Goal: Complete application form: Complete application form

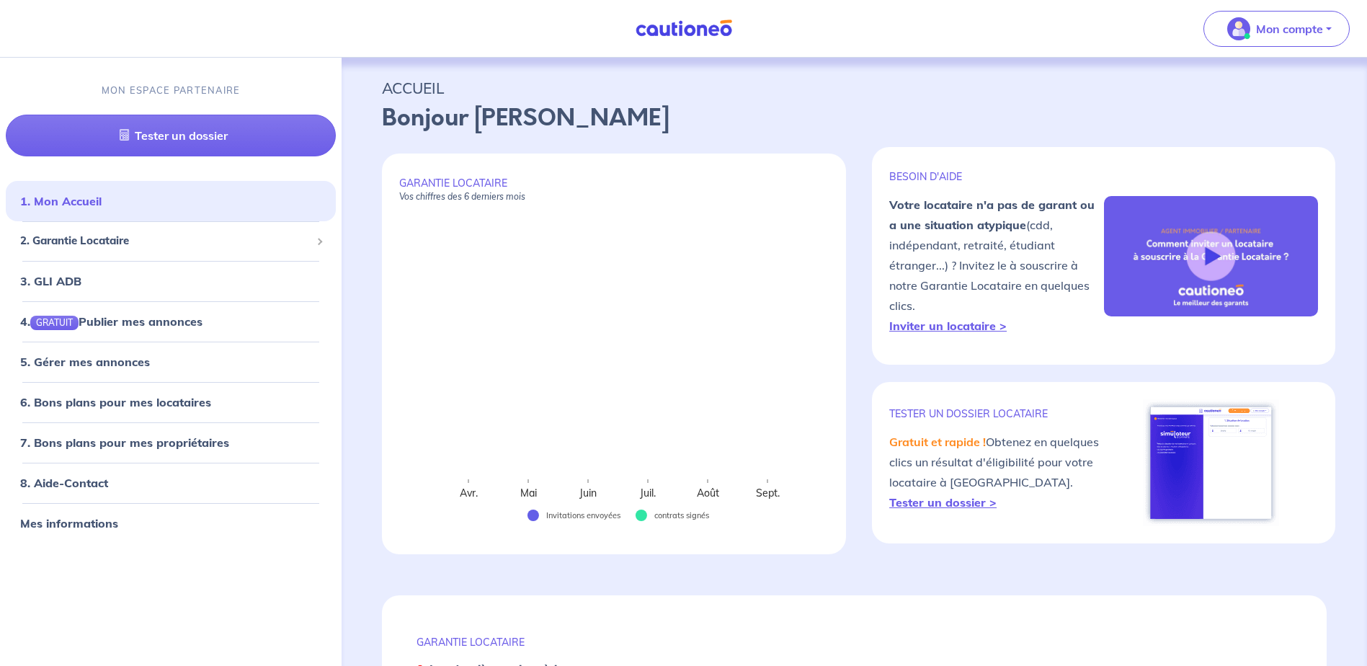
select select "FR"
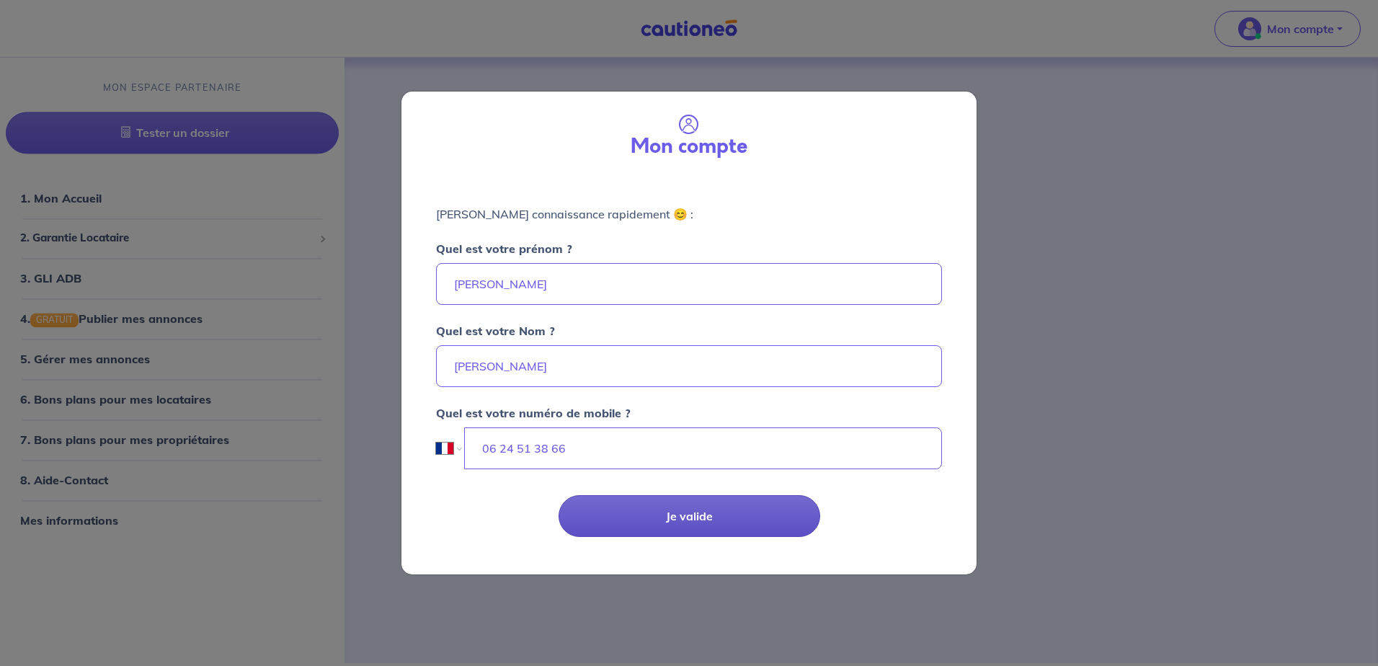
click at [662, 506] on button "Je valide" at bounding box center [690, 516] width 262 height 42
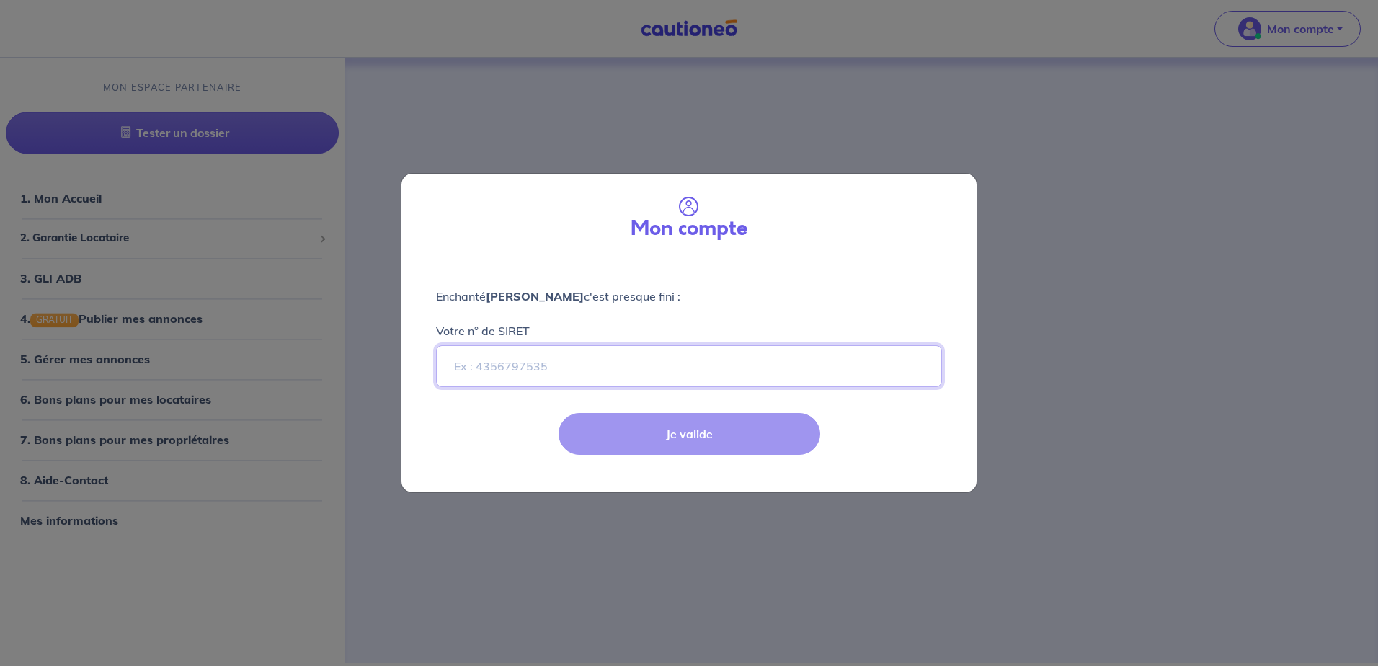
click at [621, 372] on input "Votre n° de SIRET" at bounding box center [689, 366] width 506 height 42
paste input "470 801 168 03039"
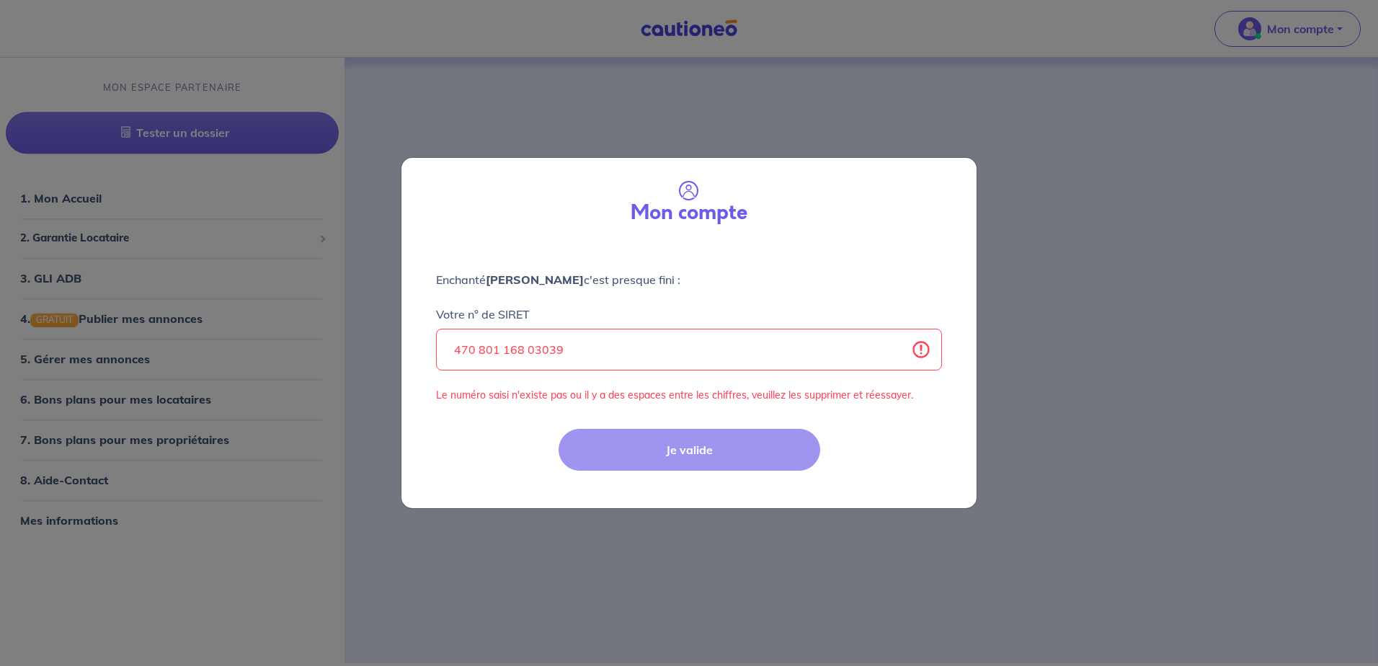
drag, startPoint x: 773, startPoint y: 515, endPoint x: 745, endPoint y: 467, distance: 56.2
click at [763, 507] on div "Mon compte Enchanté stephanie DA SILVA c'est presque fini : Votre n° de SIRET 4…" at bounding box center [689, 333] width 1378 height 666
click at [695, 365] on input "470 801 168 03039" at bounding box center [689, 350] width 506 height 42
click at [688, 374] on div "Votre n° de SIRET 470 801 168 03039 Le numéro saisi n'existe pas ou il y a des …" at bounding box center [689, 345] width 506 height 115
click at [580, 348] on input "470 801 168 03039" at bounding box center [689, 350] width 506 height 42
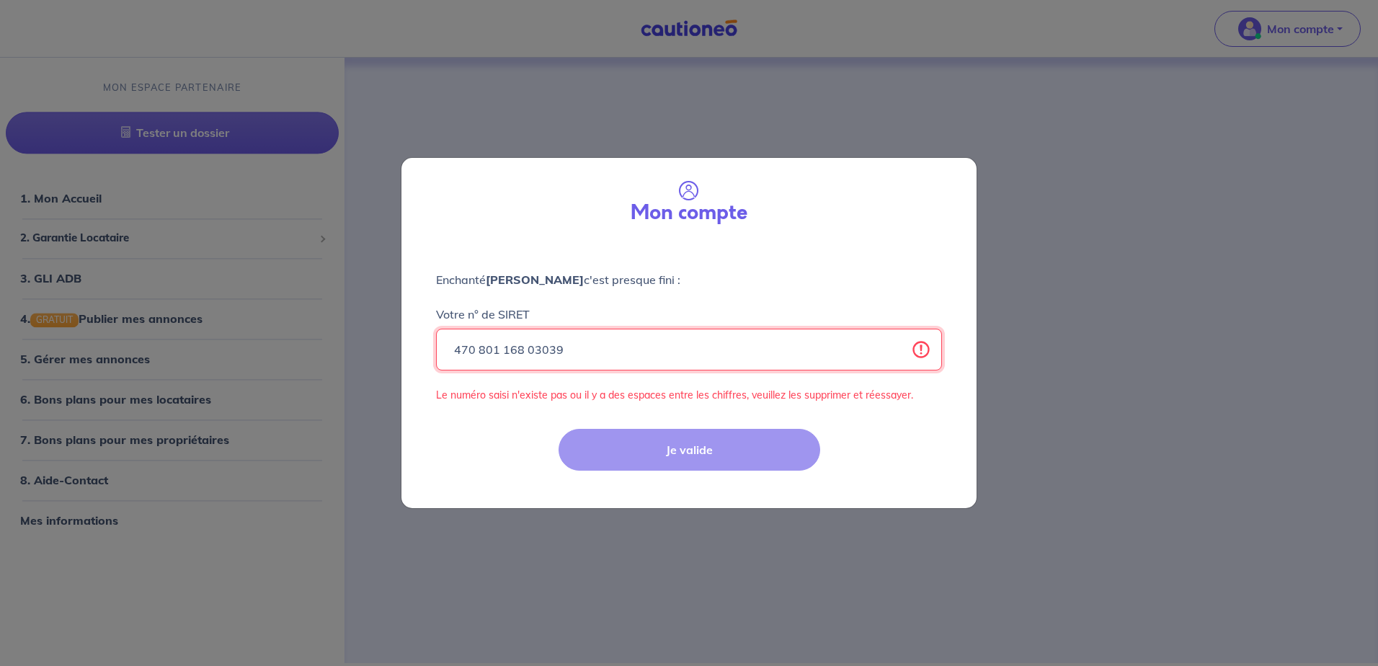
click at [528, 350] on input "470 801 168 03039" at bounding box center [689, 350] width 506 height 42
click at [504, 350] on input "470 801 16803039" at bounding box center [689, 350] width 506 height 42
click at [479, 345] on input "470 80116803039" at bounding box center [689, 350] width 506 height 42
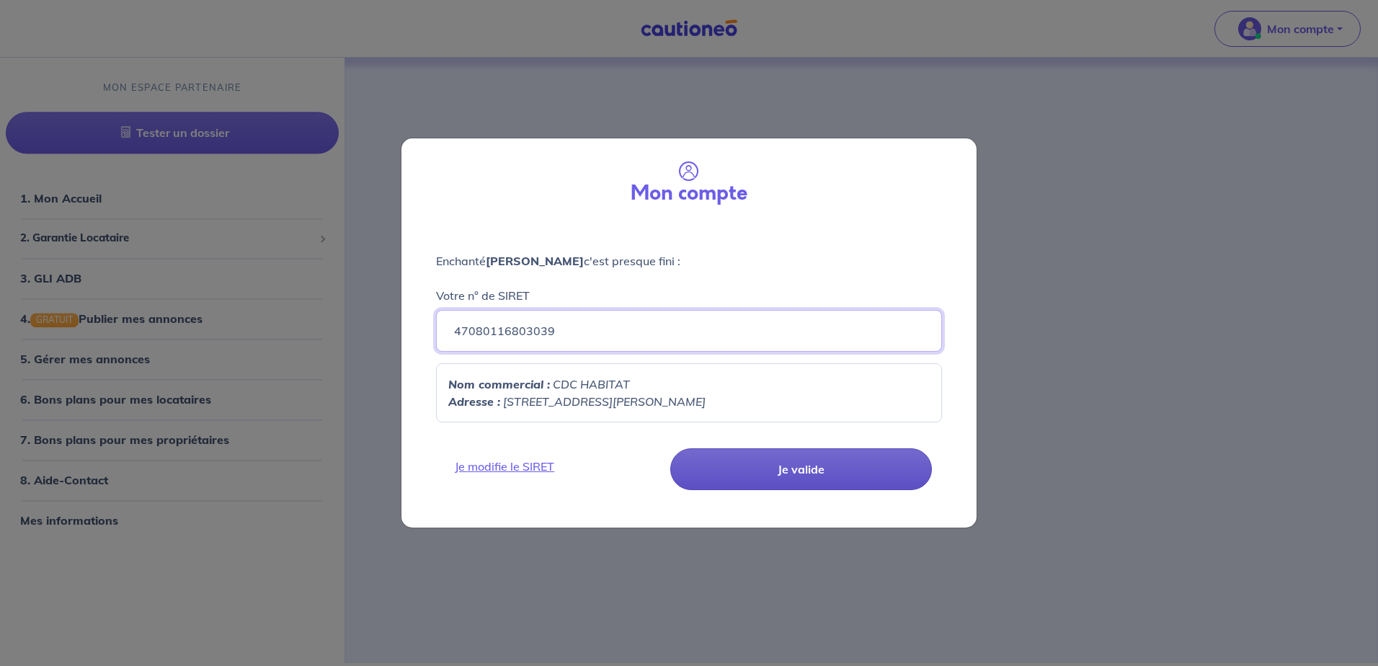
type input "47080116803039"
click at [740, 459] on button "Je valide" at bounding box center [801, 469] width 262 height 42
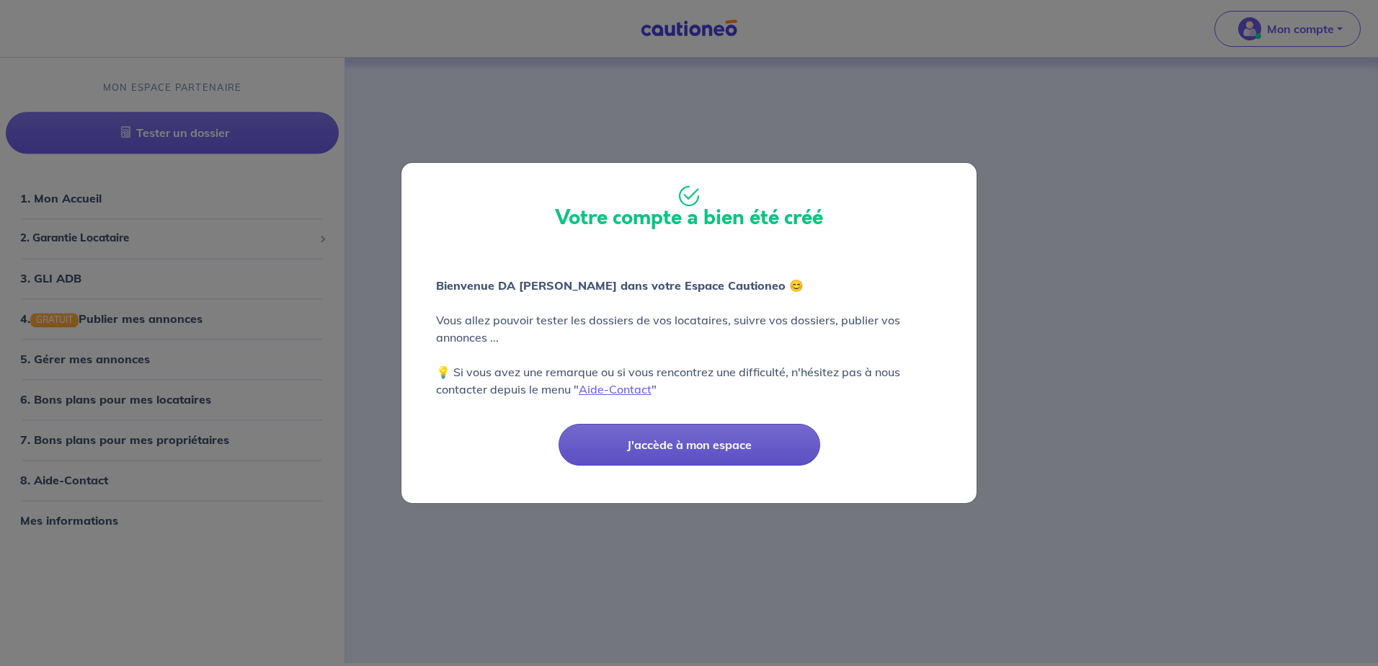
click at [696, 455] on button "J'accède à mon espace" at bounding box center [690, 445] width 262 height 42
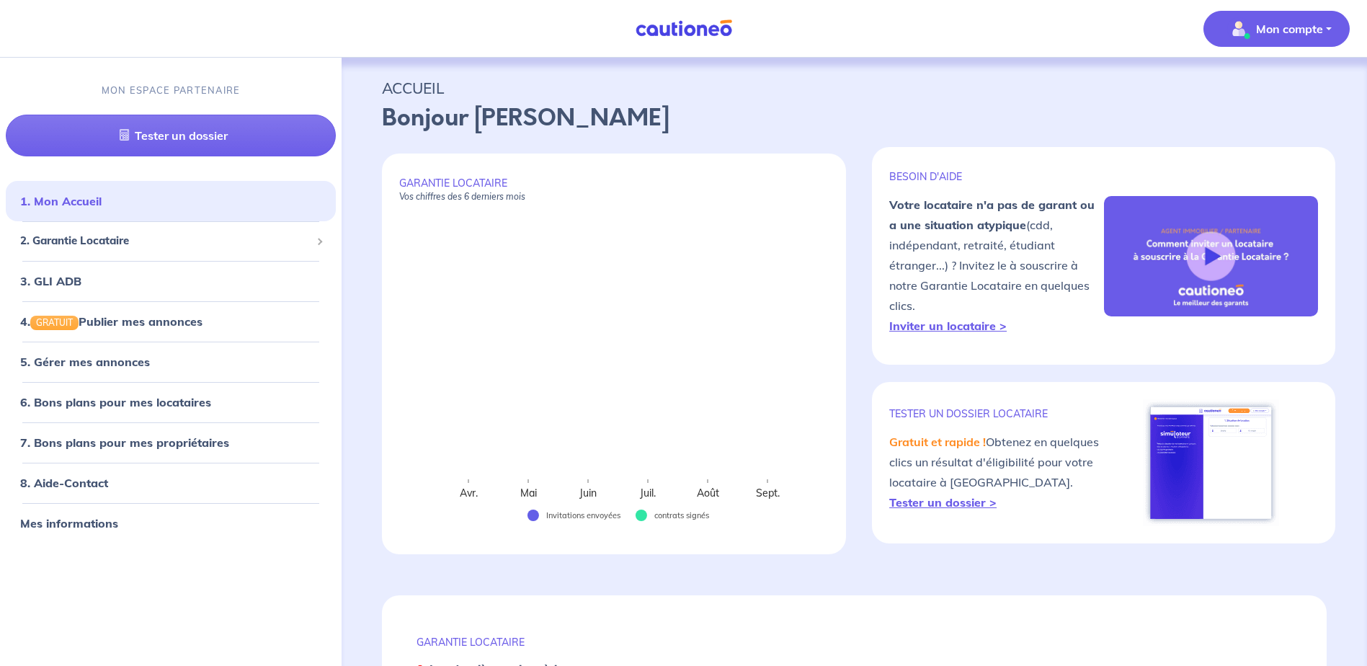
click at [1296, 37] on p "Mon compte" at bounding box center [1289, 28] width 67 height 17
click at [1266, 123] on link "Me déconnecter" at bounding box center [1262, 123] width 116 height 23
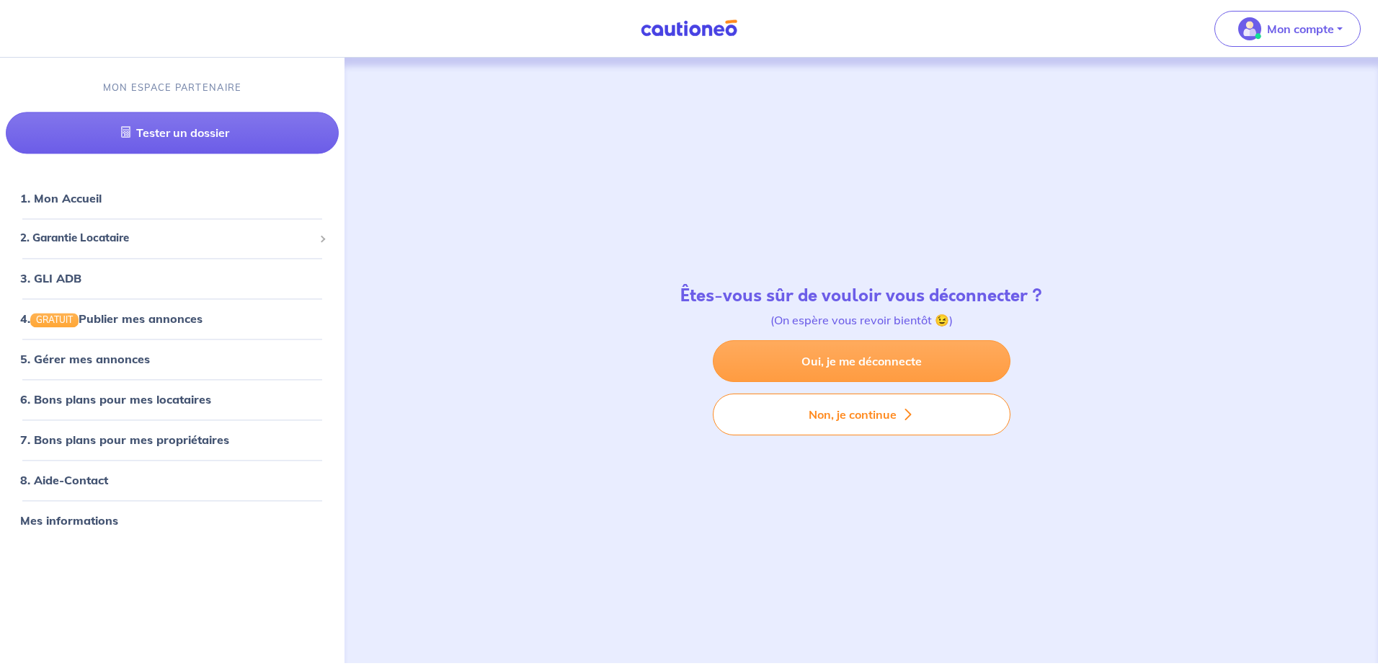
click at [817, 371] on link "Oui, je me déconnecte" at bounding box center [862, 361] width 298 height 42
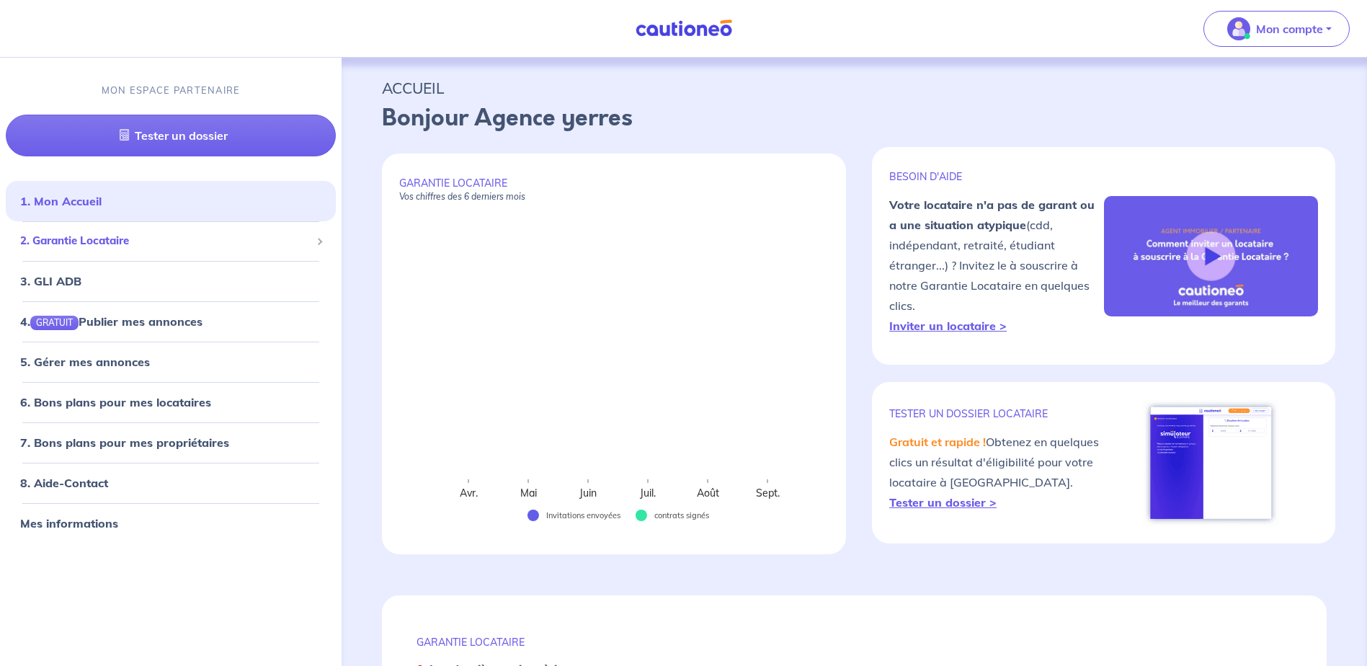
click at [86, 247] on span "2. Garantie Locataire" at bounding box center [165, 242] width 290 height 17
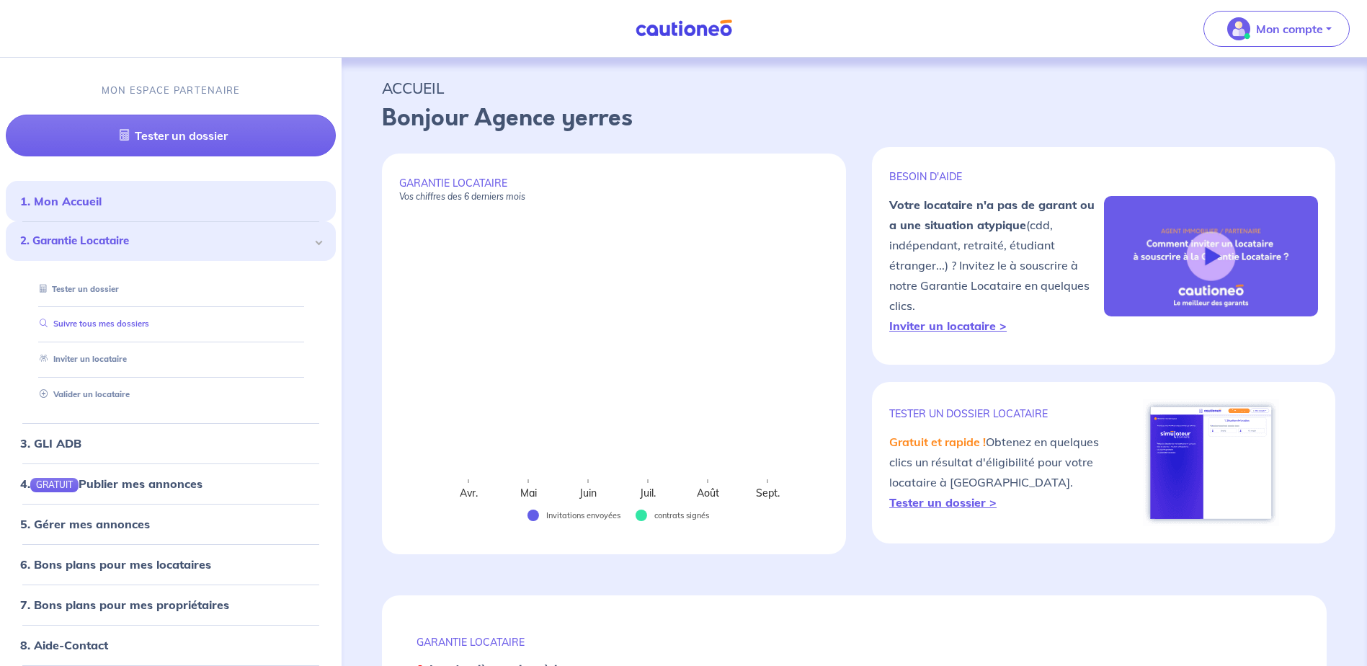
click at [117, 325] on link "Suivre tous mes dossiers" at bounding box center [91, 324] width 115 height 10
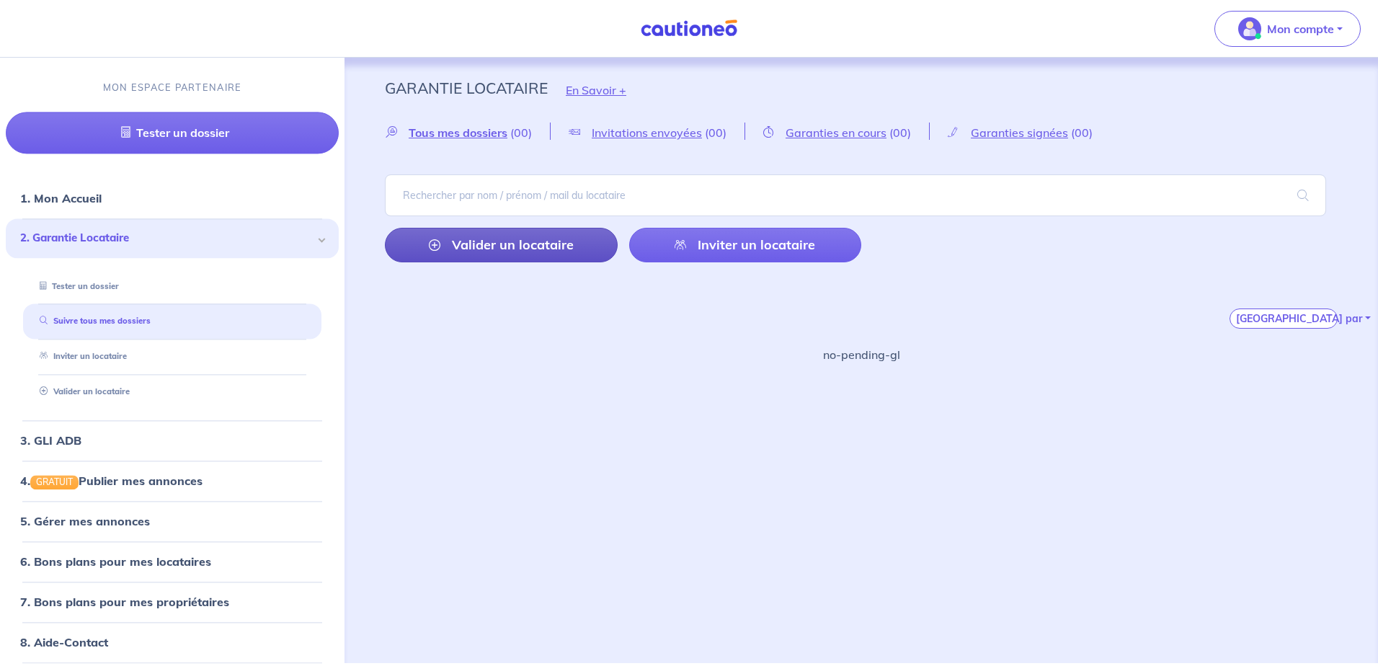
click at [515, 256] on link "Valider un locataire" at bounding box center [501, 245] width 233 height 35
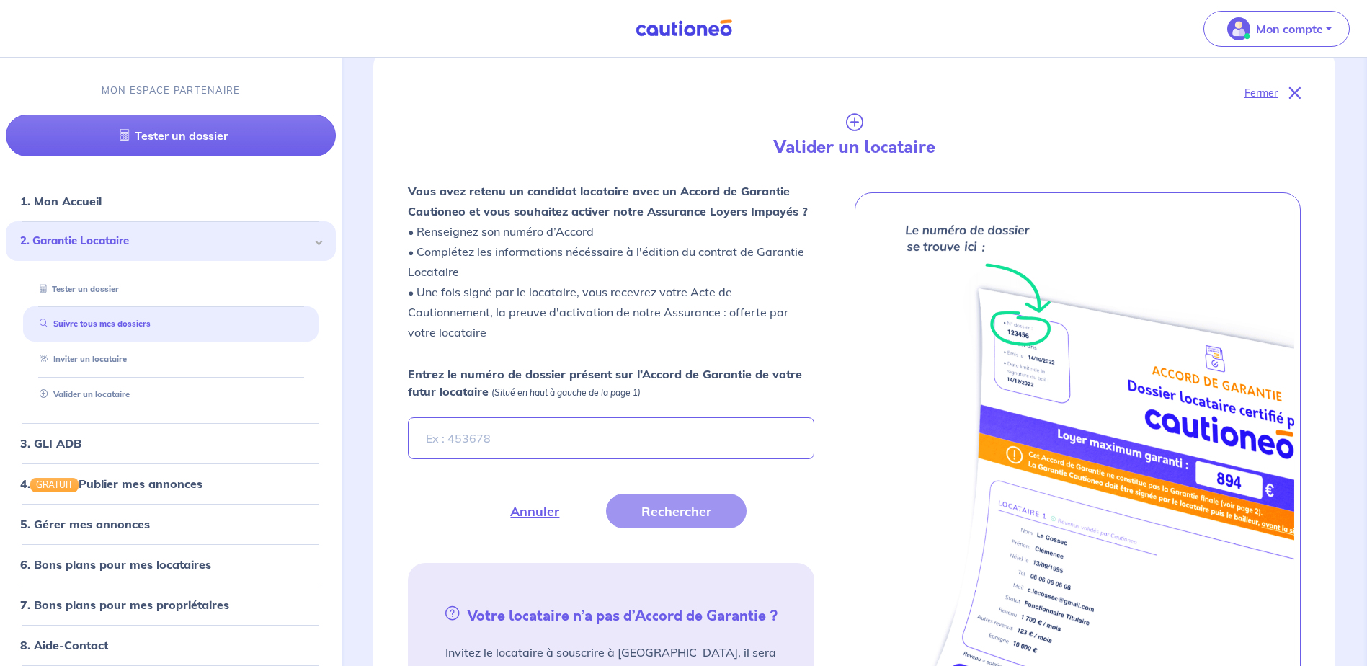
scroll to position [340, 0]
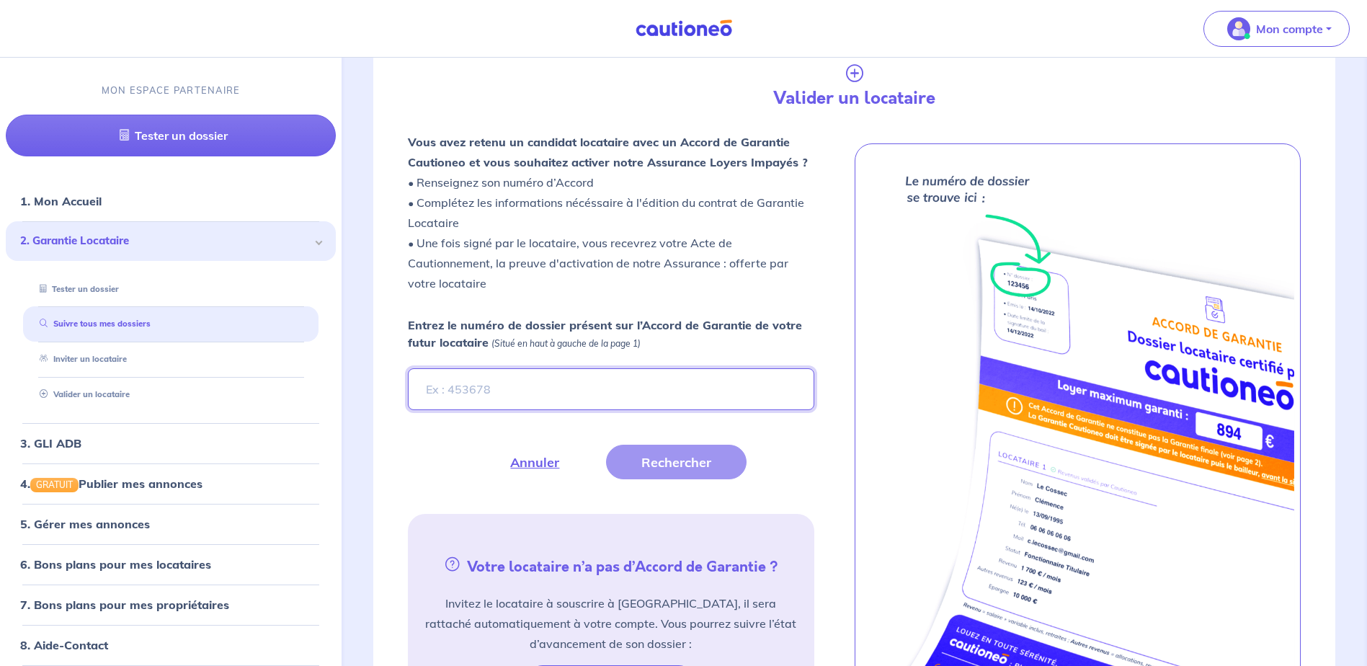
click at [513, 368] on input "Entrez le numéro de dossier présent sur l’Accord de Garantie de votre futur loc…" at bounding box center [611, 389] width 406 height 42
click at [98, 398] on link "Valider un locataire" at bounding box center [81, 394] width 94 height 10
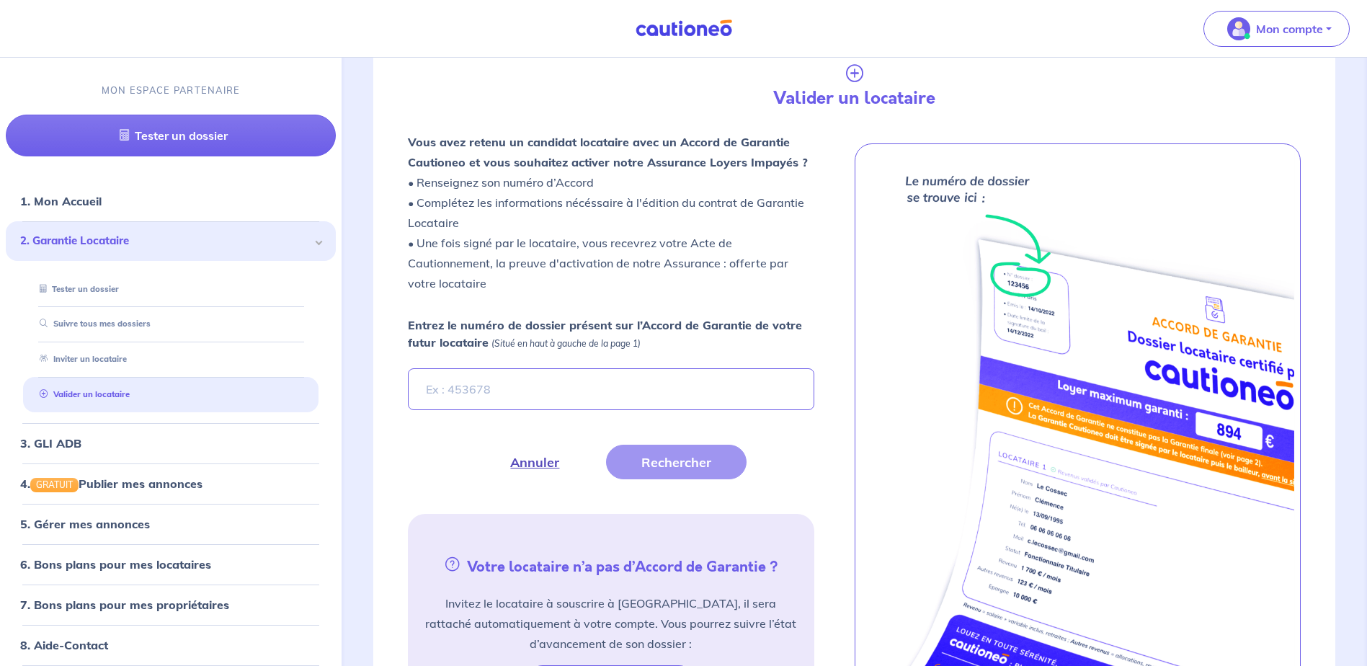
click at [537, 467] on button "Annuler" at bounding box center [535, 462] width 120 height 35
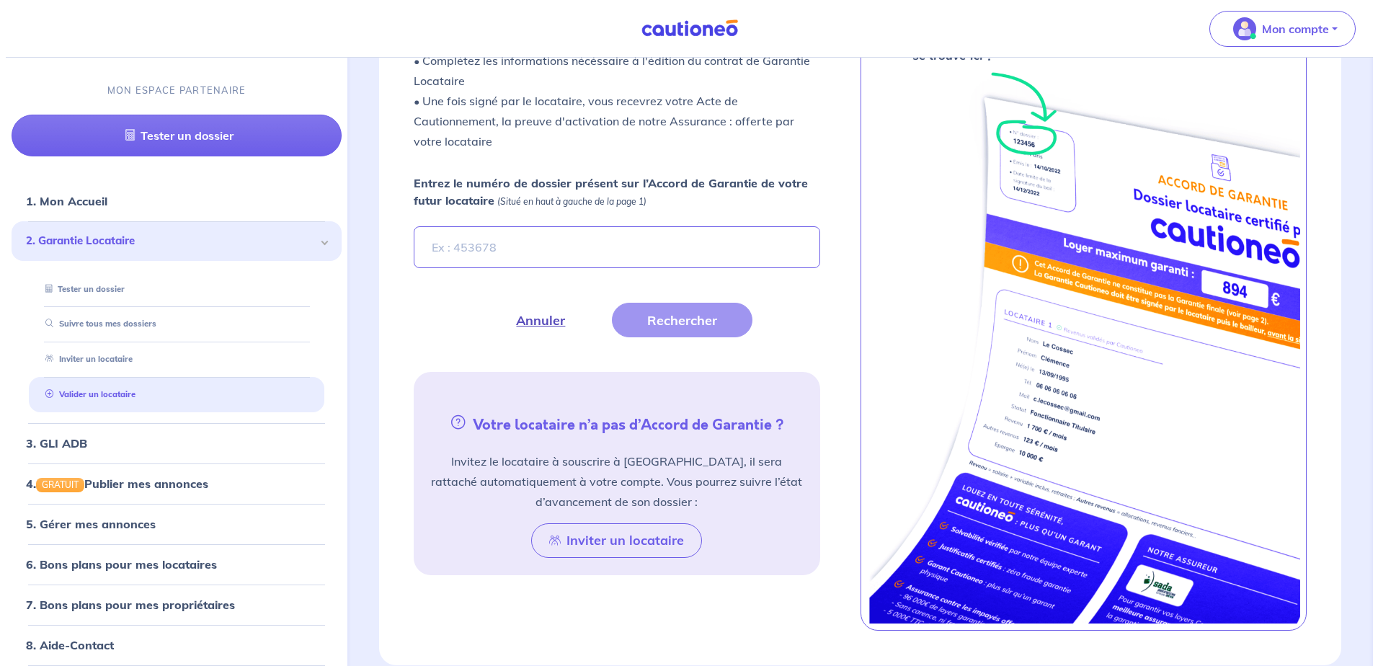
scroll to position [574, 0]
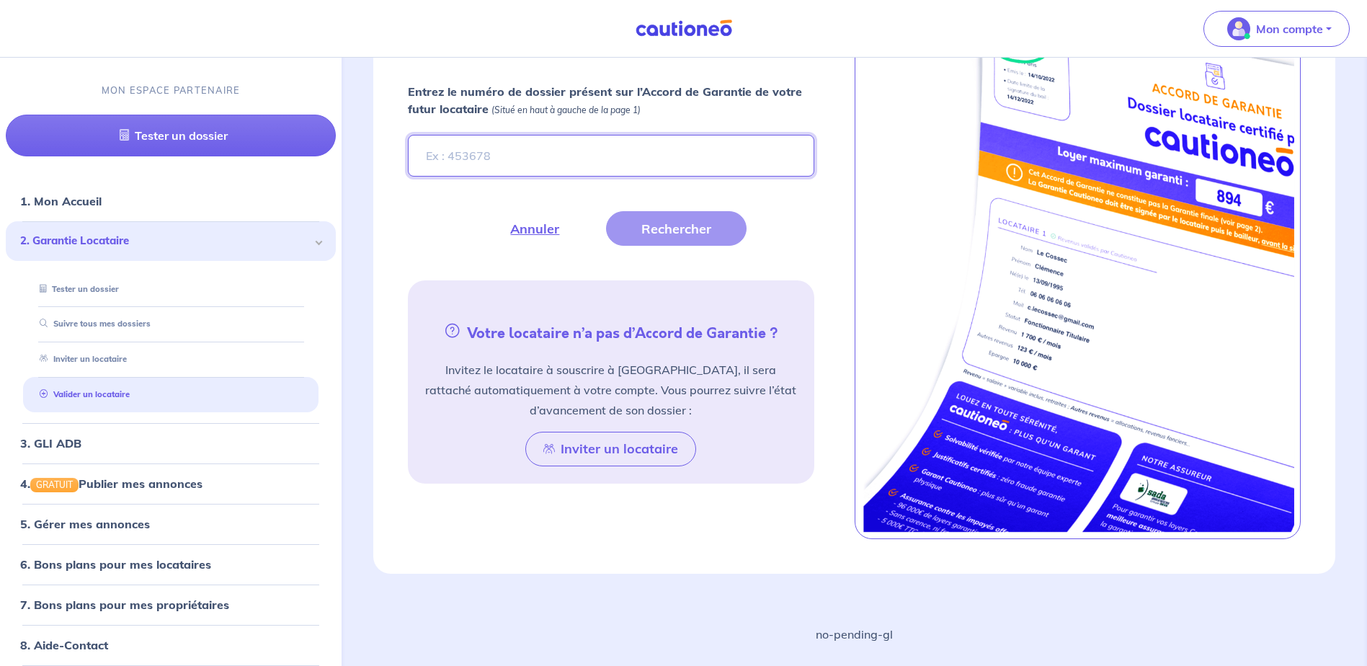
paste input "NzmMmy-2"
type input "NzmMmy-2"
click at [634, 232] on button "Rechercher" at bounding box center [676, 228] width 141 height 35
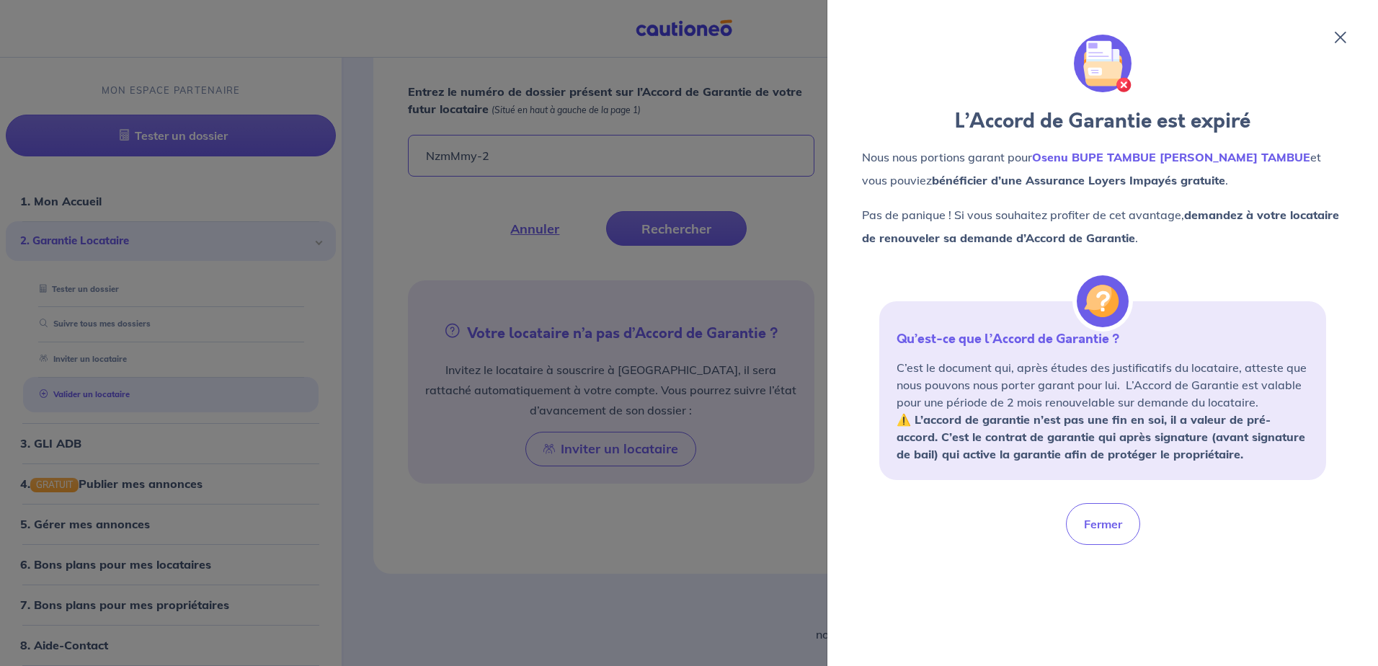
click at [1184, 164] on p "Nous nous portions garant pour Osenu BUPE TAMBUE [PERSON_NAME] TAMBUE et vous p…" at bounding box center [1102, 169] width 481 height 46
click at [1189, 158] on em "Osenu BUPE TAMBUE [PERSON_NAME] TAMBUE" at bounding box center [1171, 157] width 278 height 14
click at [1336, 35] on icon at bounding box center [1341, 38] width 12 height 12
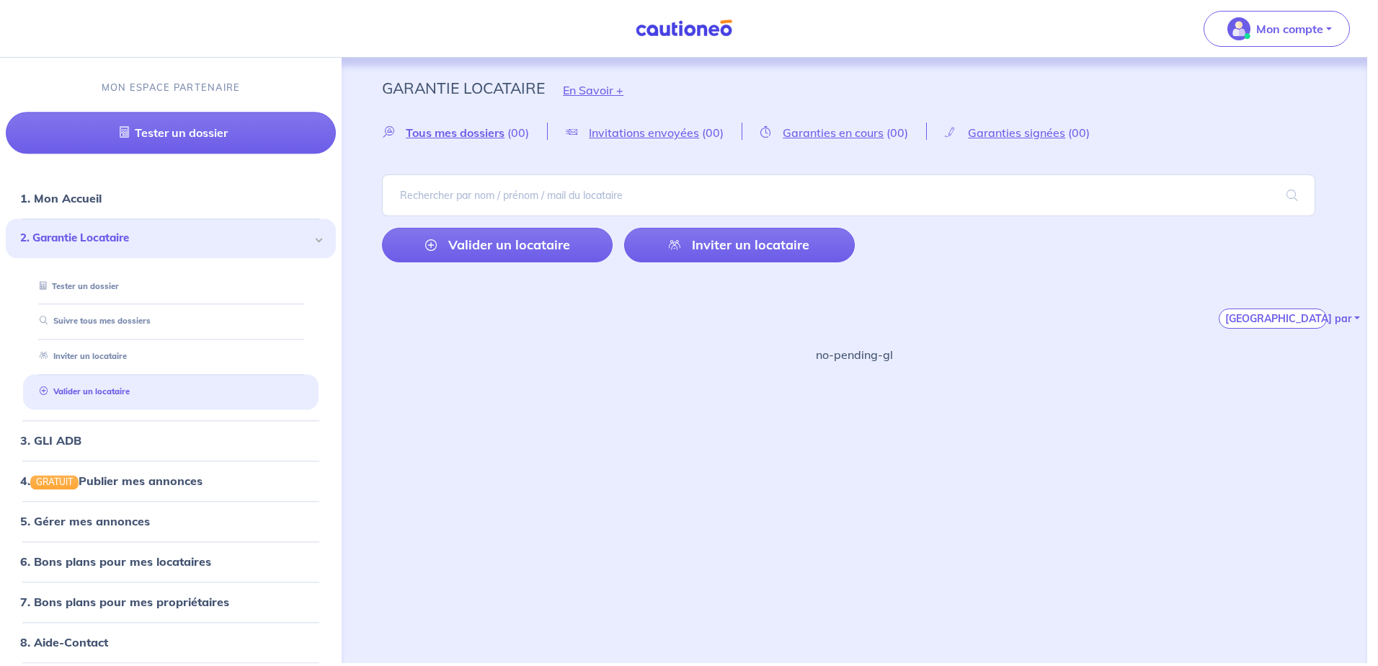
scroll to position [0, 0]
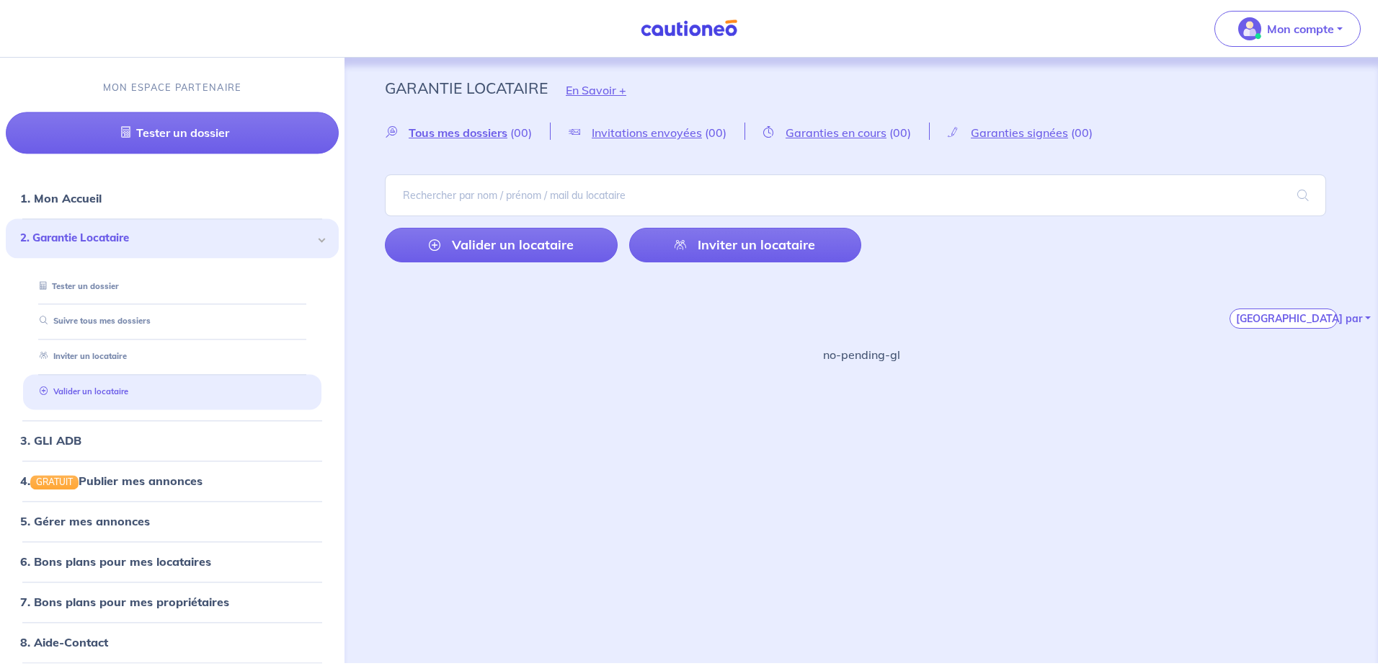
click at [107, 407] on li "Valider un locataire" at bounding box center [172, 391] width 298 height 35
click at [103, 396] on link "Valider un locataire" at bounding box center [81, 391] width 94 height 10
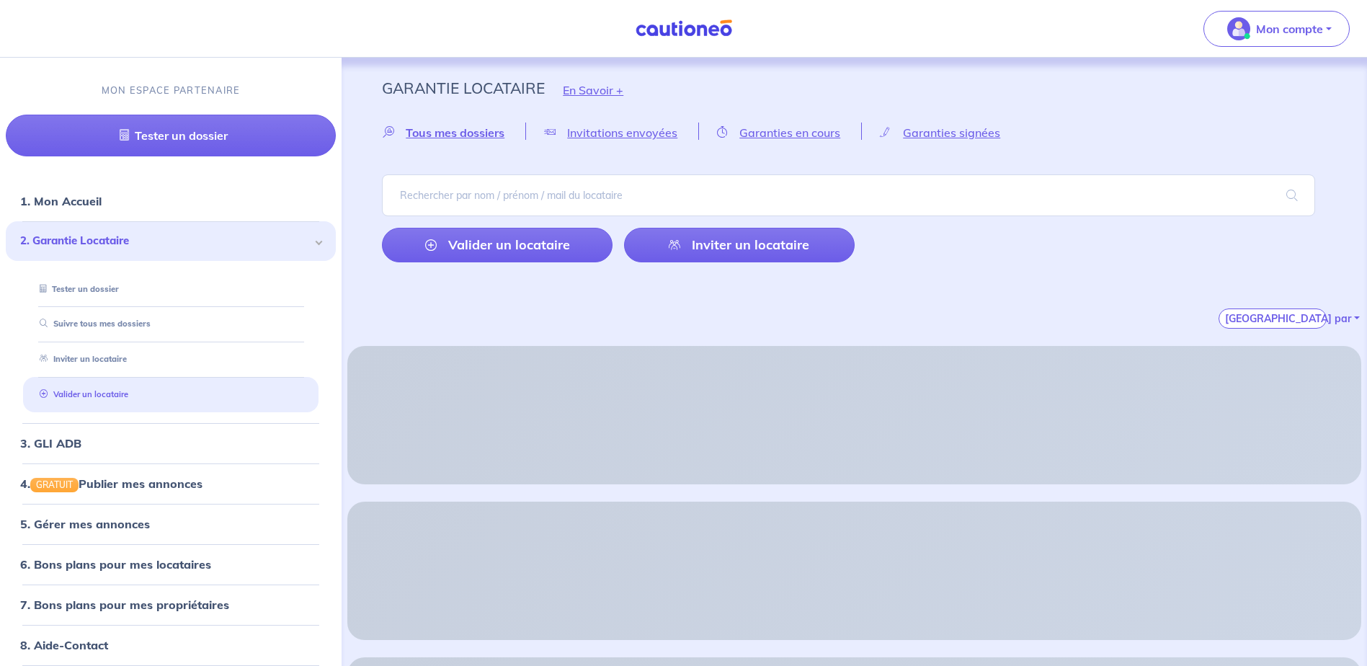
click at [99, 397] on link "Valider un locataire" at bounding box center [81, 394] width 94 height 10
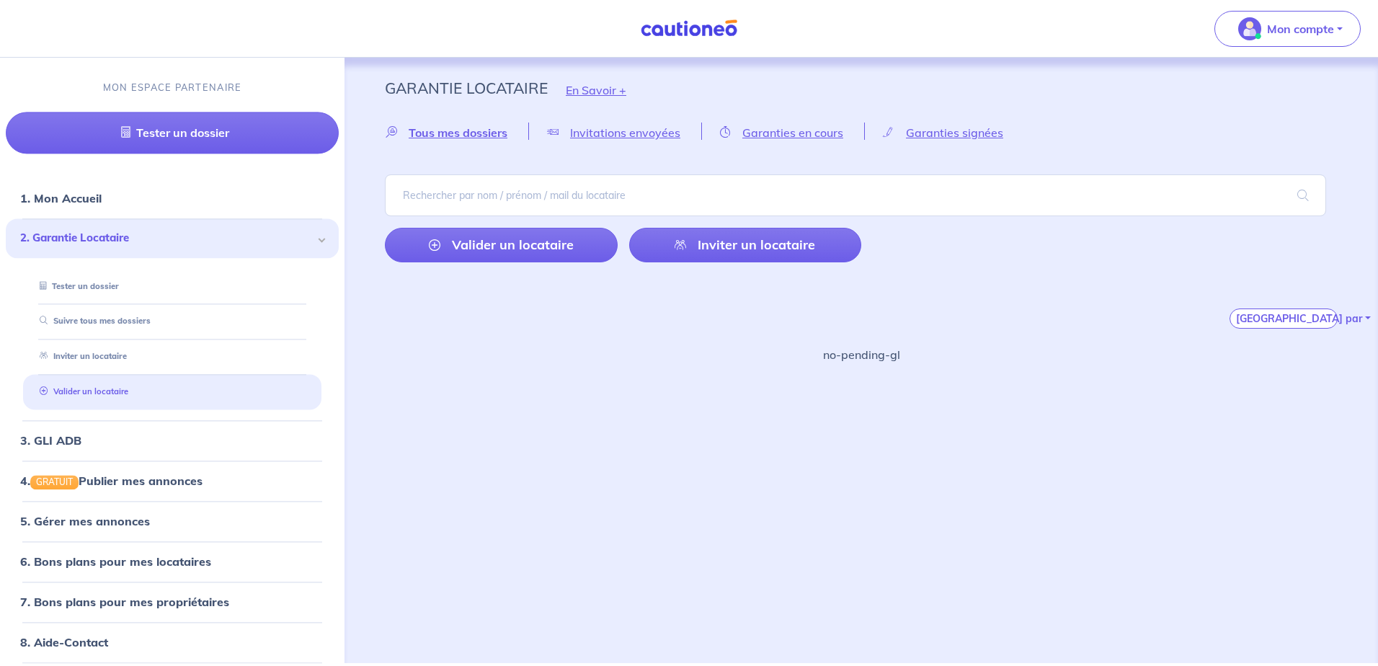
click at [117, 390] on link "Valider un locataire" at bounding box center [81, 391] width 94 height 10
paste input "asHSO1"
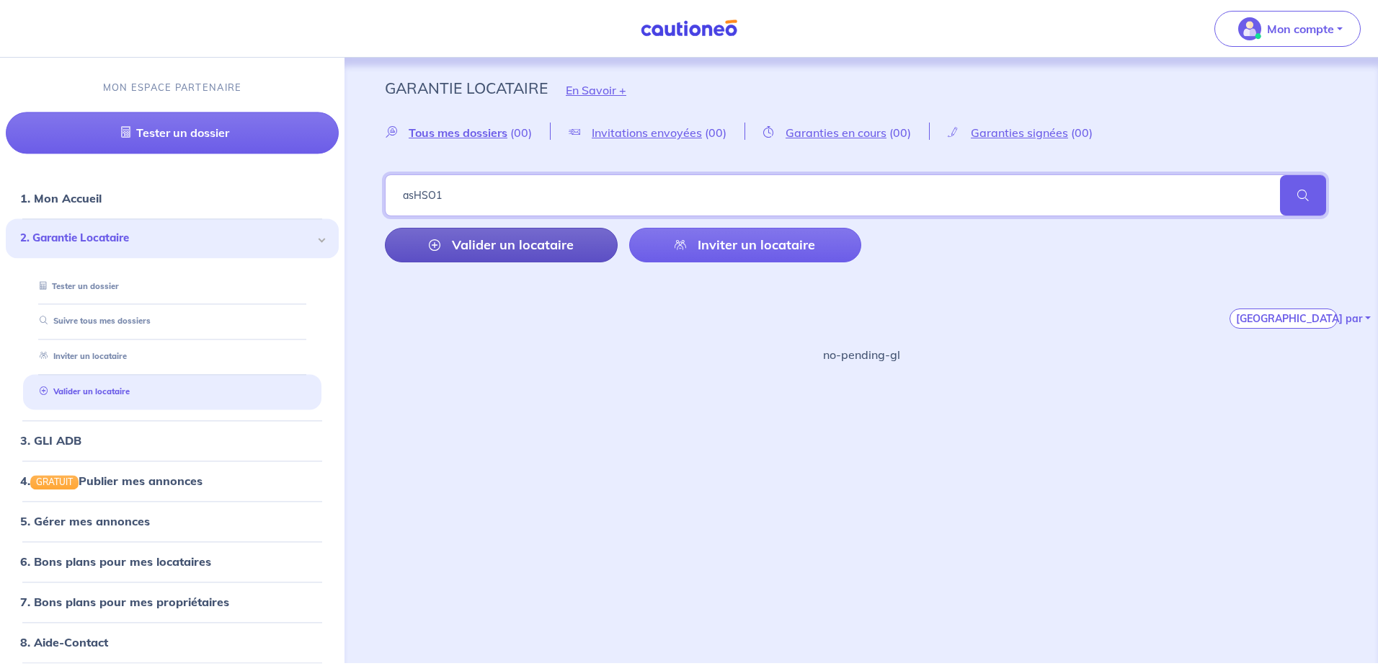
type input "asHSO1"
click at [560, 248] on link "Valider un locataire" at bounding box center [501, 245] width 233 height 35
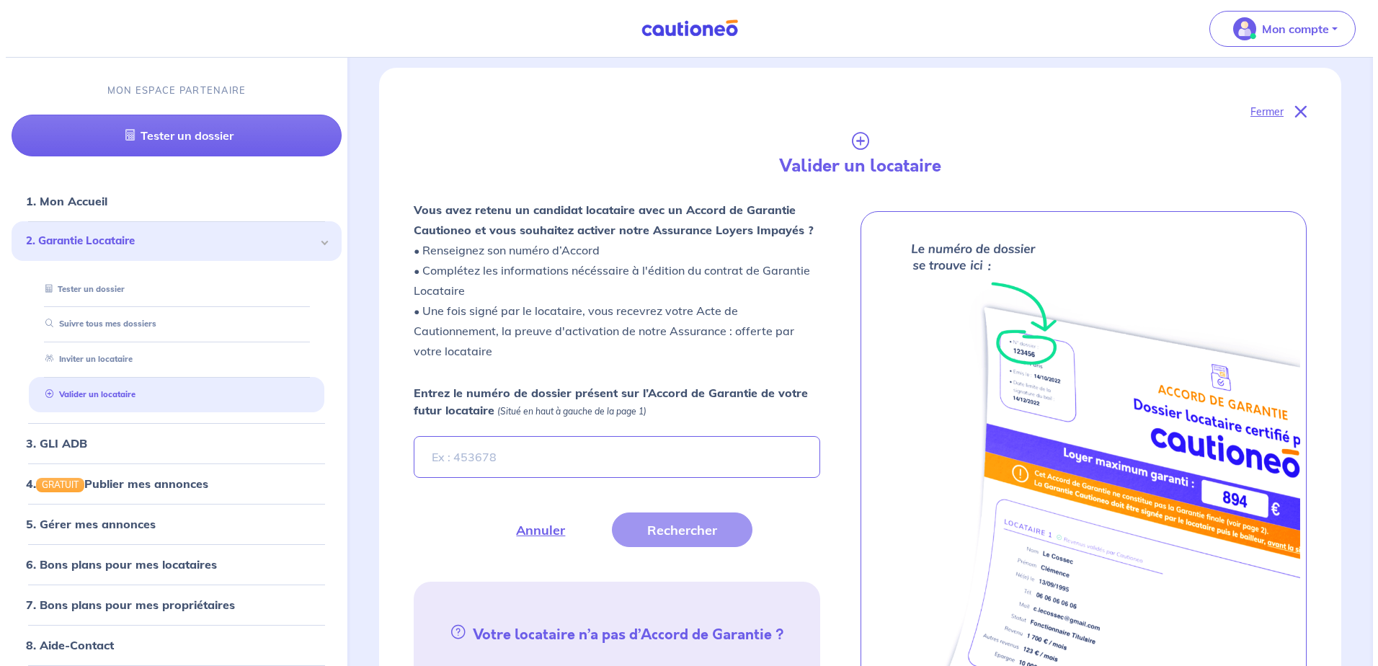
scroll to position [340, 0]
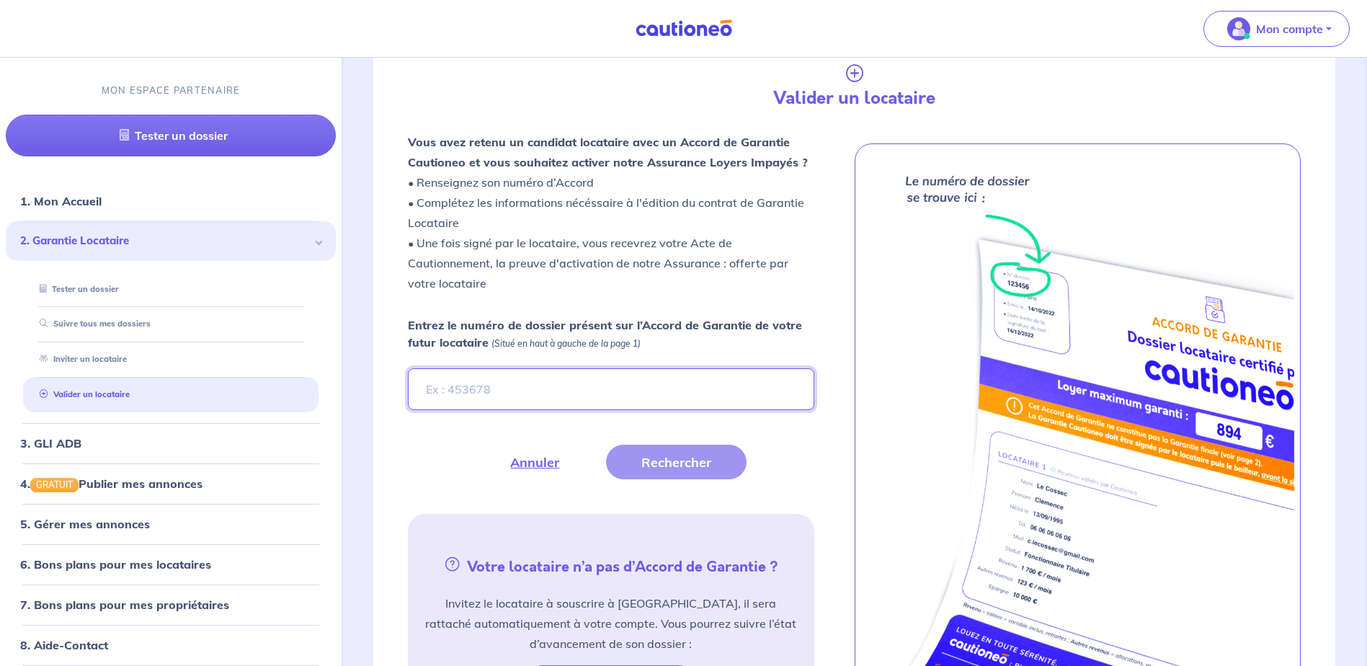
click at [576, 383] on input "Entrez le numéro de dossier présent sur l’Accord de Garantie de votre futur loc…" at bounding box center [611, 389] width 406 height 42
paste input "asHSO1"
type input "asHSO1"
click at [658, 456] on button "Rechercher" at bounding box center [676, 462] width 141 height 35
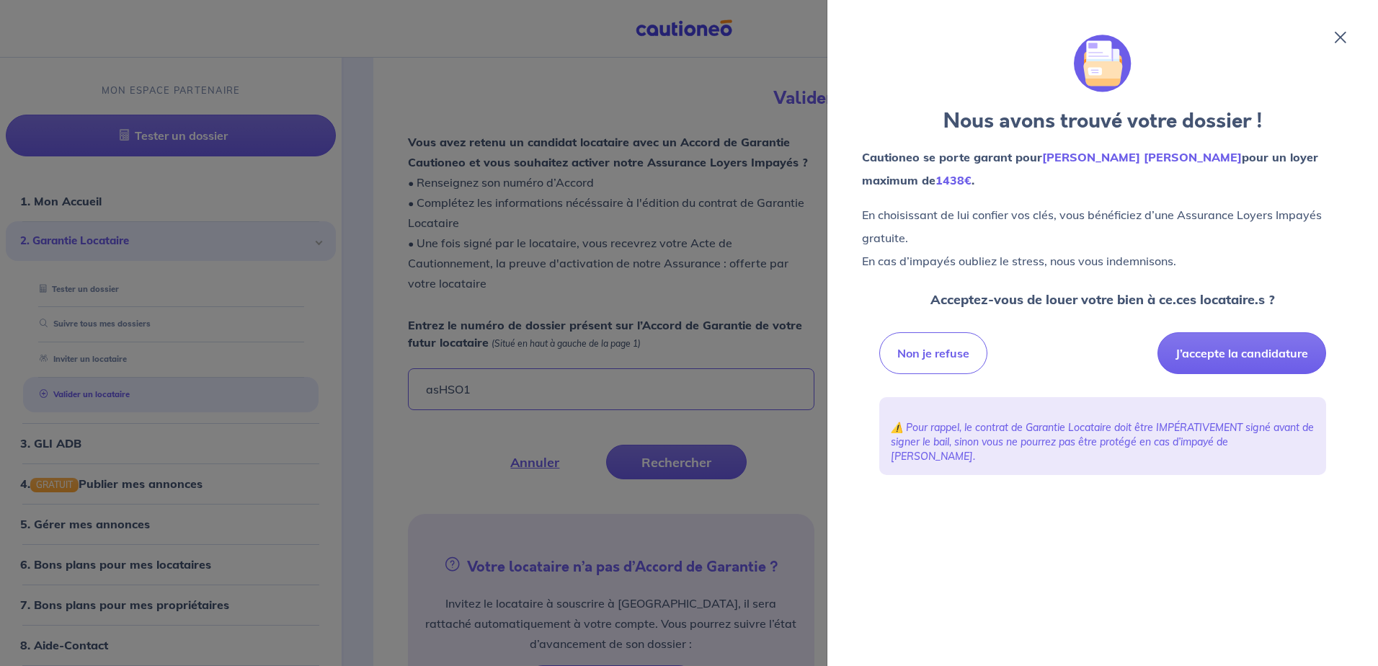
click at [1204, 330] on div "Non je refuse J’accepte la candidature" at bounding box center [1102, 353] width 447 height 53
click at [1222, 355] on button "J’accepte la candidature" at bounding box center [1242, 353] width 169 height 42
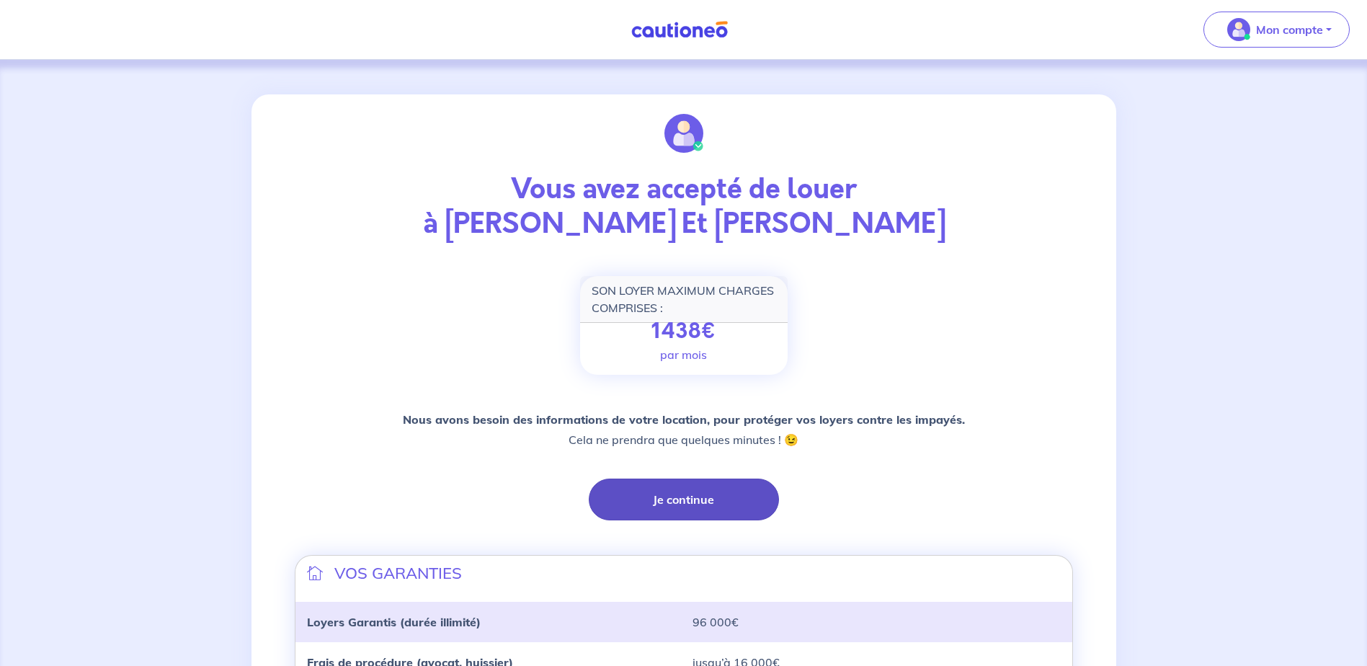
click at [752, 501] on button "Je continue" at bounding box center [684, 500] width 190 height 42
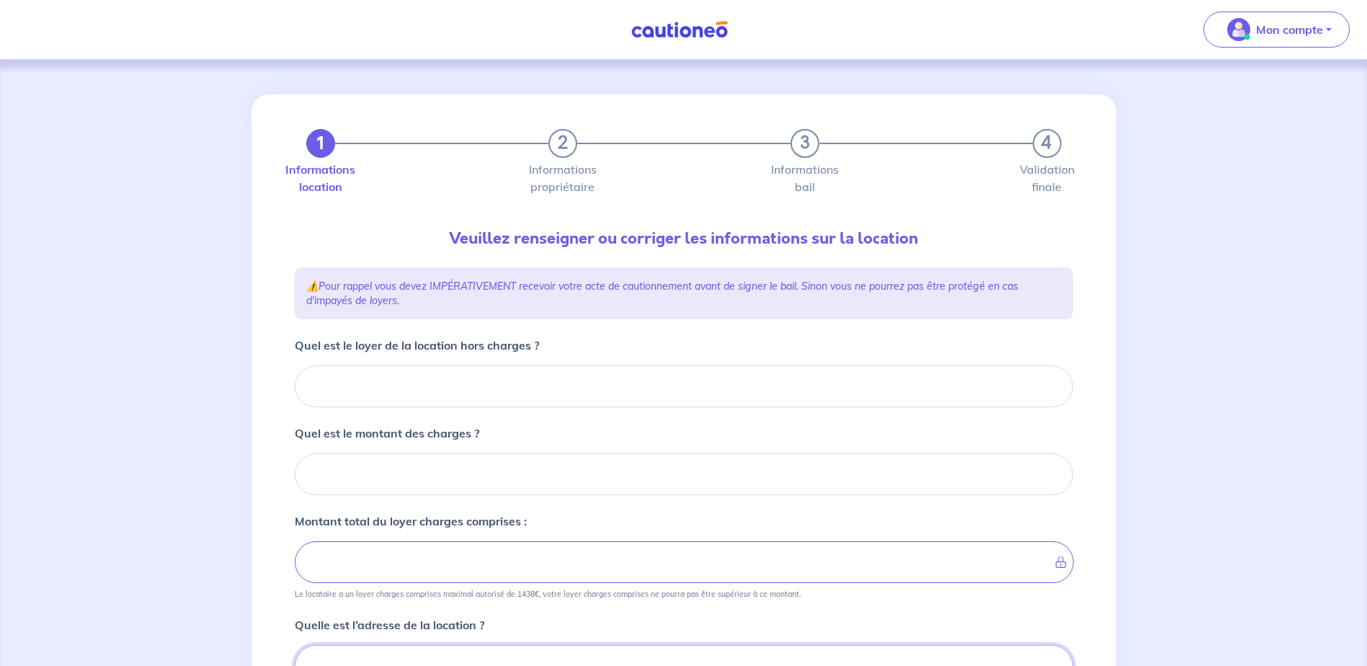
scroll to position [7, 0]
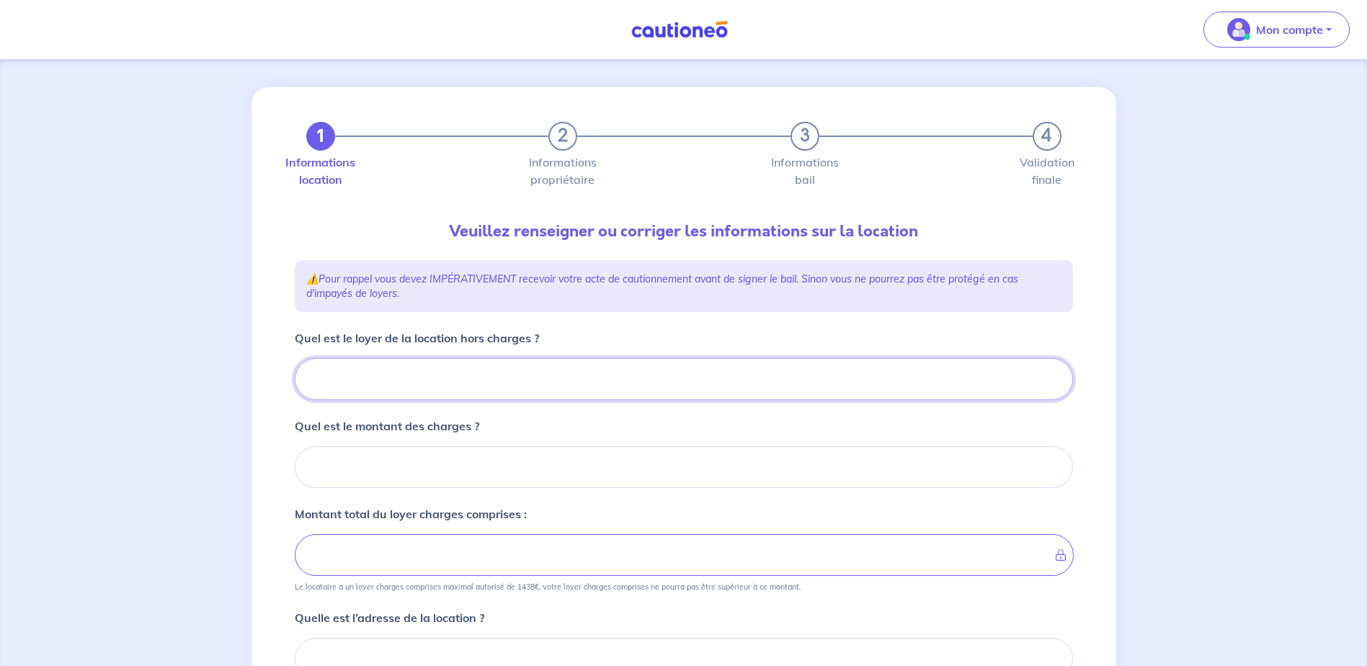
click at [426, 369] on input "Quel est le loyer de la location hors charges ?" at bounding box center [684, 379] width 778 height 42
type input "7"
type input "70"
type input "702"
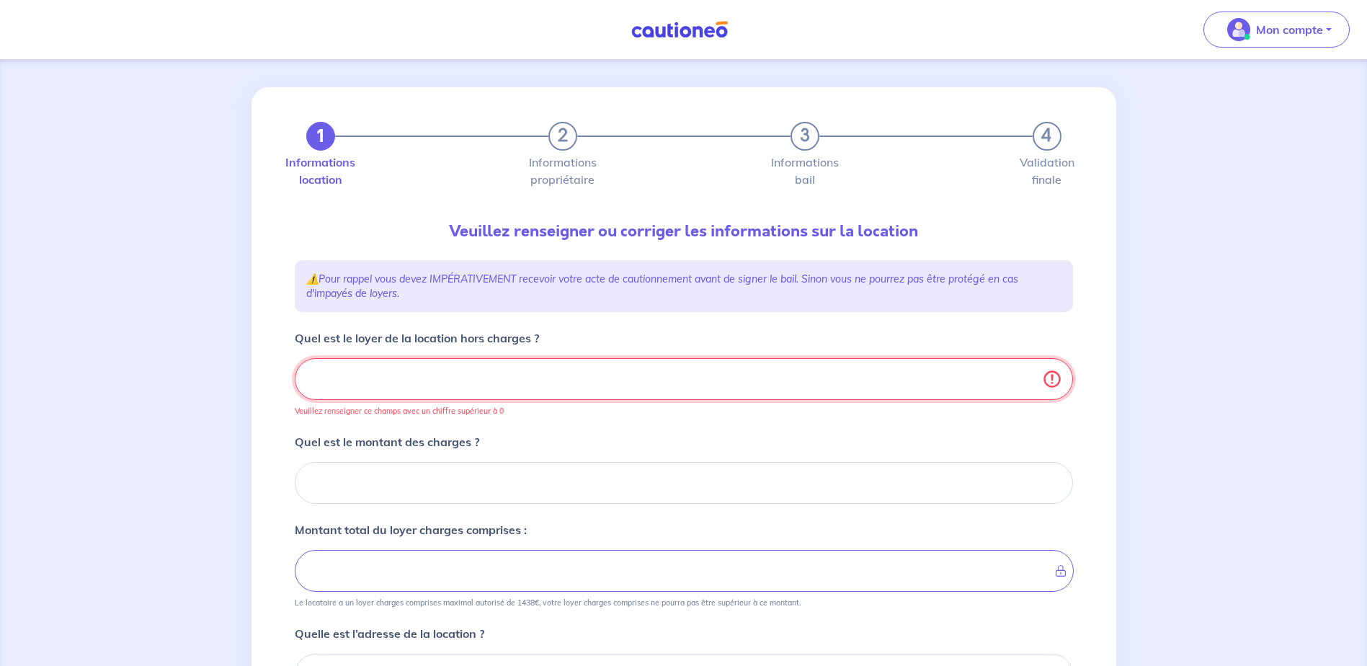
type input "702.4"
type input "702.48"
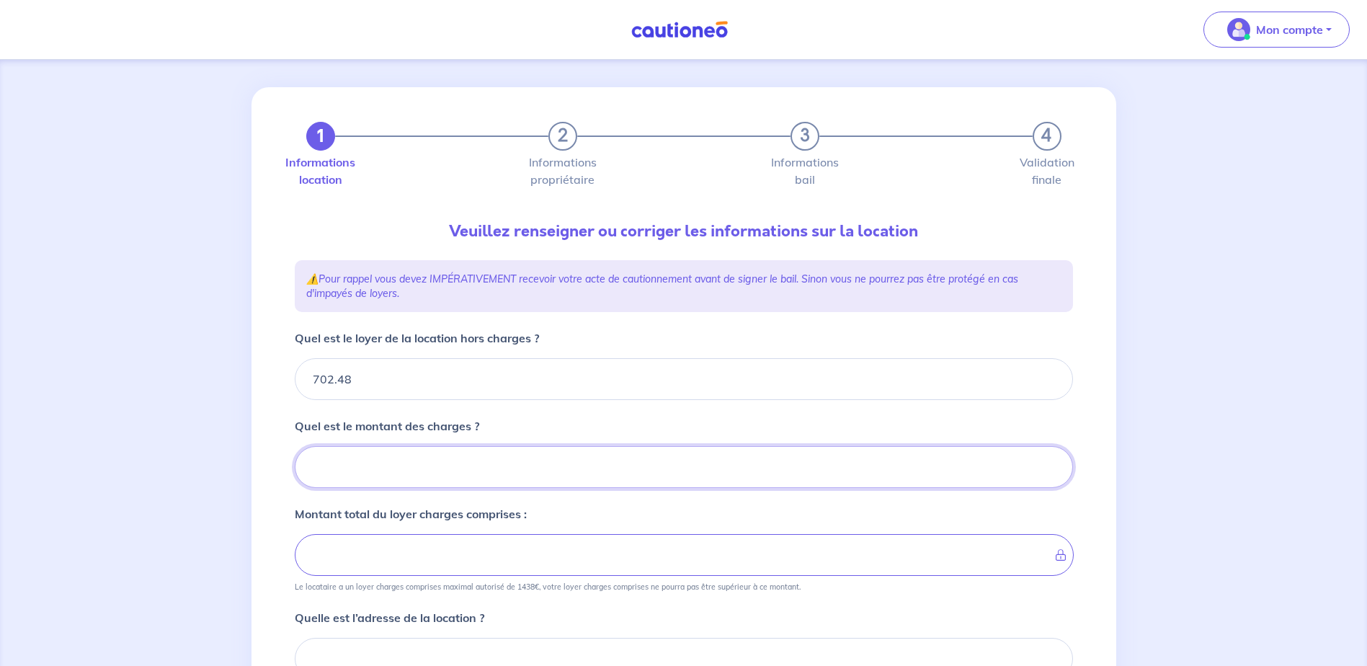
click at [448, 476] on input "Quel est le montant des charges ?" at bounding box center [684, 467] width 778 height 42
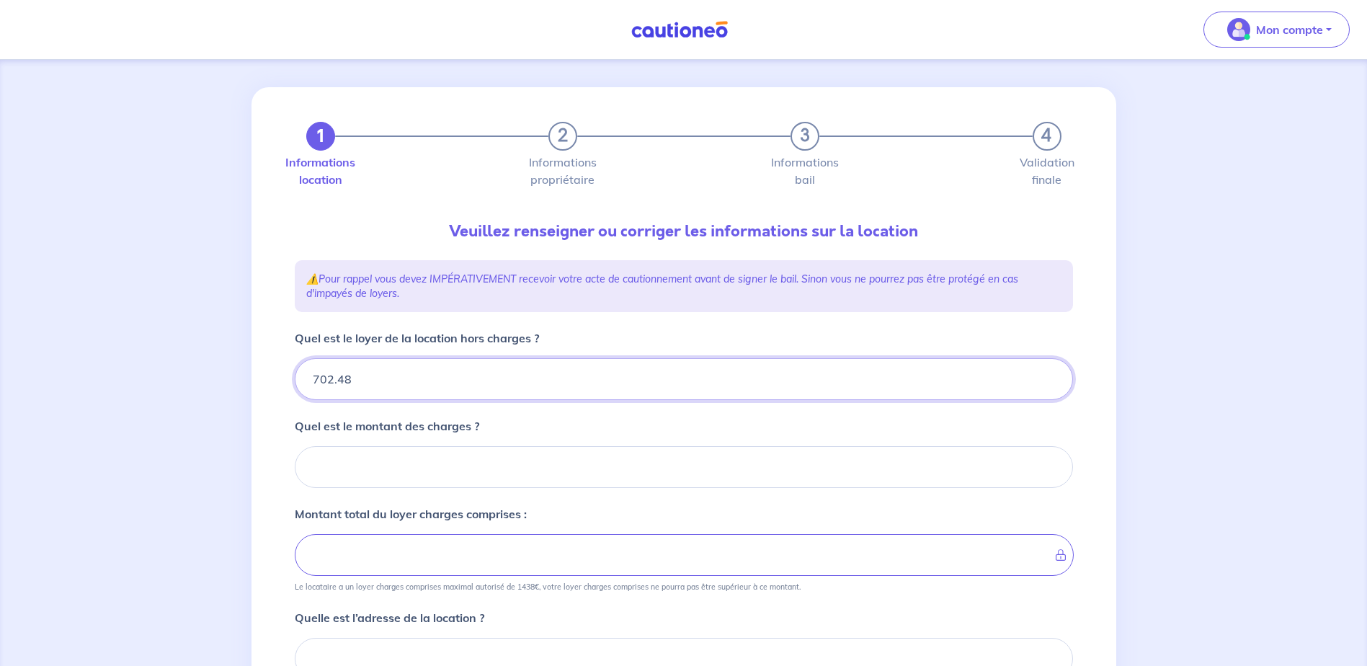
drag, startPoint x: 369, startPoint y: 391, endPoint x: 283, endPoint y: 380, distance: 87.2
click at [283, 380] on div "1 2 3 4 Informations location Informations propriétaire Informations bail Valid…" at bounding box center [684, 513] width 865 height 853
type input "74"
type input "748"
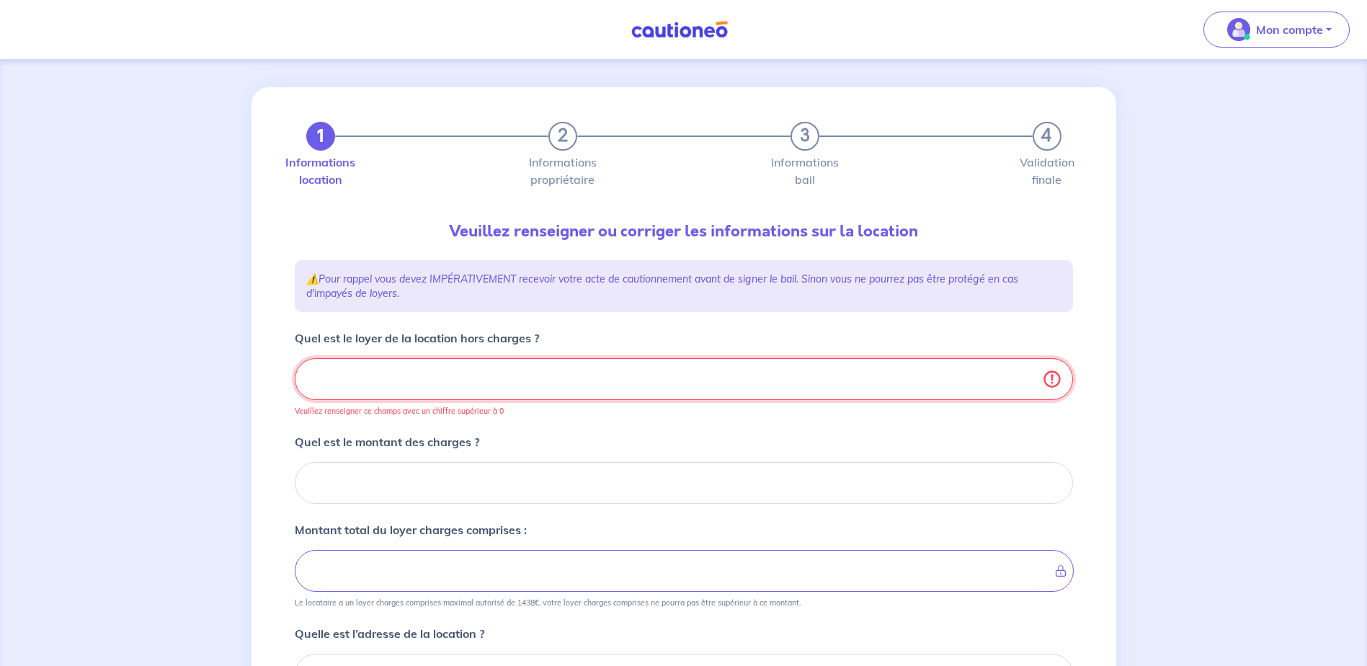
type input "748.8"
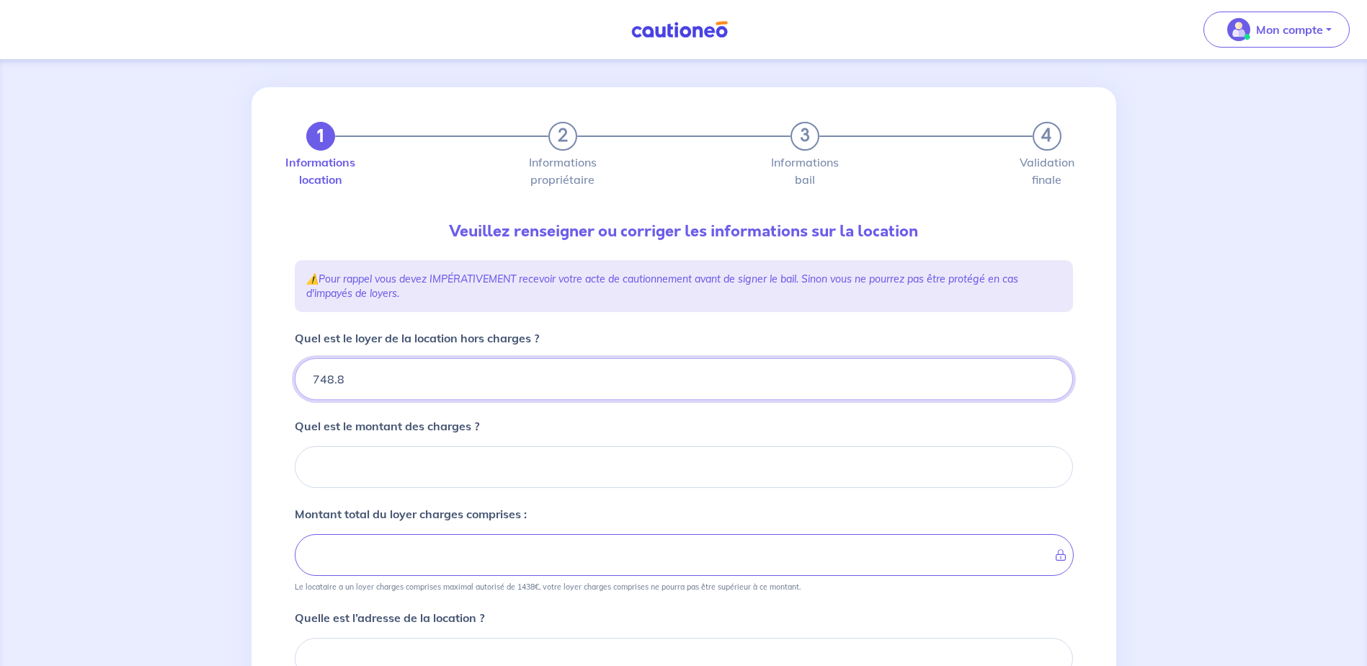
type input "748.85"
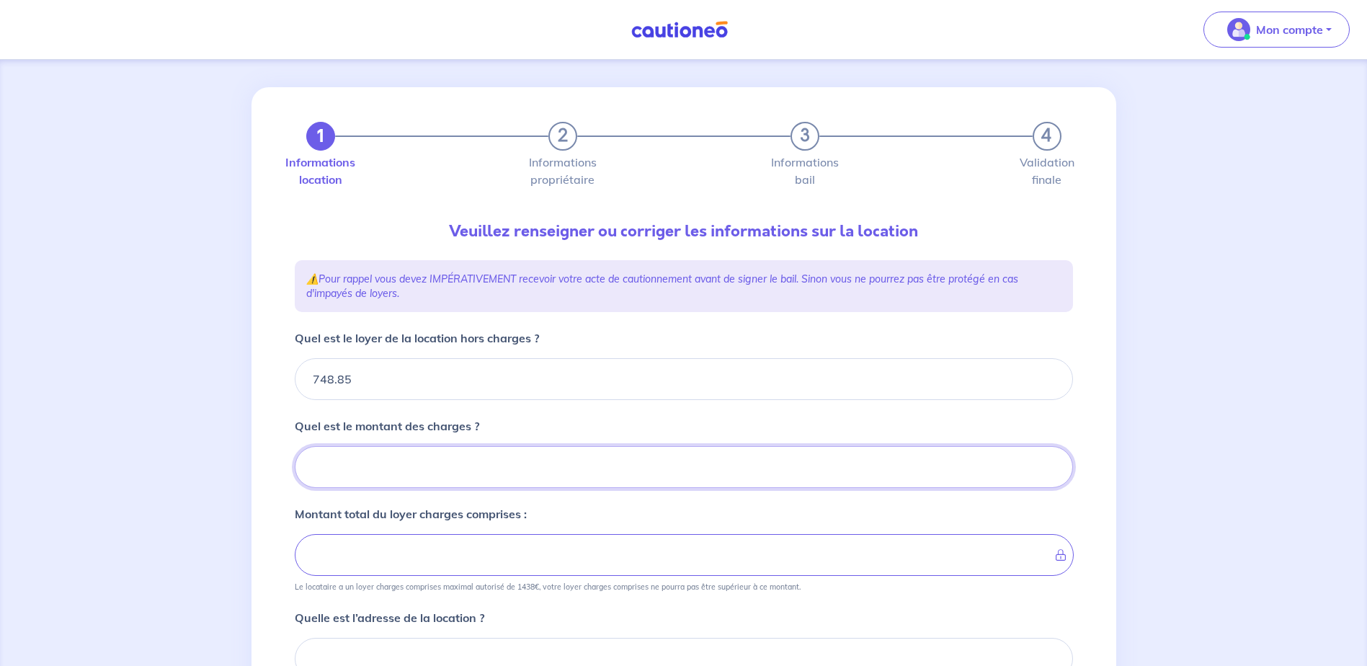
click at [449, 473] on input "Quel est le montant des charges ?" at bounding box center [684, 467] width 778 height 42
type input "28"
type input "750.85"
type input "281"
type input "776.85"
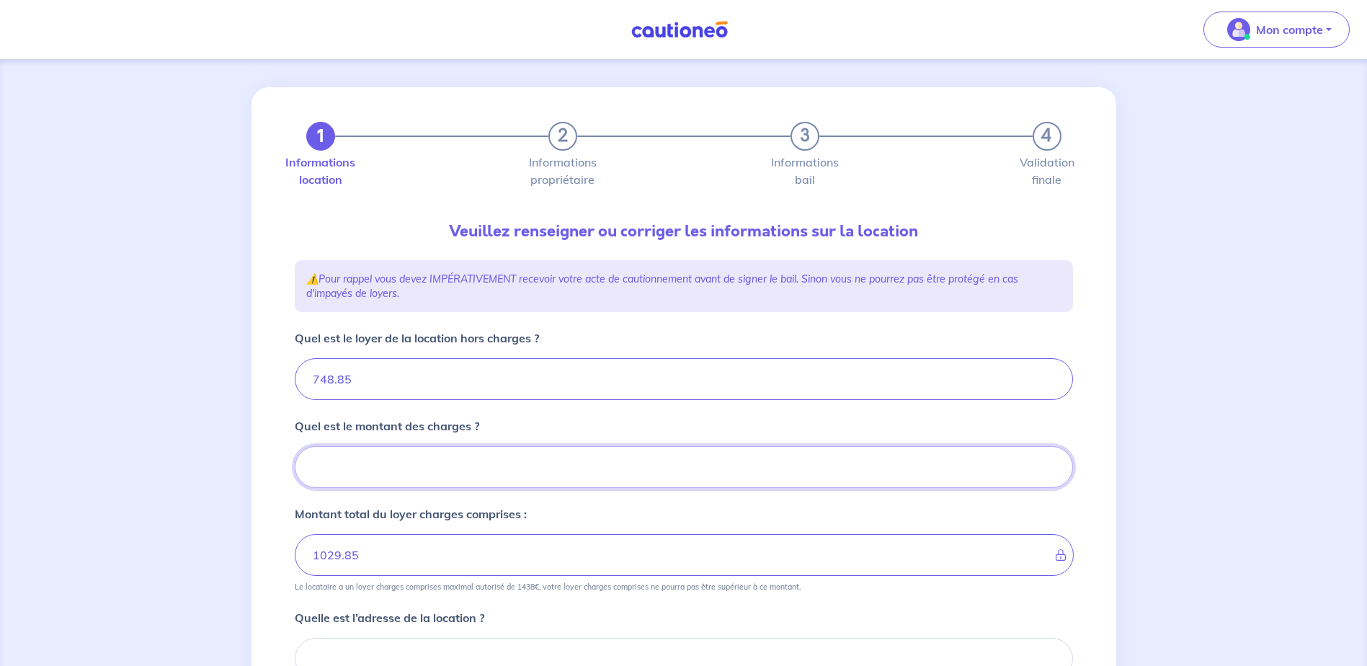
type input "748.85"
type input "281.13"
type input "1029.98"
type input "281.13"
click at [349, 472] on input "281.13" at bounding box center [684, 467] width 778 height 42
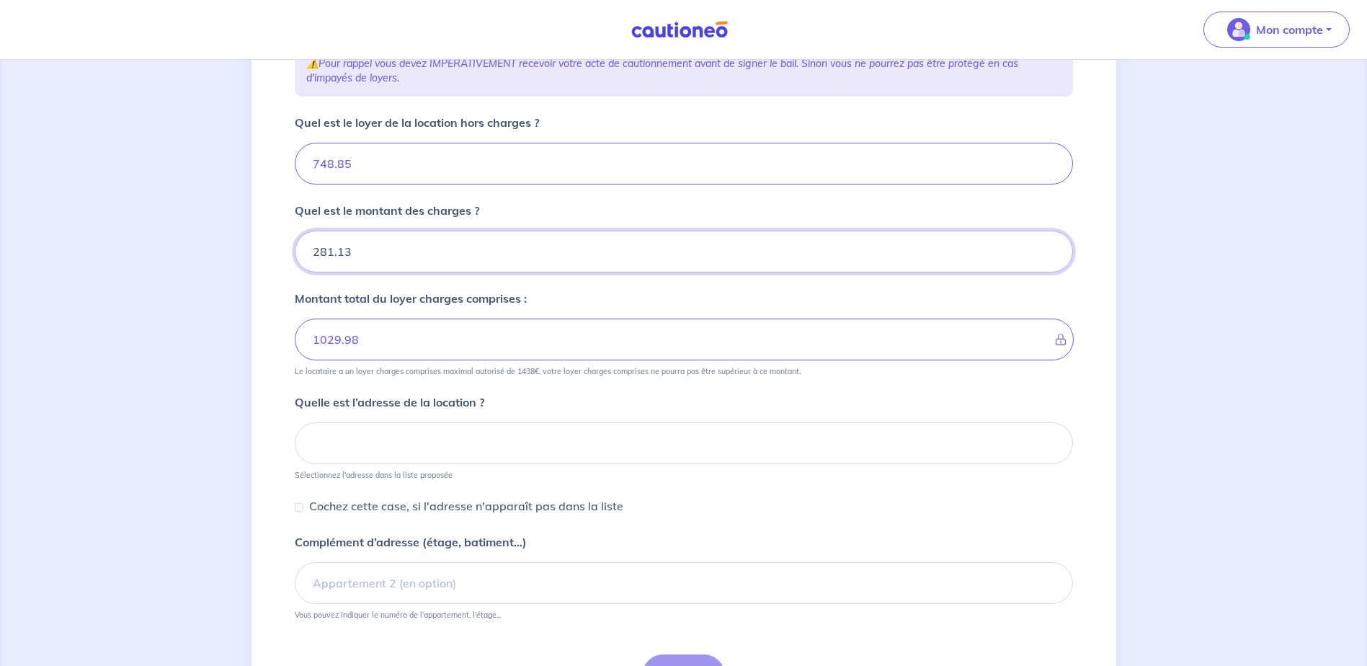
scroll to position [223, 0]
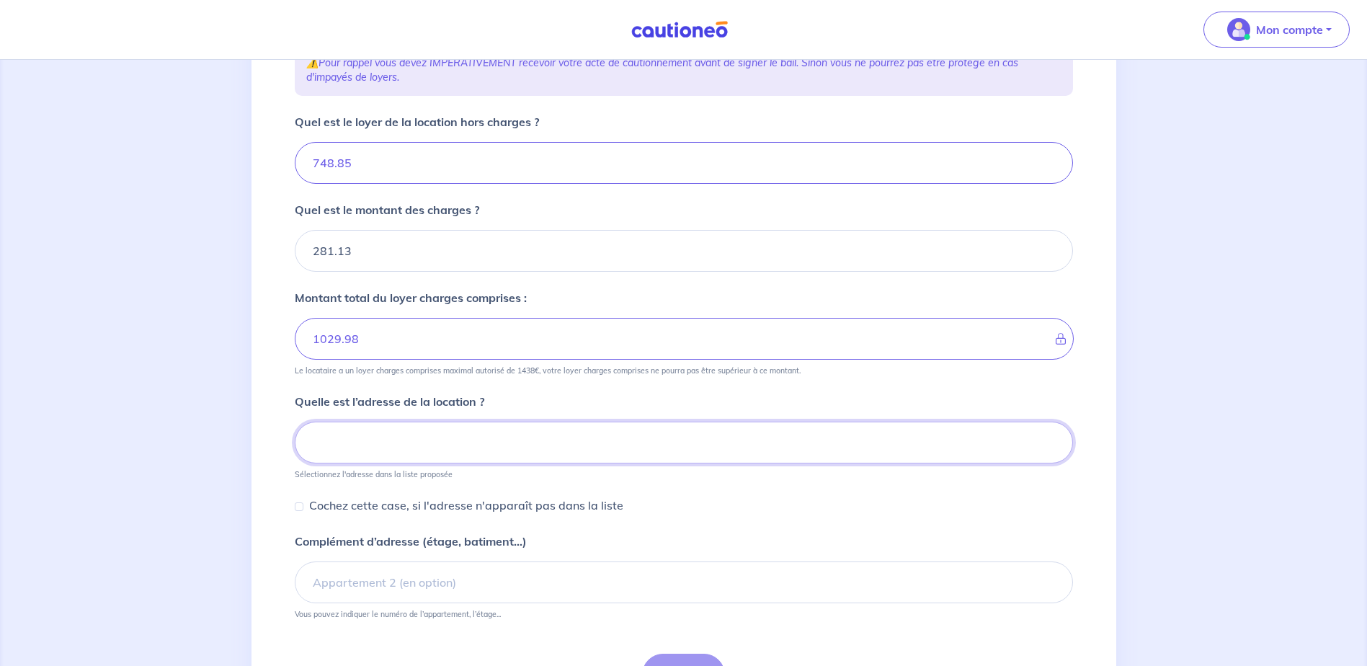
click at [378, 454] on input at bounding box center [684, 443] width 778 height 42
click at [517, 433] on input at bounding box center [684, 443] width 778 height 42
paste input "21 ALLA?E BOISSY D''ANGLAS"
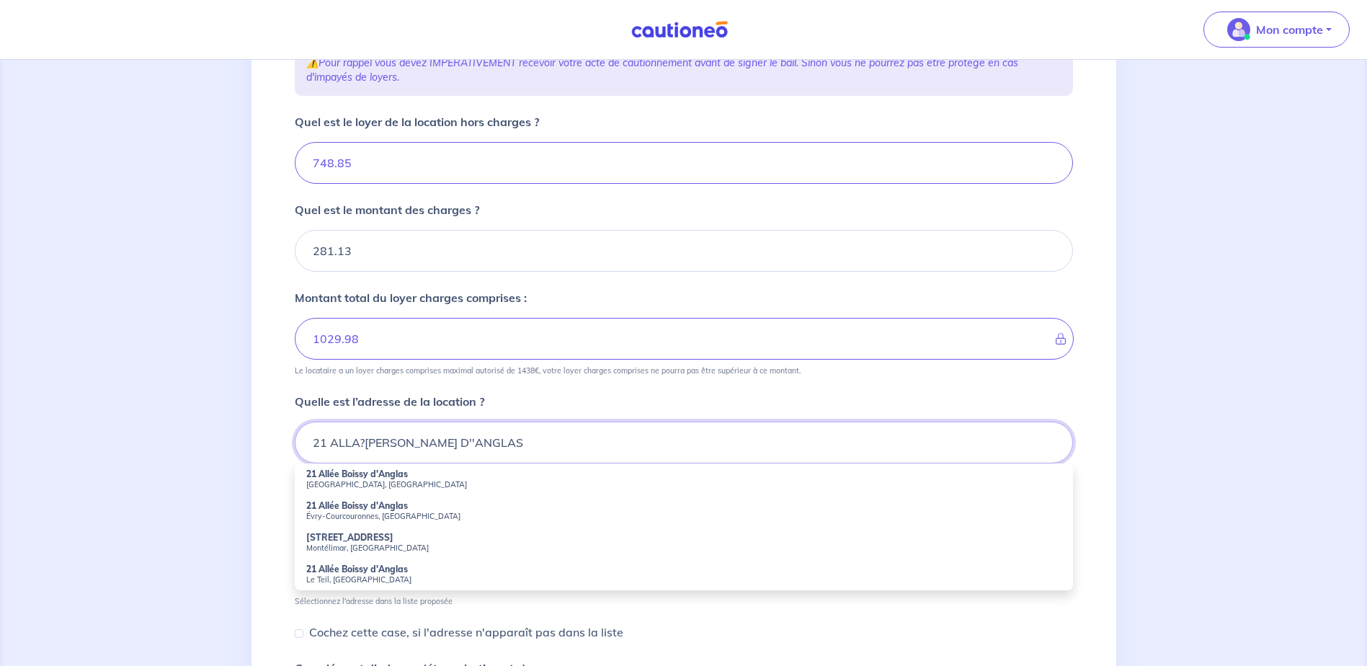
click at [362, 439] on input "21 ALLA?E BOISSY D''ANGLAS" at bounding box center [684, 443] width 778 height 42
click at [260, 425] on div "1 2 3 4 Informations location Informations propriétaire Informations bail Valid…" at bounding box center [684, 361] width 865 height 980
click at [432, 445] on input "21 ALLEE BOISSY D''ANGLAS" at bounding box center [684, 443] width 778 height 42
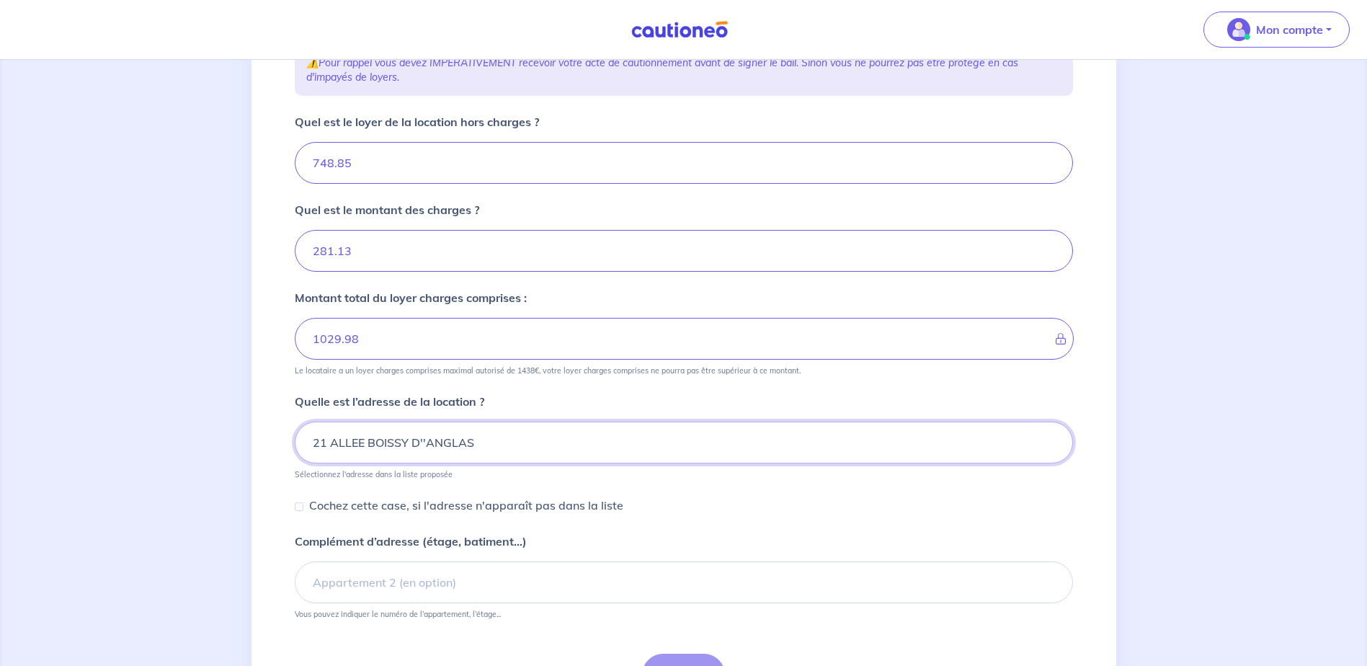
click at [484, 448] on input "21 ALLEE BOISSY D''ANGLAS" at bounding box center [684, 443] width 778 height 42
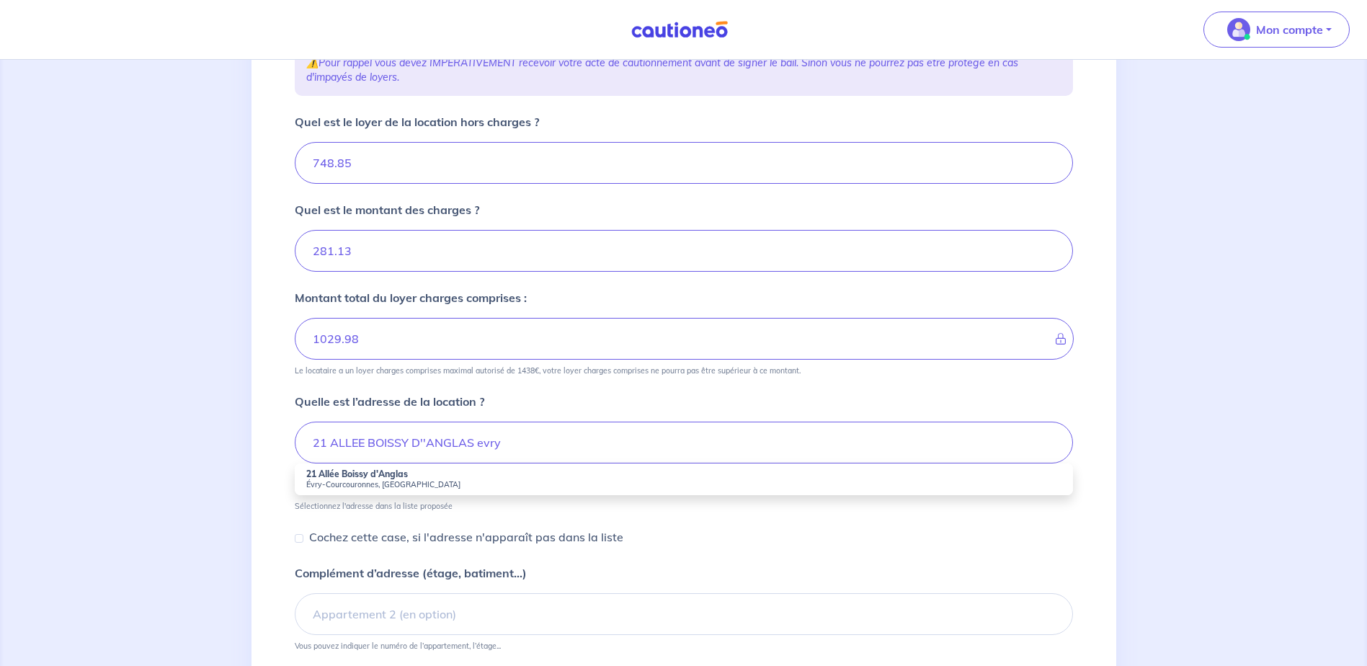
click at [453, 484] on small "Évry-Courcouronnes, France" at bounding box center [683, 484] width 755 height 10
type input "21 Allée Boissy d'Anglas, Évry-Courcouronnes, France"
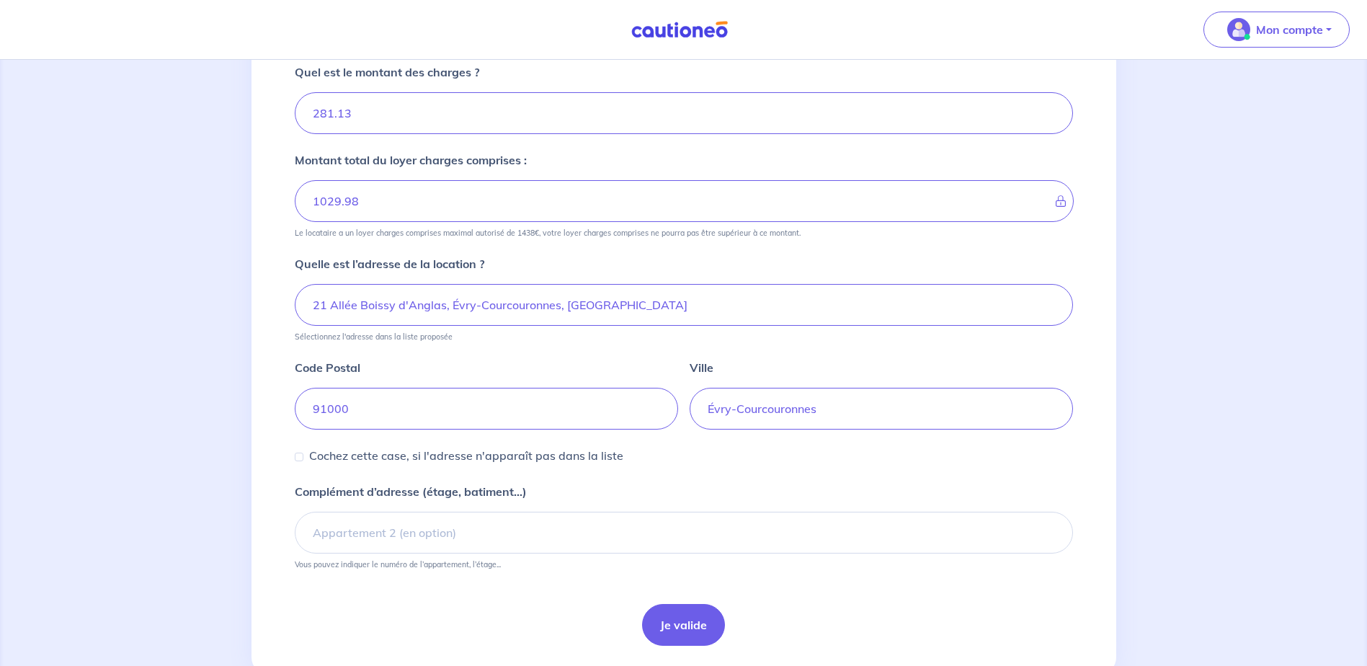
scroll to position [404, 0]
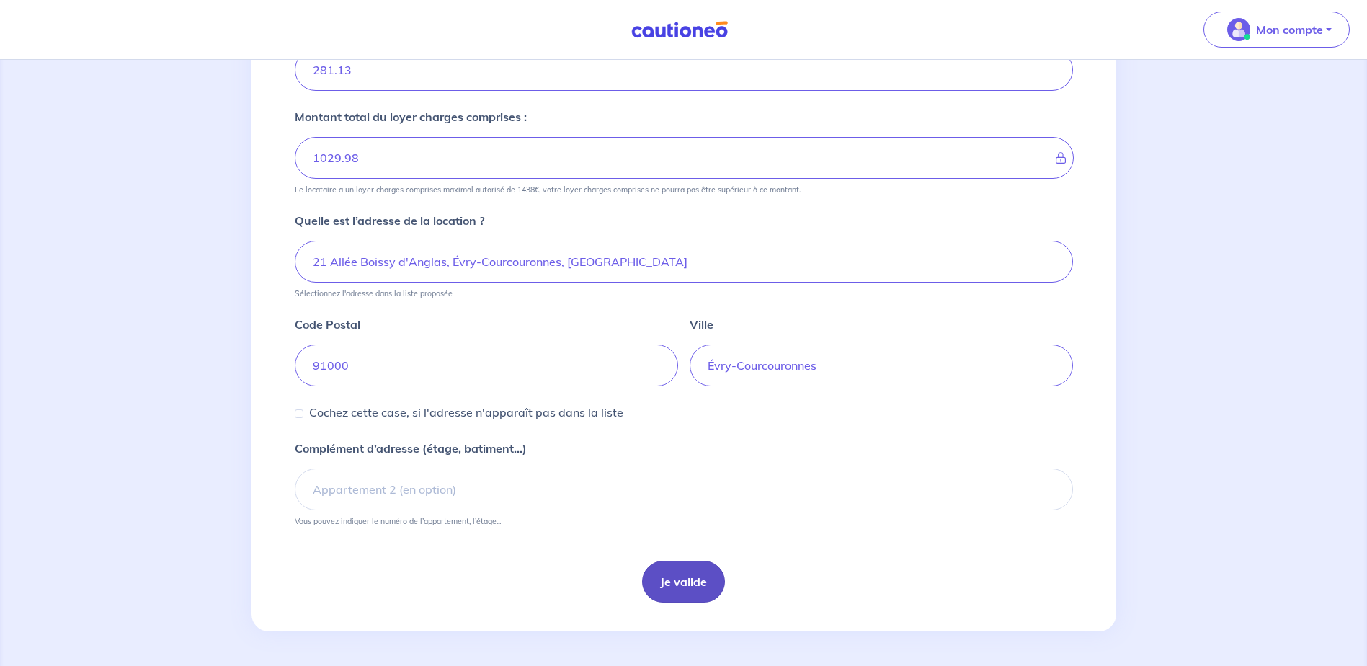
click at [686, 587] on button "Je valide" at bounding box center [683, 582] width 83 height 42
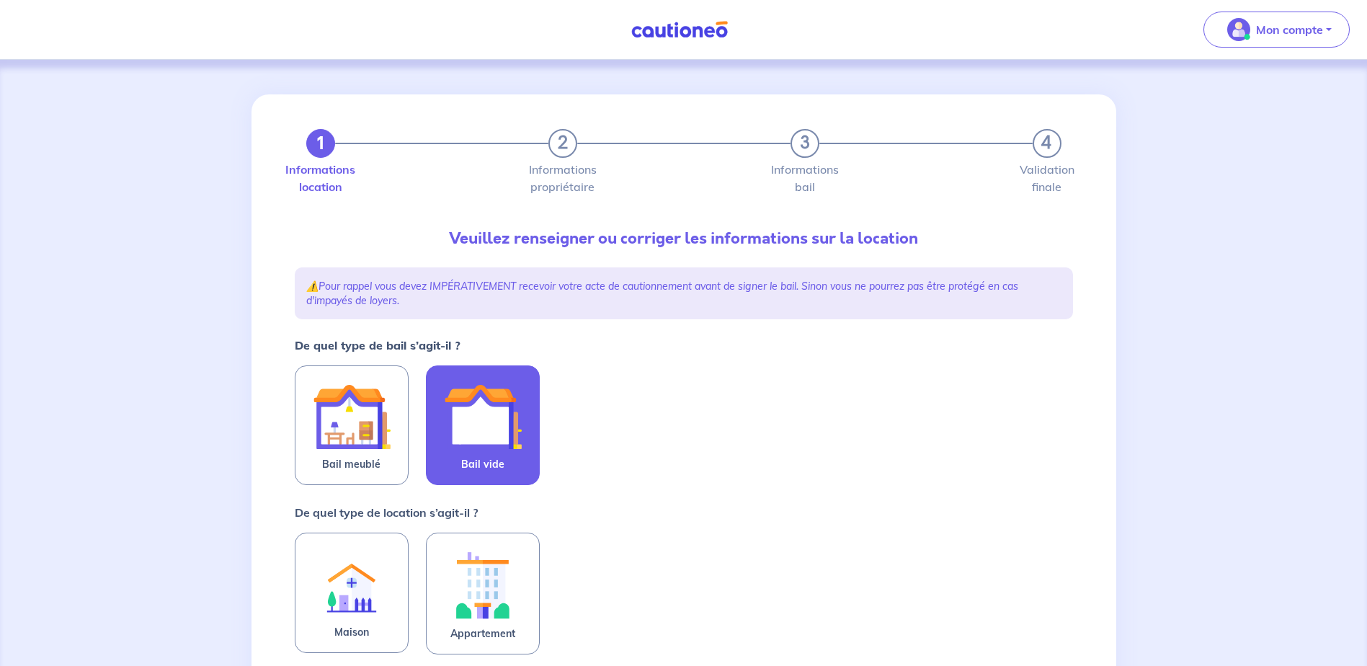
click at [458, 430] on img at bounding box center [483, 417] width 78 height 78
click at [0, 0] on input "Bail vide" at bounding box center [0, 0] width 0 height 0
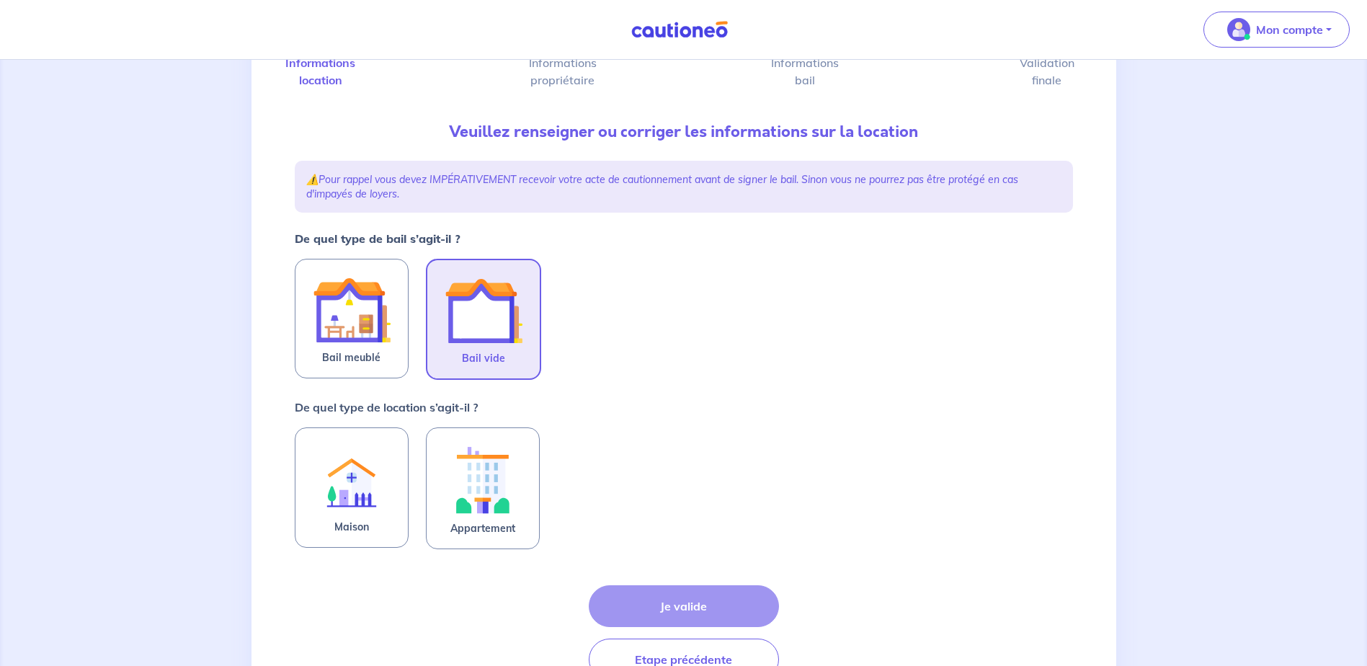
scroll to position [144, 0]
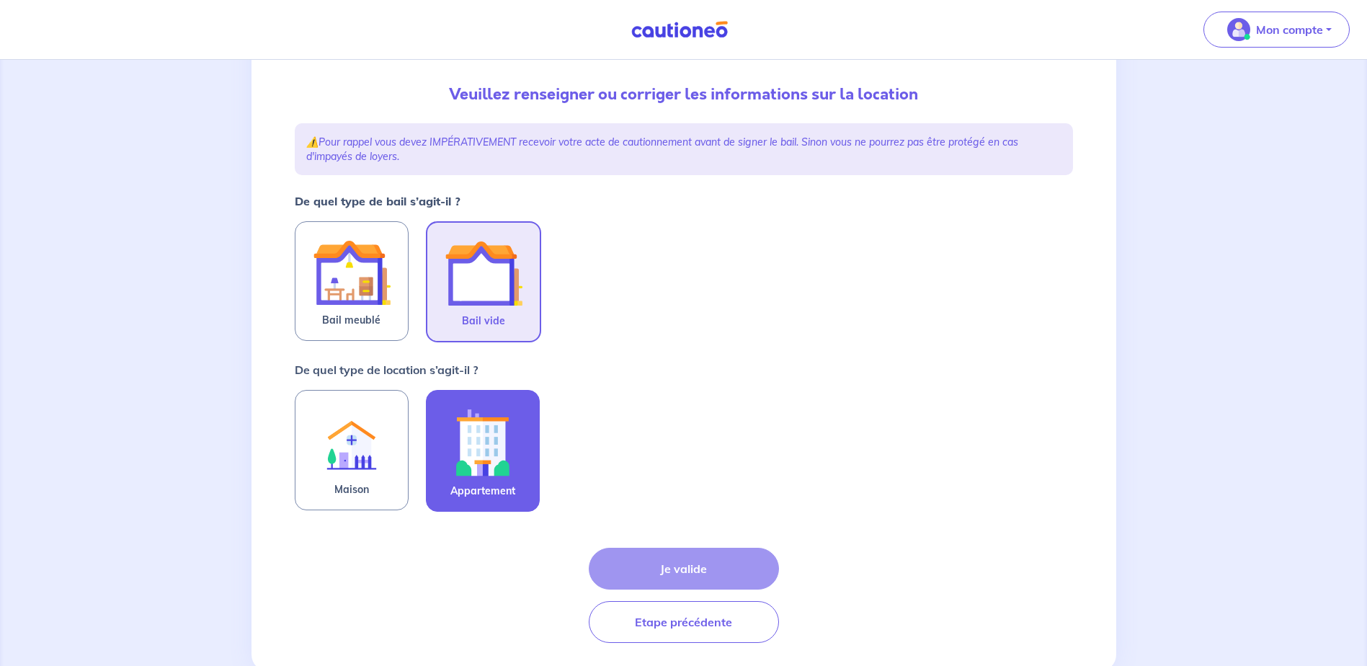
click at [463, 445] on img at bounding box center [483, 442] width 78 height 80
click at [0, 0] on input "Appartement" at bounding box center [0, 0] width 0 height 0
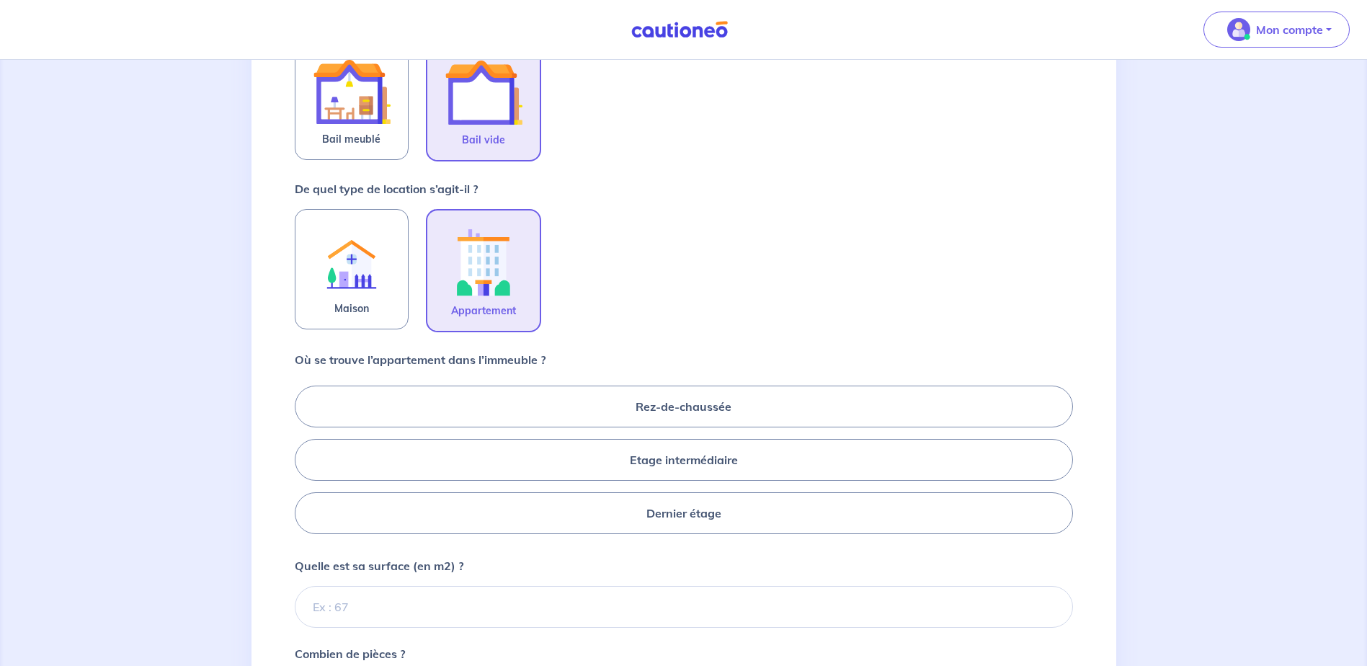
scroll to position [360, 0]
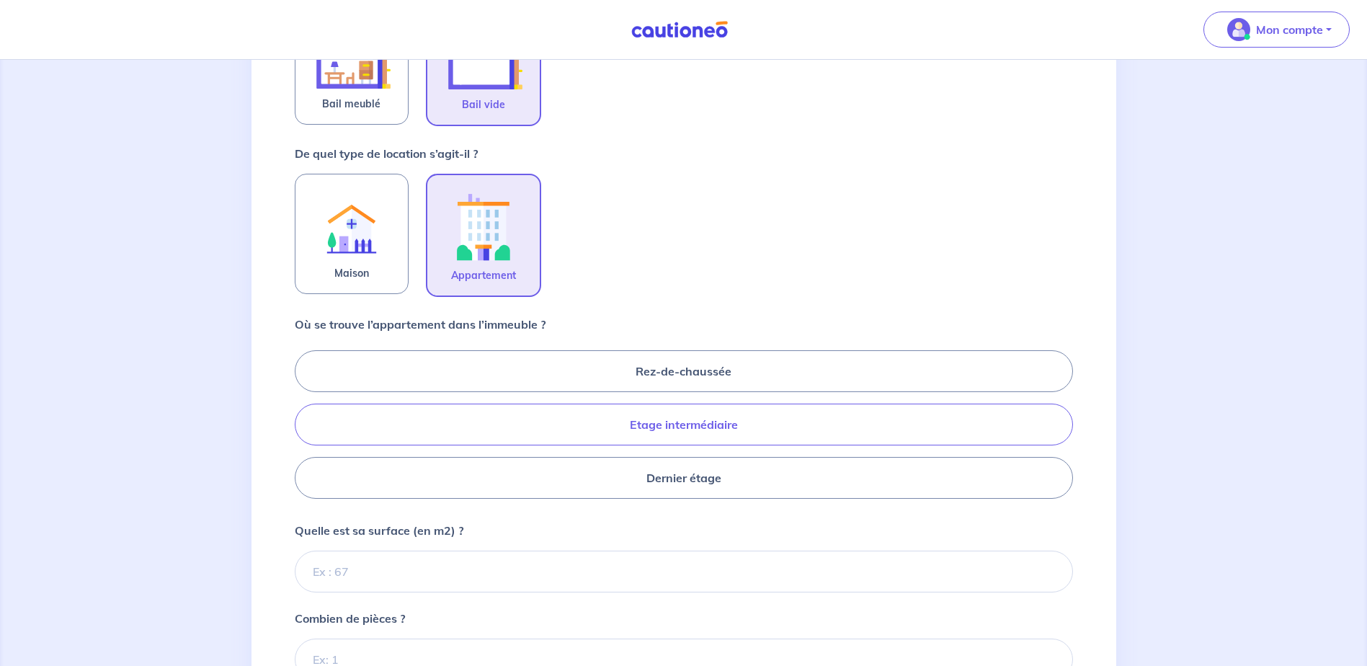
click at [590, 438] on label "Etage intermédiaire" at bounding box center [684, 425] width 778 height 42
click at [304, 429] on input "Etage intermédiaire" at bounding box center [299, 424] width 9 height 9
radio input "true"
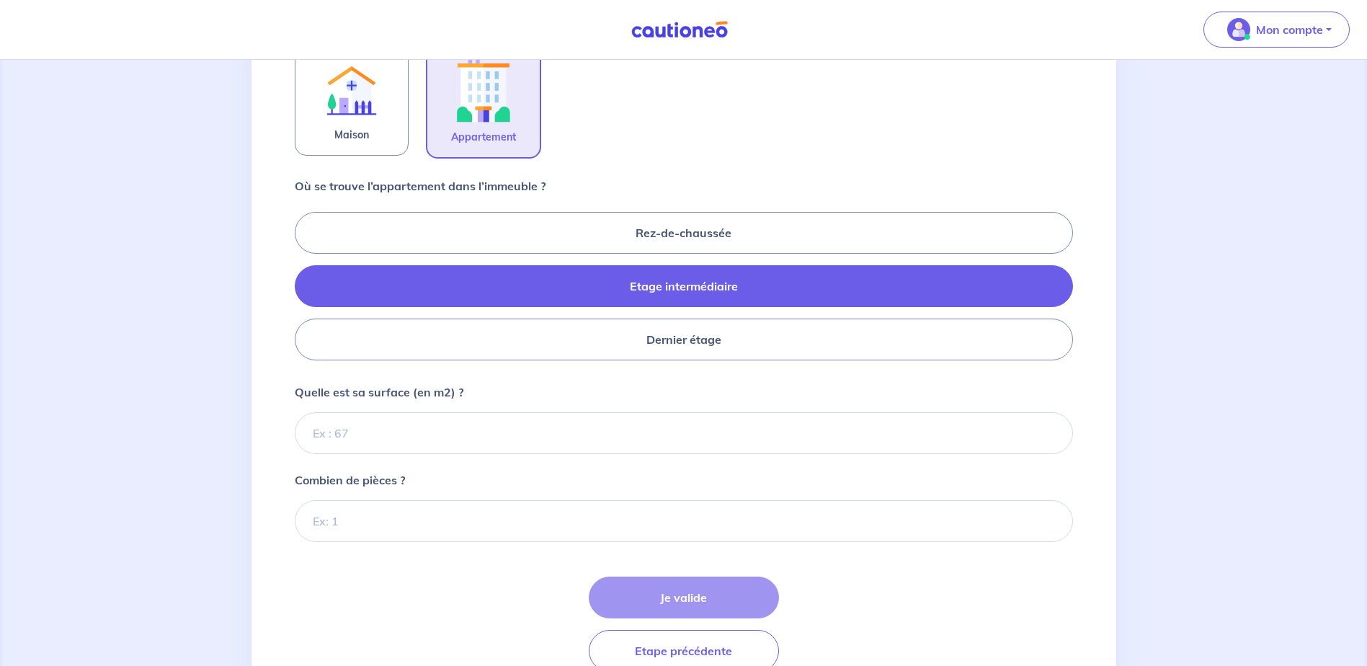
scroll to position [505, 0]
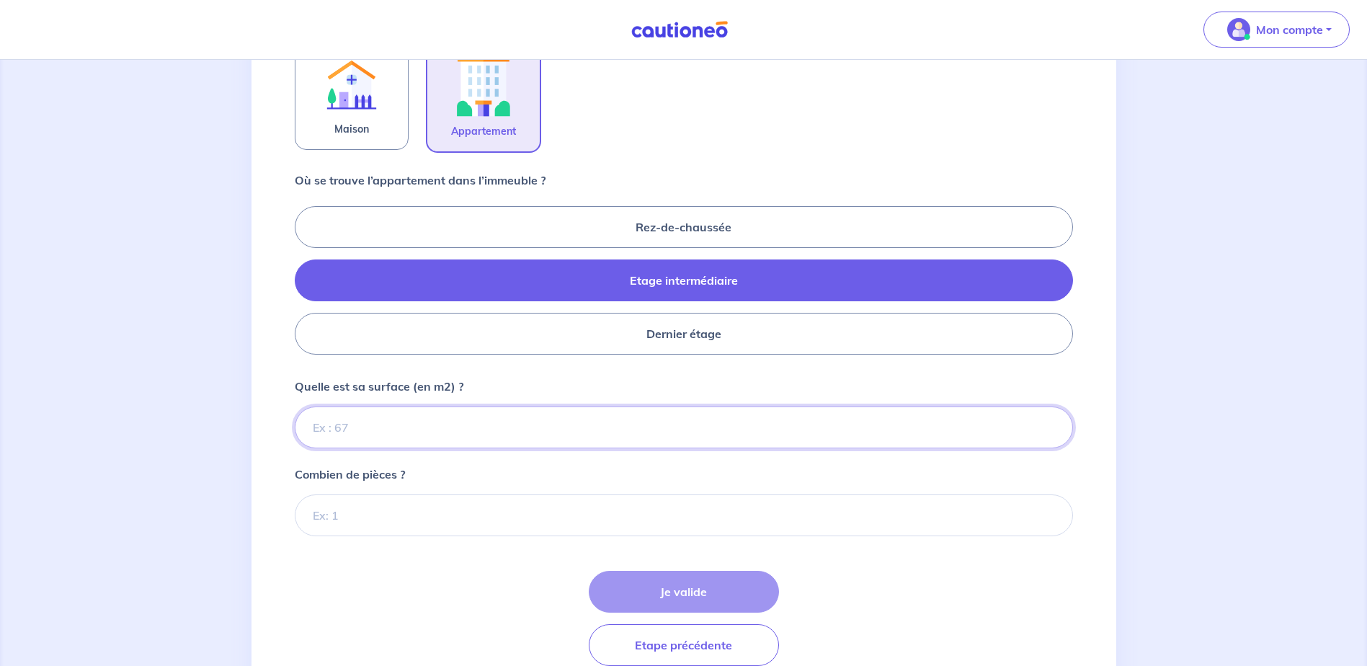
click at [359, 422] on input "Quelle est sa surface (en m2) ?" at bounding box center [684, 428] width 778 height 42
type input "59"
type input "59.10"
click at [235, 505] on div "1 2 3 4 Informations location Informations propriétaire Informations bail Valid…" at bounding box center [683, 142] width 1367 height 1174
click at [337, 505] on input "Combien de pièces ?" at bounding box center [684, 515] width 778 height 42
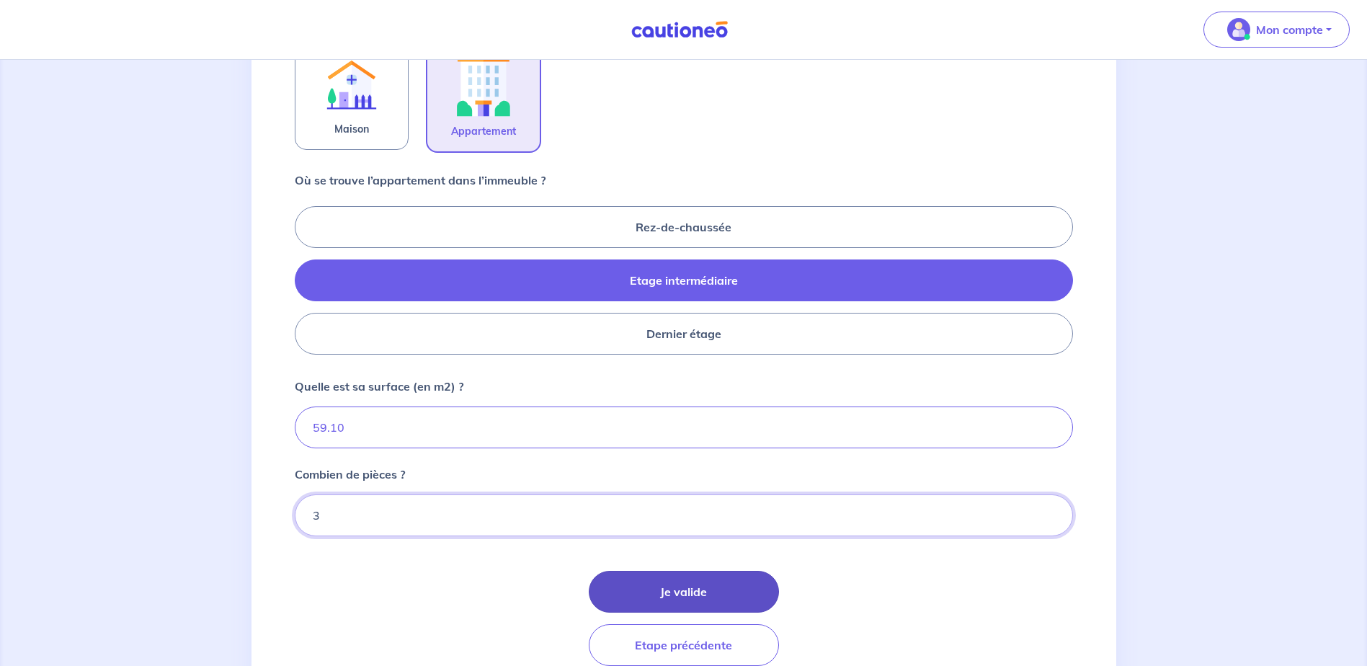
type input "3"
click at [672, 590] on button "Je valide" at bounding box center [684, 592] width 190 height 42
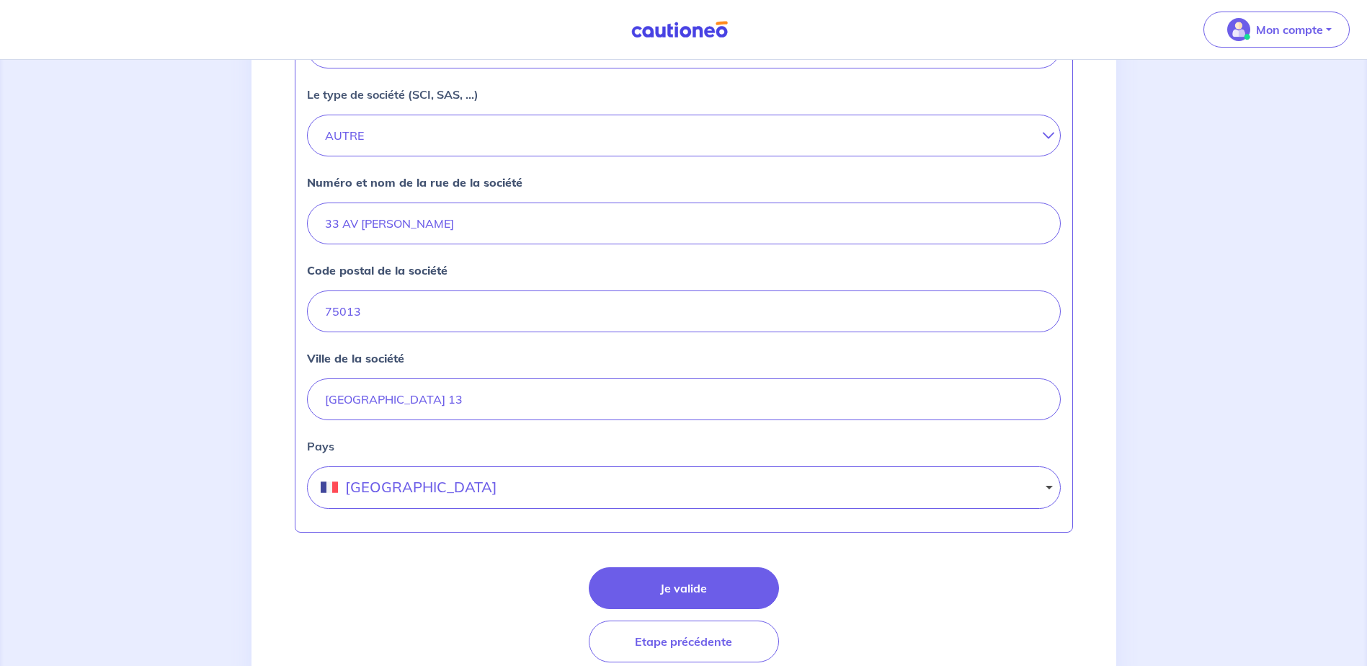
scroll to position [505, 0]
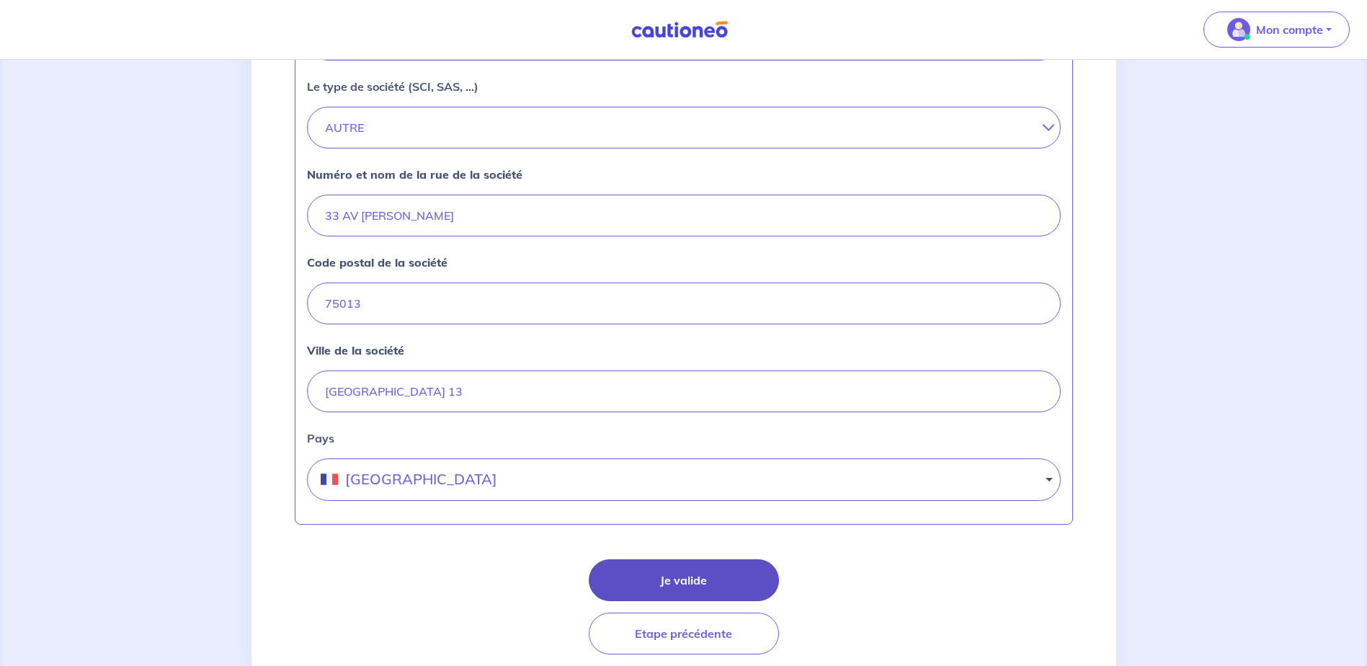
click at [639, 564] on button "Je valide" at bounding box center [684, 580] width 190 height 42
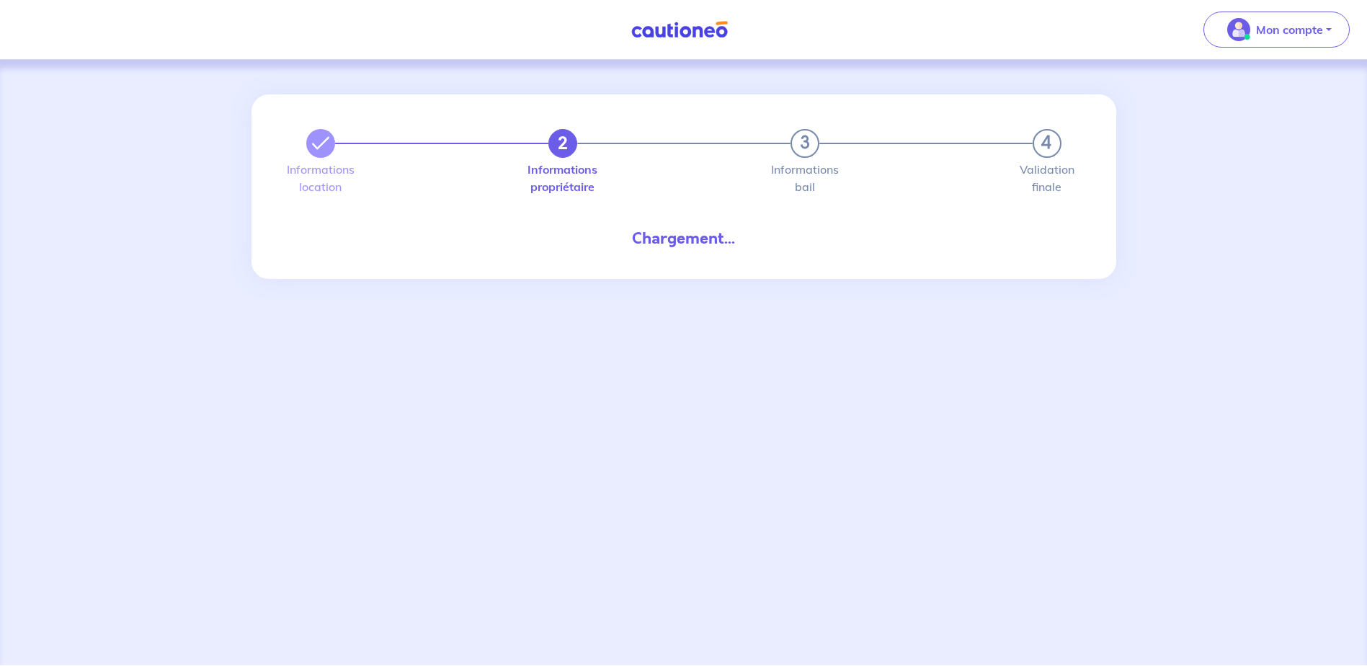
select select "FR"
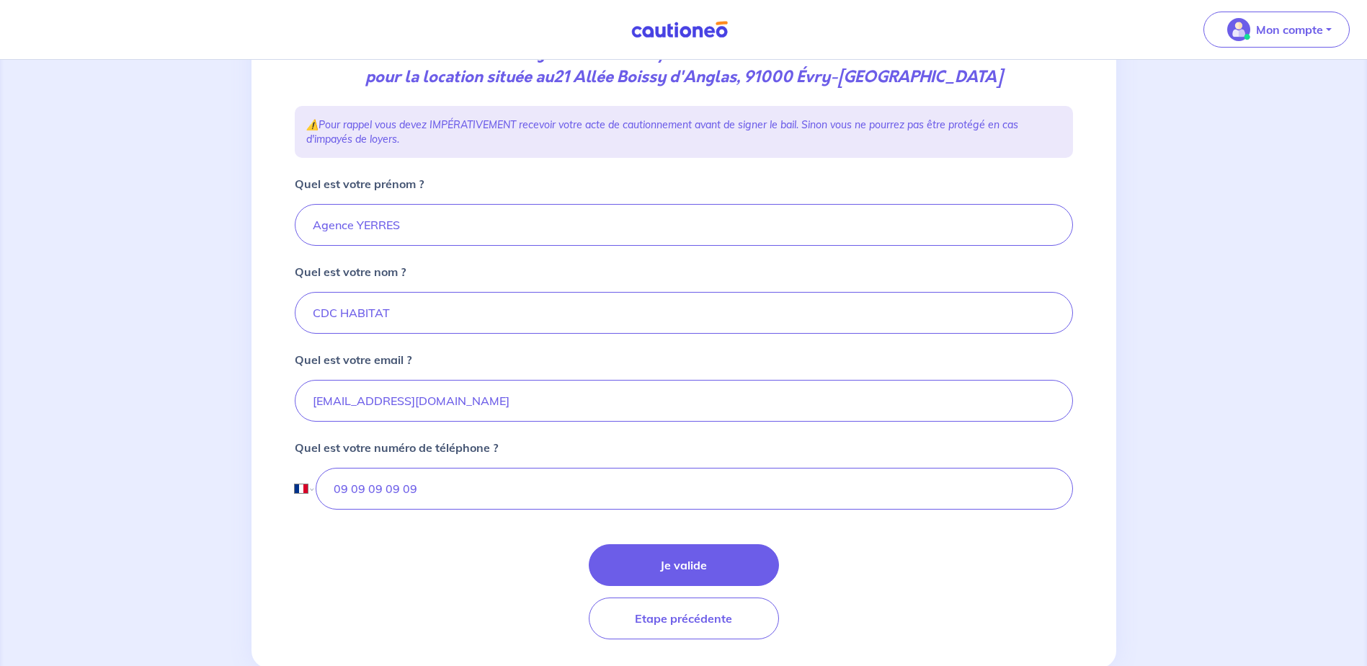
scroll to position [216, 0]
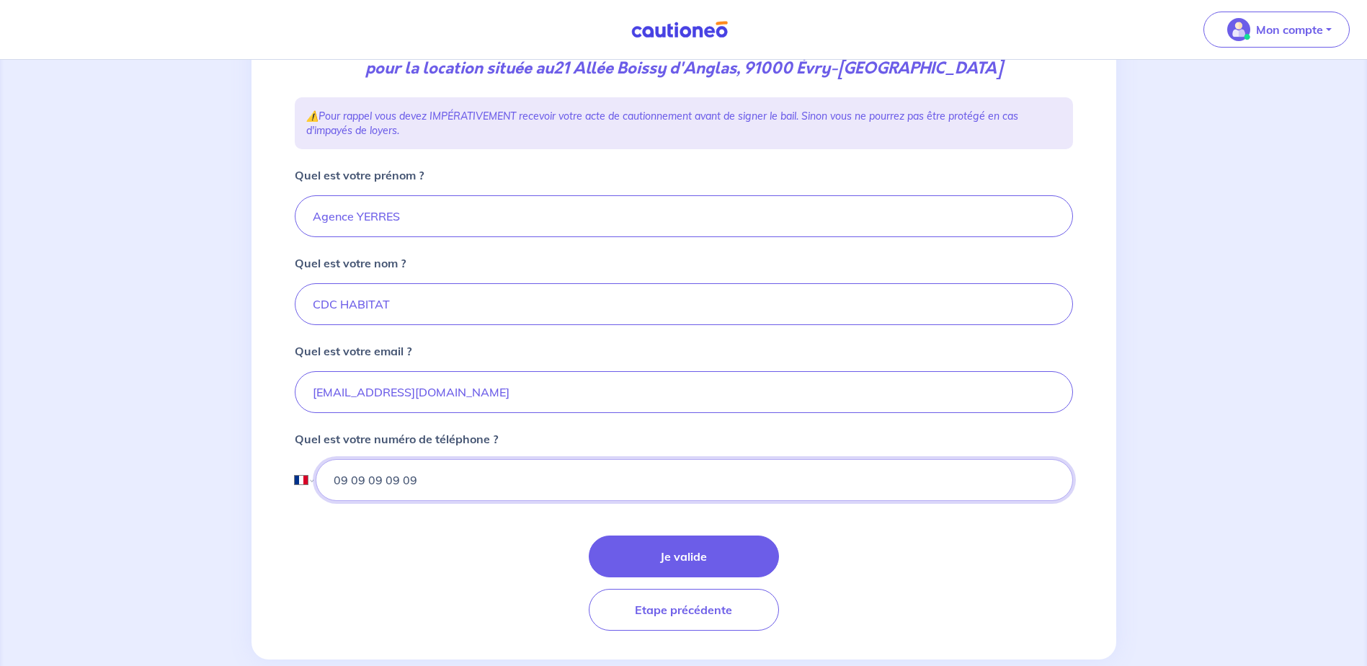
click at [414, 482] on input "09 09 09 09 09" at bounding box center [694, 480] width 757 height 42
drag, startPoint x: 427, startPoint y: 481, endPoint x: 282, endPoint y: 481, distance: 144.9
click at [282, 481] on div "2 3 4 Informations location Informations propriétaire Informations bail Validat…" at bounding box center [684, 268] width 865 height 781
click at [678, 538] on button "Je valide" at bounding box center [684, 557] width 190 height 42
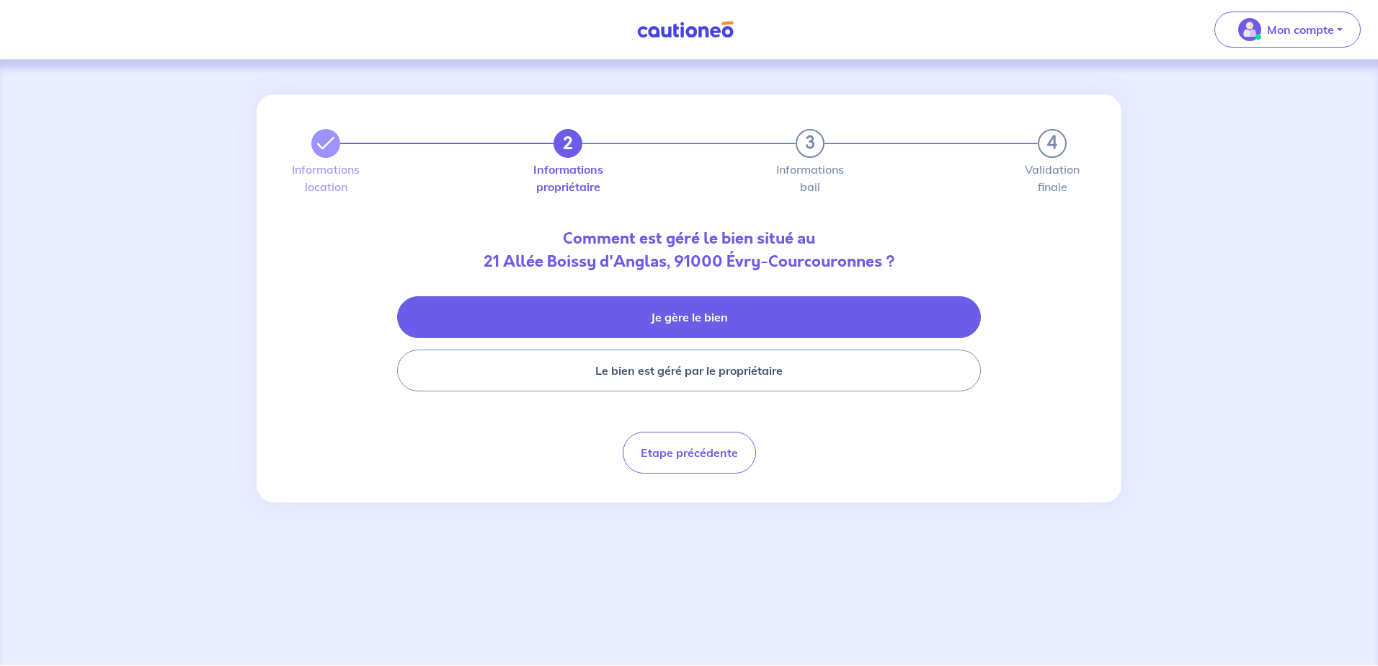
click at [619, 315] on button "Je gère le bien" at bounding box center [689, 317] width 584 height 42
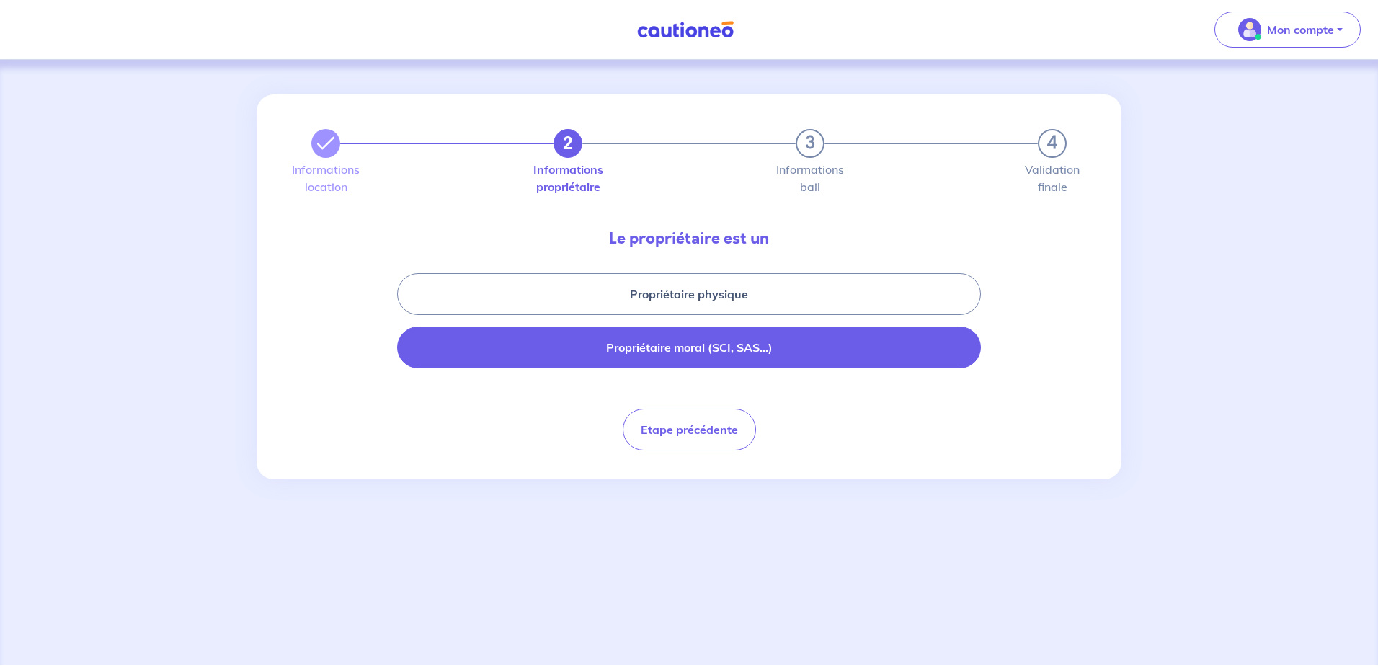
click at [696, 349] on button "Propriétaire moral (SCI, SAS...)" at bounding box center [689, 348] width 584 height 42
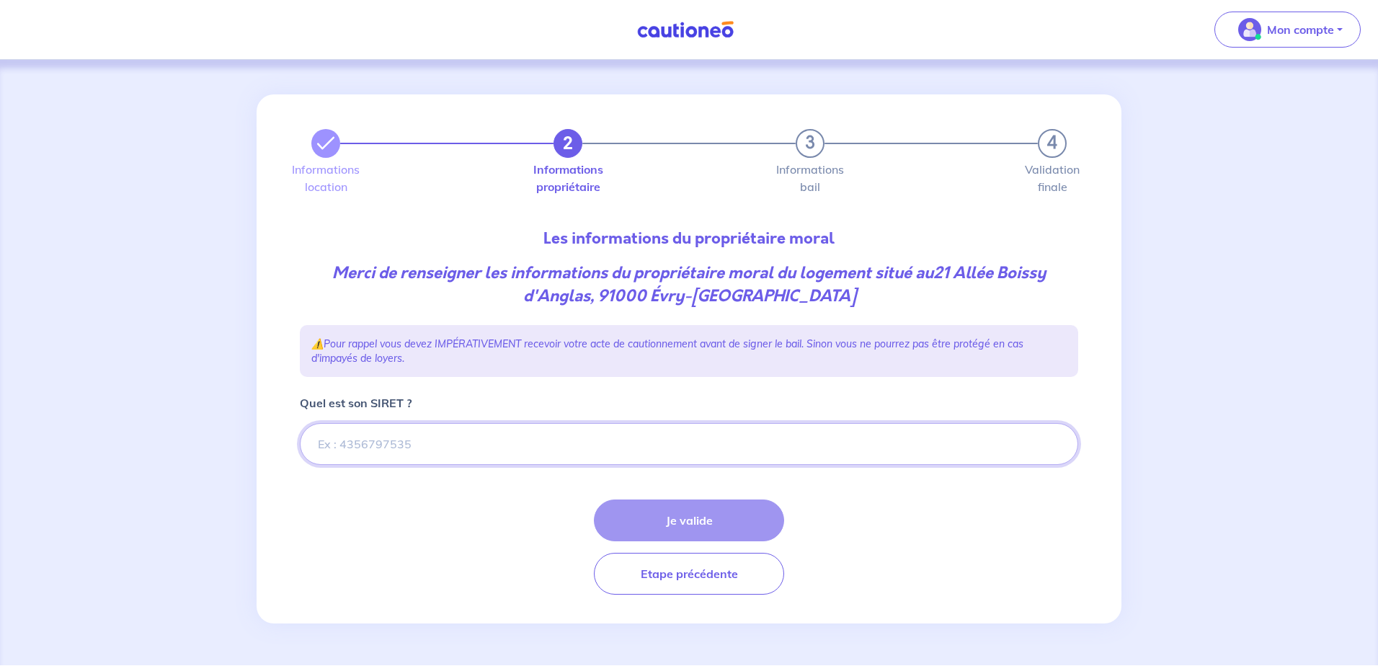
paste input "55204648400325"
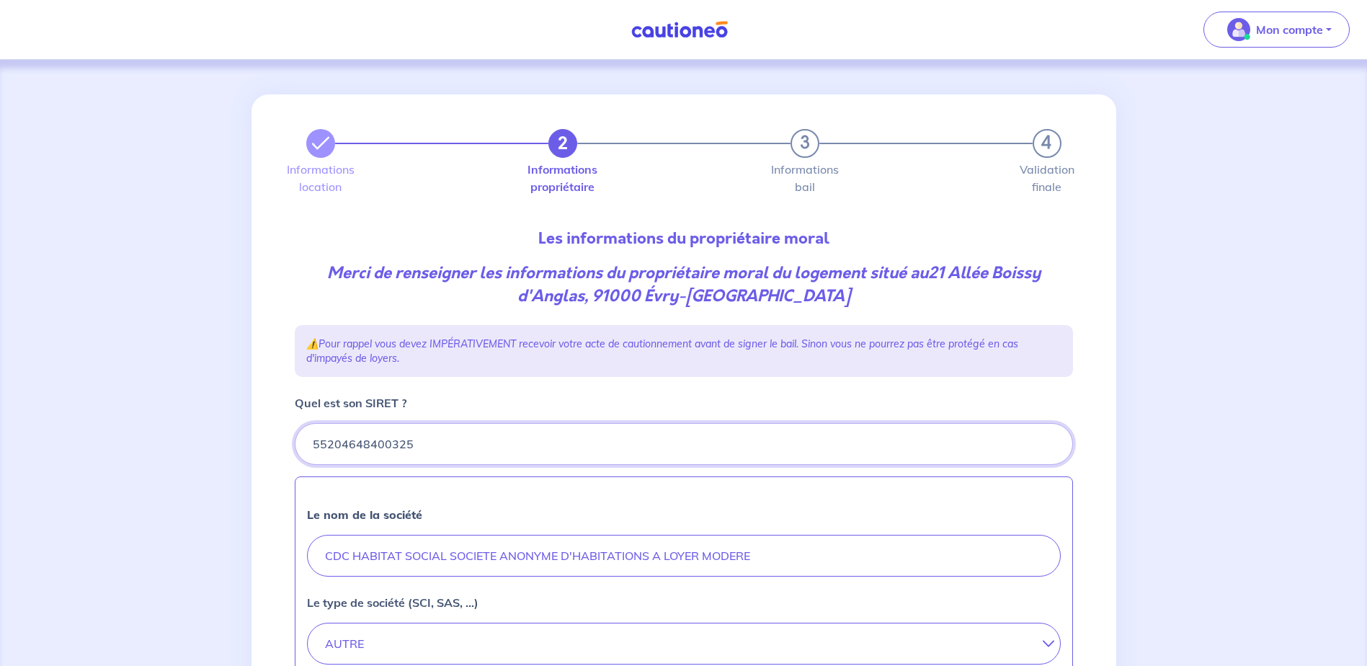
type input "55204648400325"
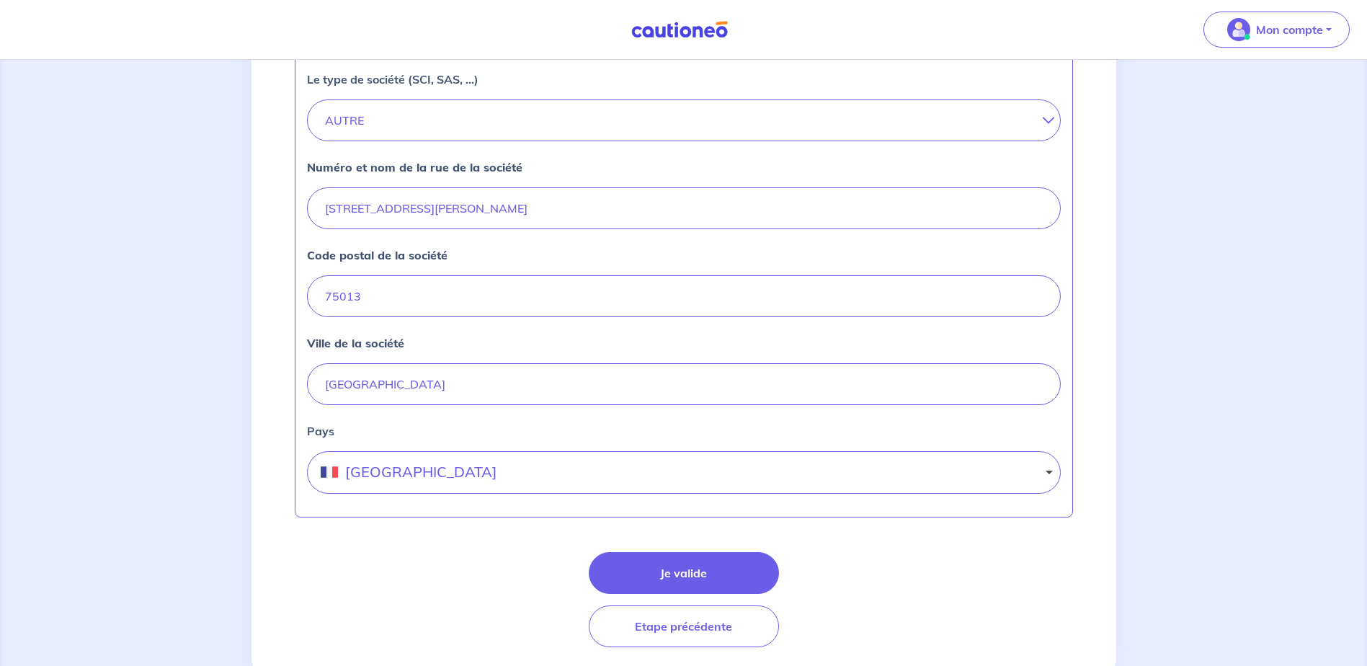
scroll to position [568, 0]
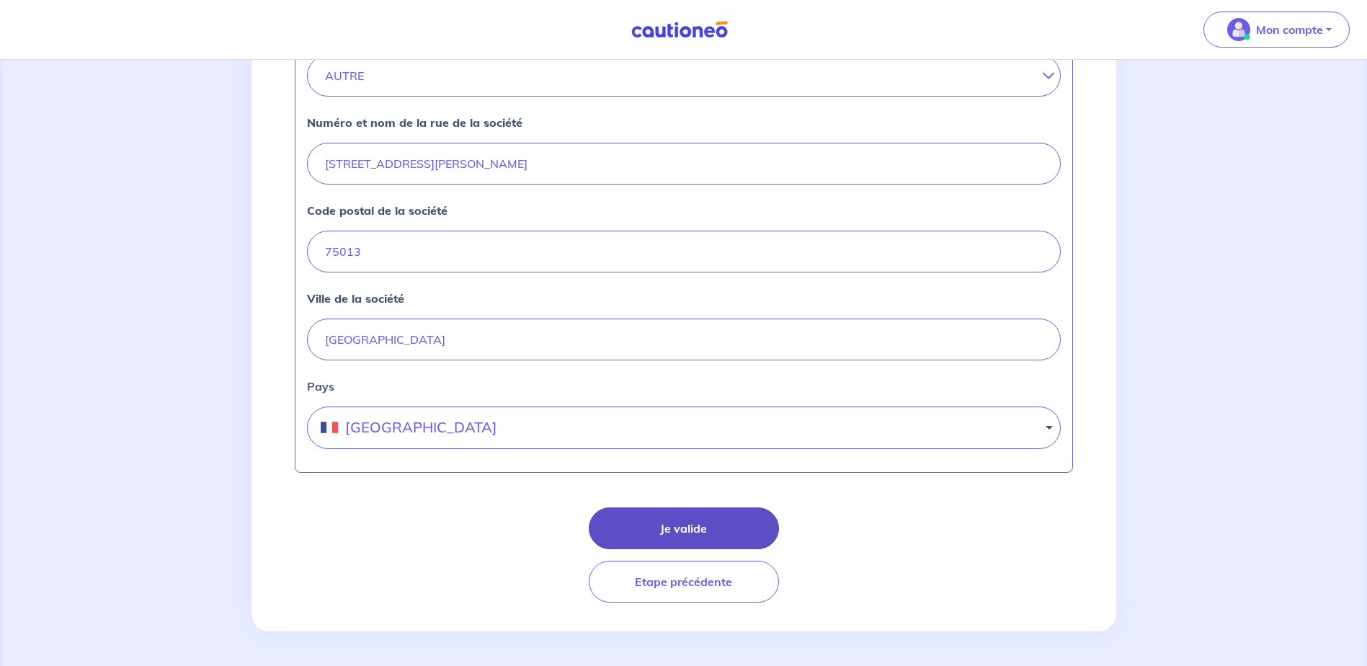
click at [683, 539] on button "Je valide" at bounding box center [684, 528] width 190 height 42
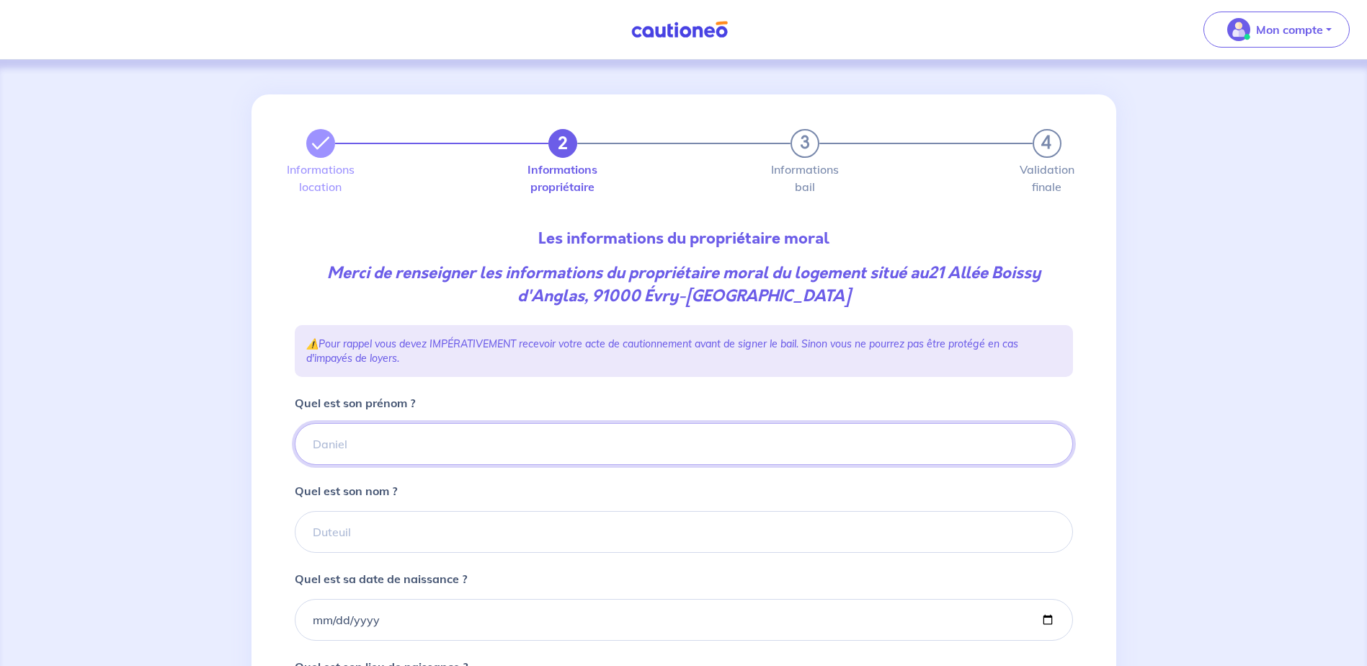
click at [599, 453] on input "Quel est son prénom ?" at bounding box center [684, 444] width 778 height 42
type input "CDC HABITAT"
click at [512, 536] on input "Quel est son nom ?" at bounding box center [684, 532] width 778 height 42
type input "CDC HABITAT"
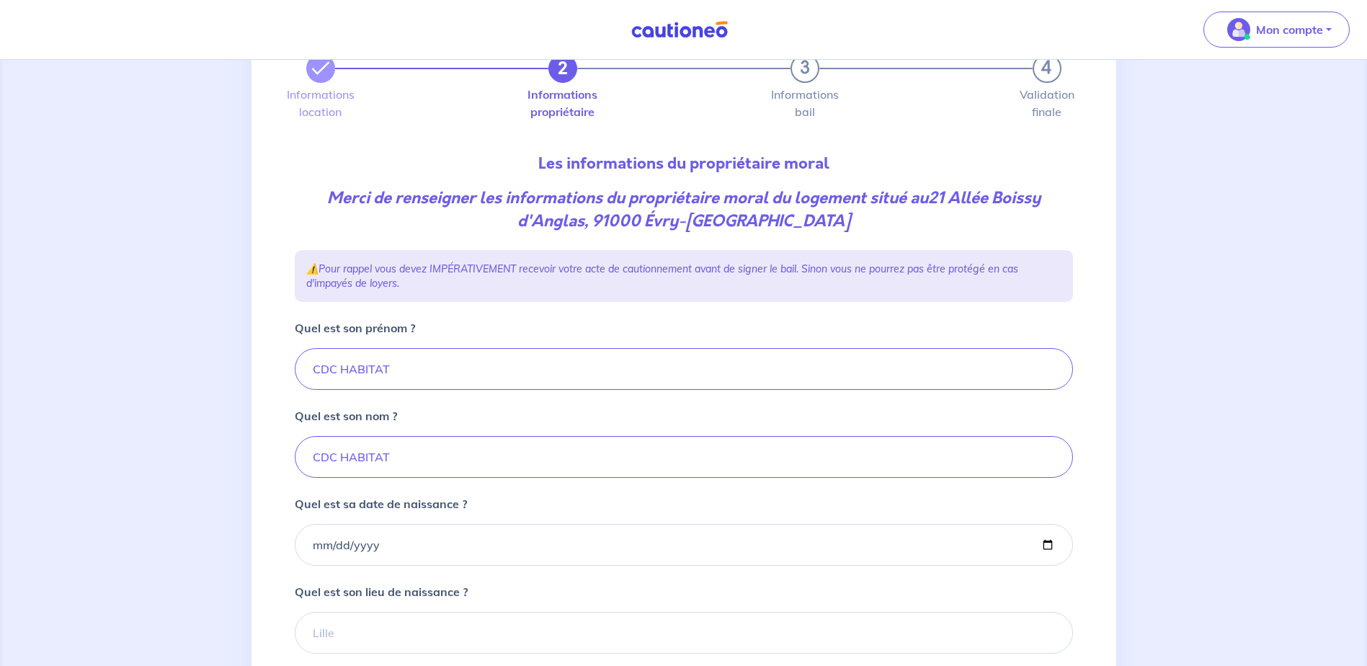
scroll to position [144, 0]
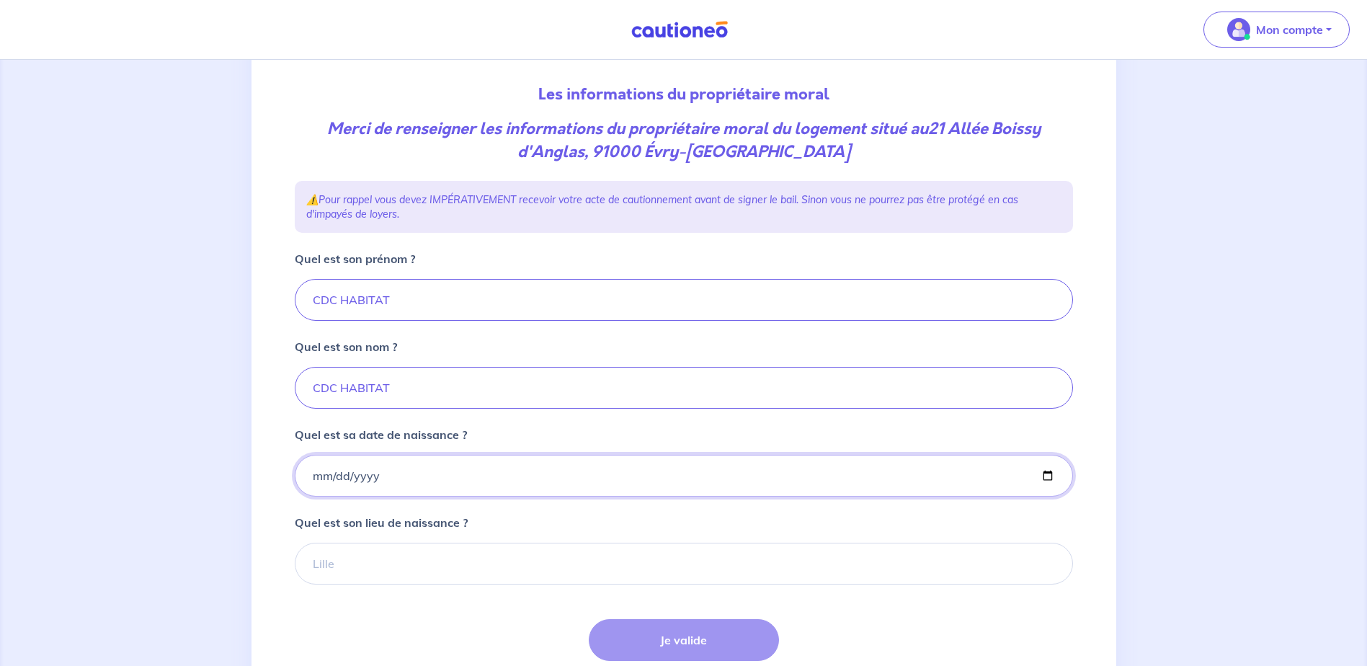
click at [389, 468] on input "Quel est sa date de naissance ?" at bounding box center [684, 476] width 778 height 42
type input "2006-12-17"
click at [360, 552] on input "Quel est son lieu de naissance ?" at bounding box center [684, 564] width 778 height 42
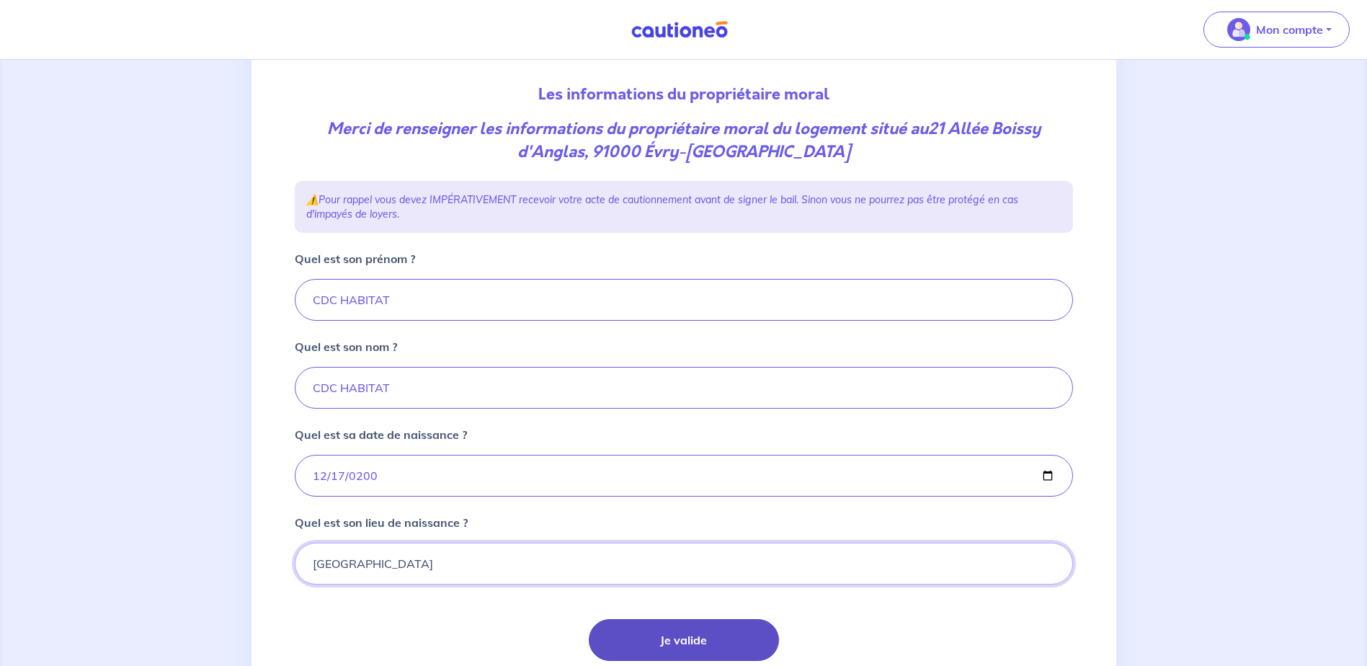
type input "Paris"
click at [707, 634] on button "Je valide" at bounding box center [684, 640] width 190 height 42
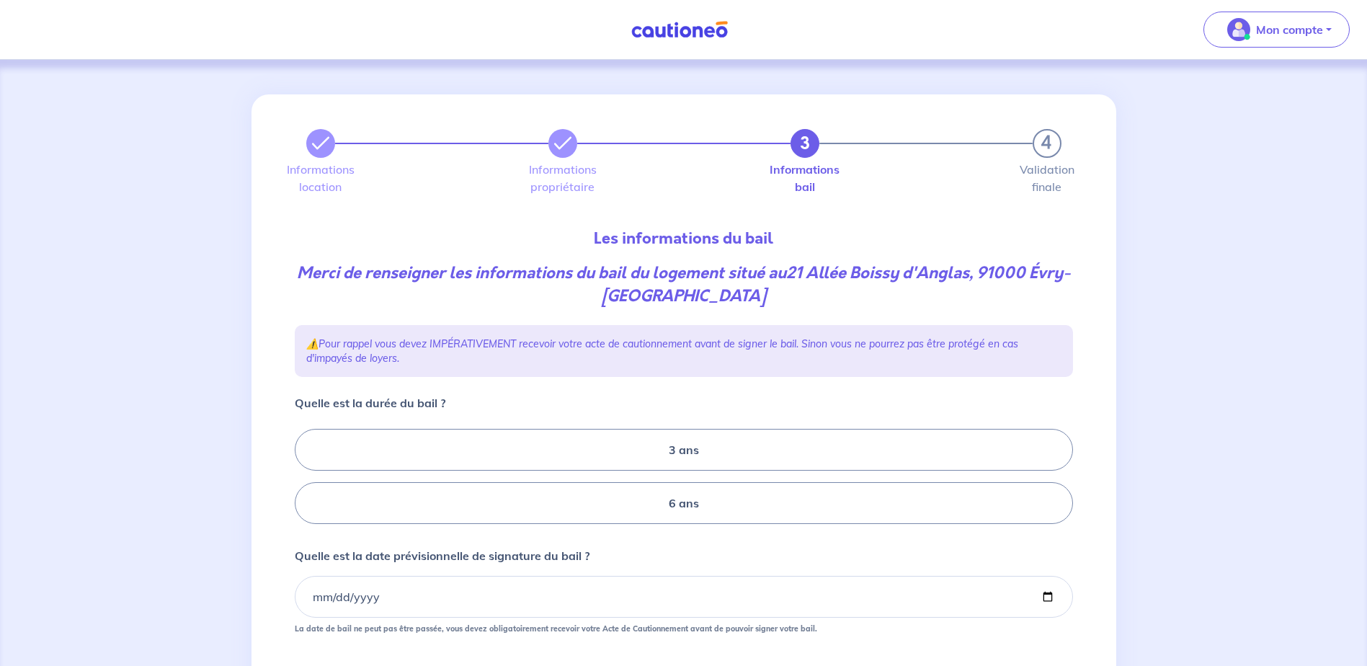
scroll to position [161, 0]
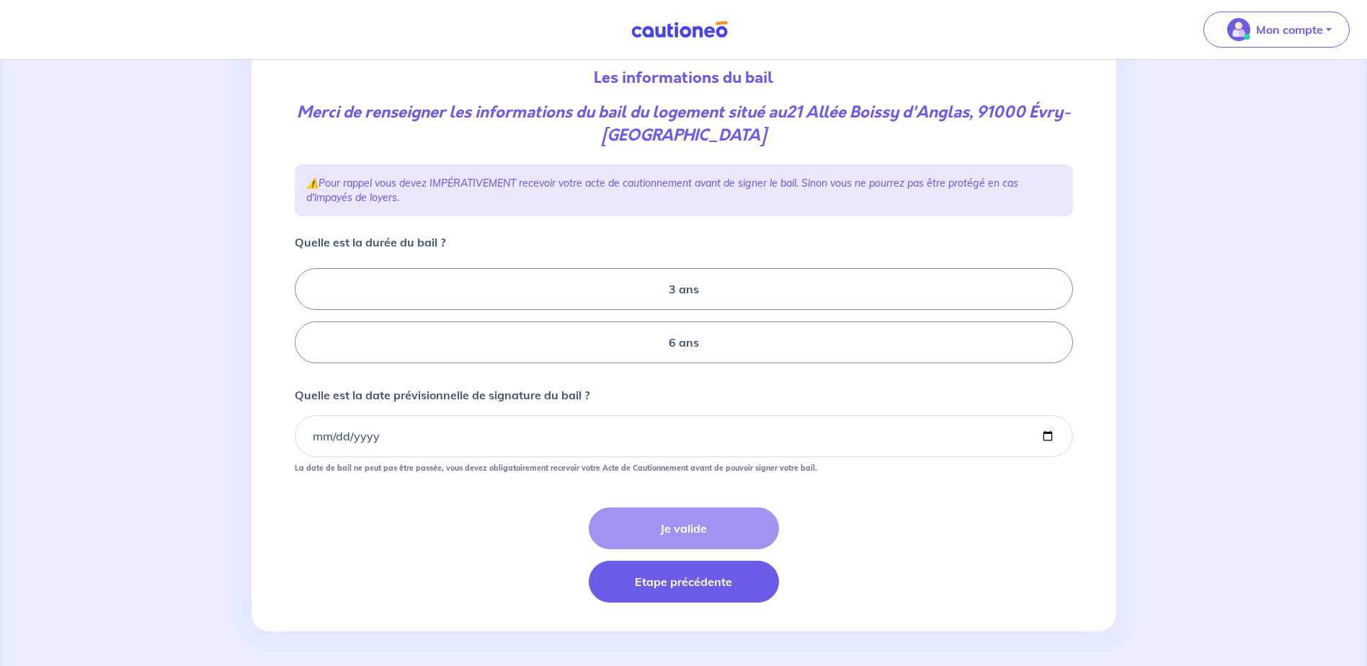
click at [661, 577] on button "Etape précédente" at bounding box center [684, 582] width 190 height 42
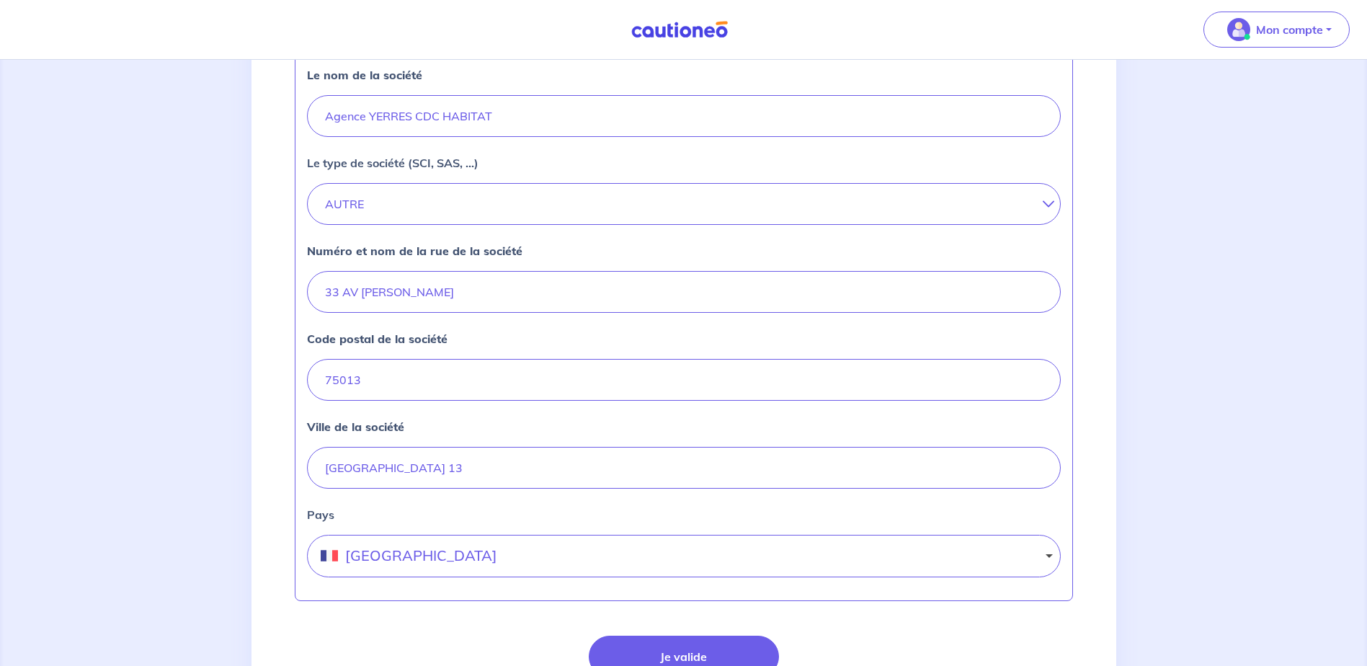
scroll to position [505, 0]
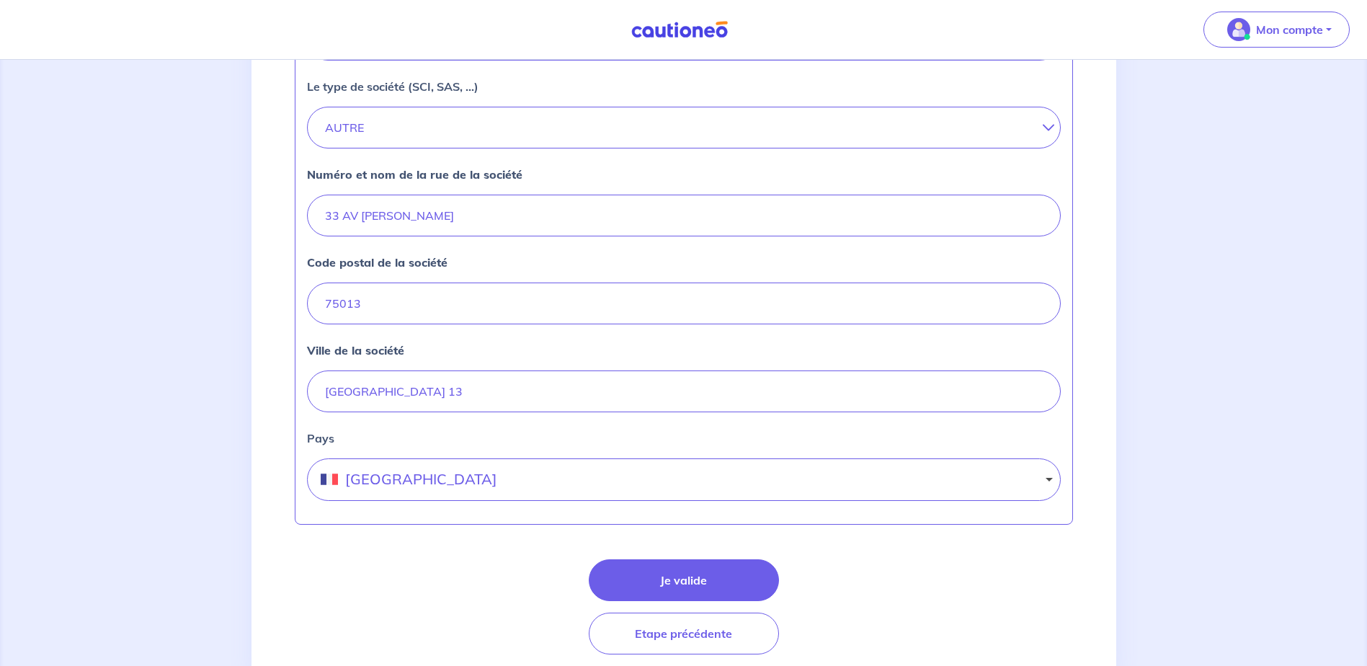
click at [647, 557] on form "Votre n° de SIRET Le nom de la société Agence YERRES CDC HABITAT Le type de soc…" at bounding box center [684, 266] width 778 height 776
click at [663, 569] on button "Je valide" at bounding box center [684, 580] width 190 height 42
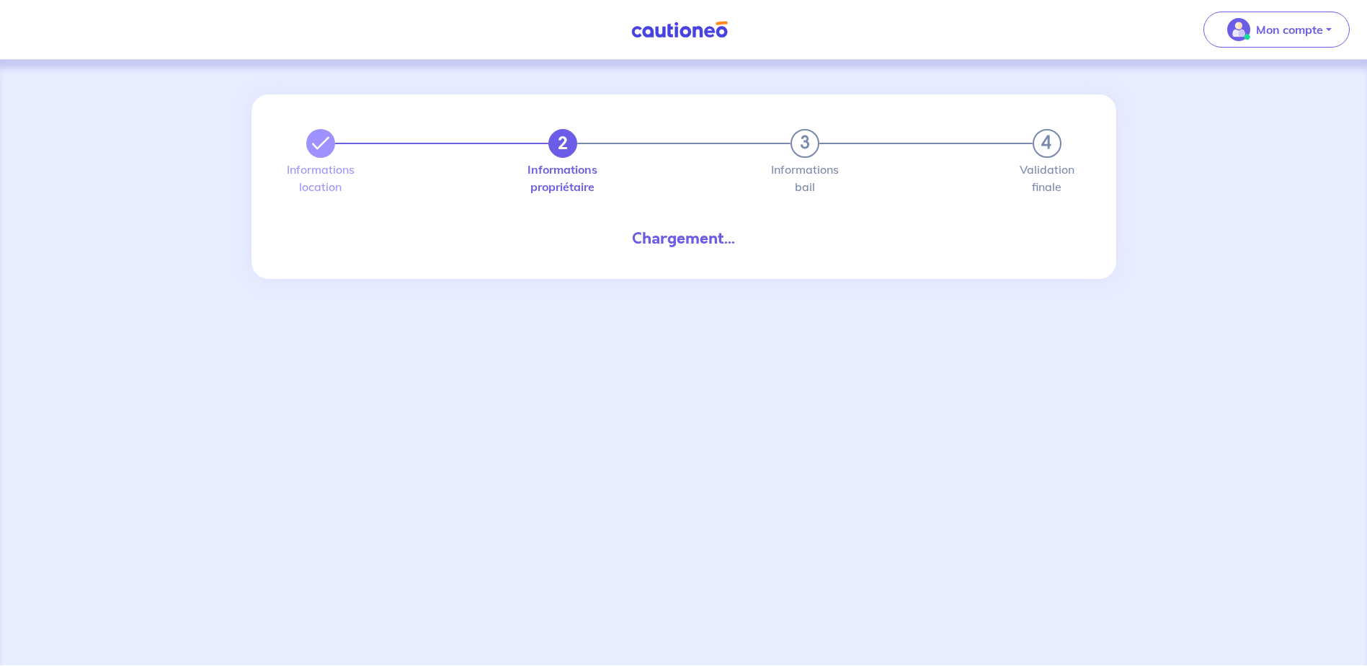
select select "FR"
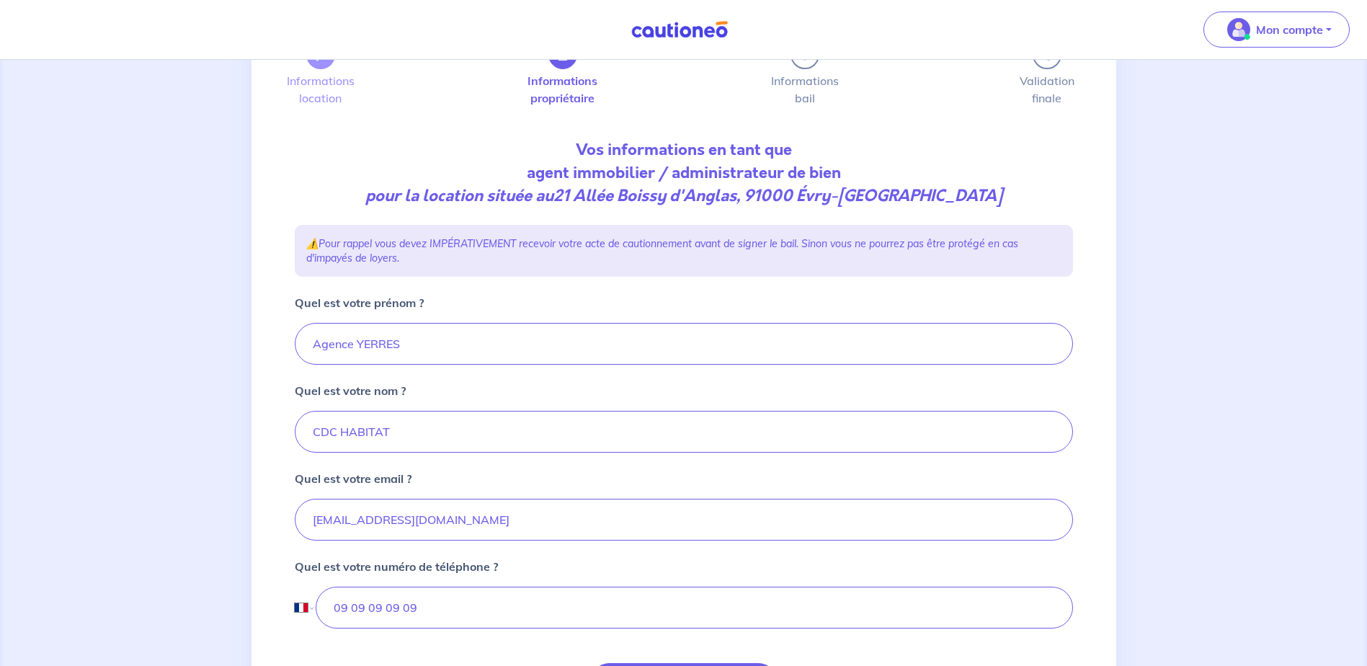
scroll to position [244, 0]
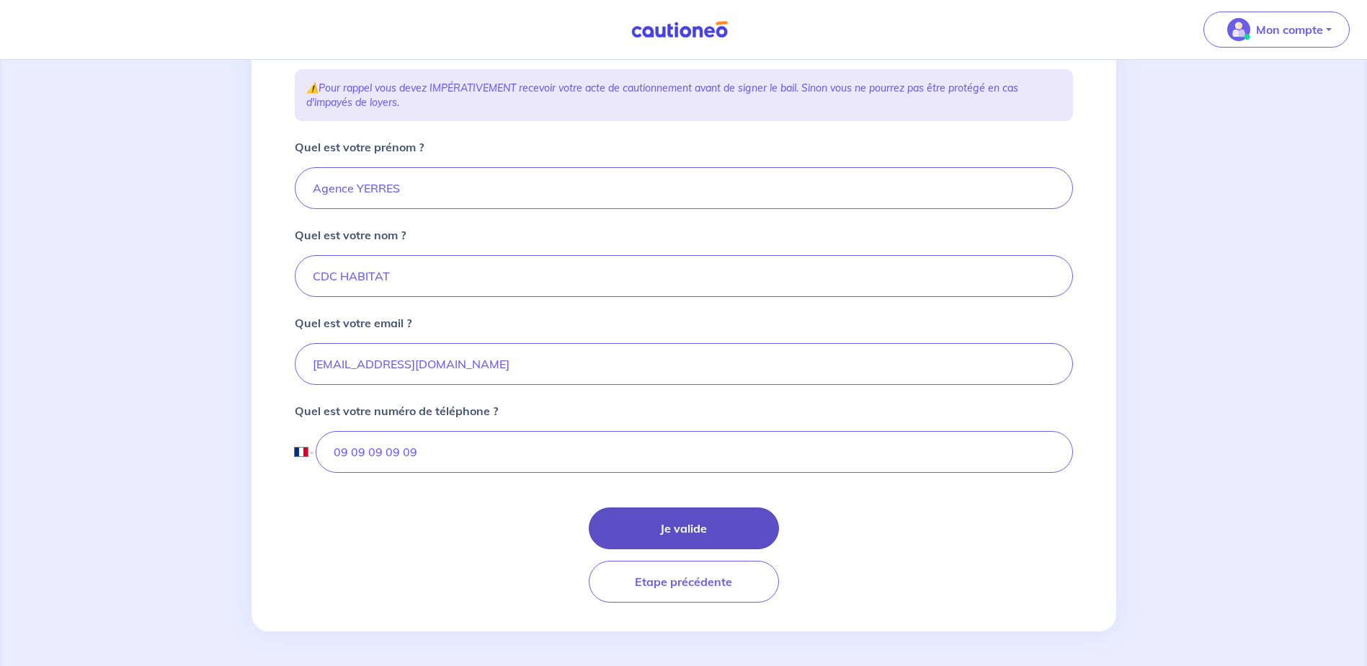
click at [688, 524] on button "Je valide" at bounding box center [684, 528] width 190 height 42
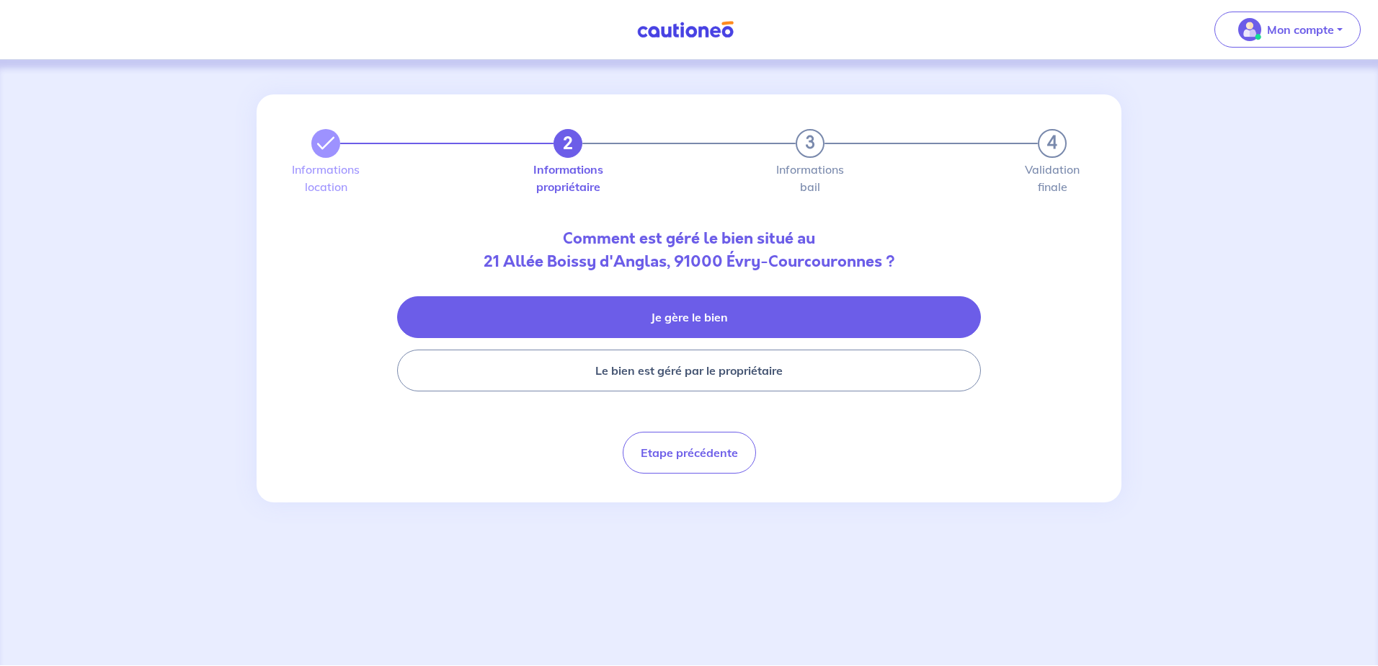
click at [645, 297] on button "Je gère le bien" at bounding box center [689, 317] width 584 height 42
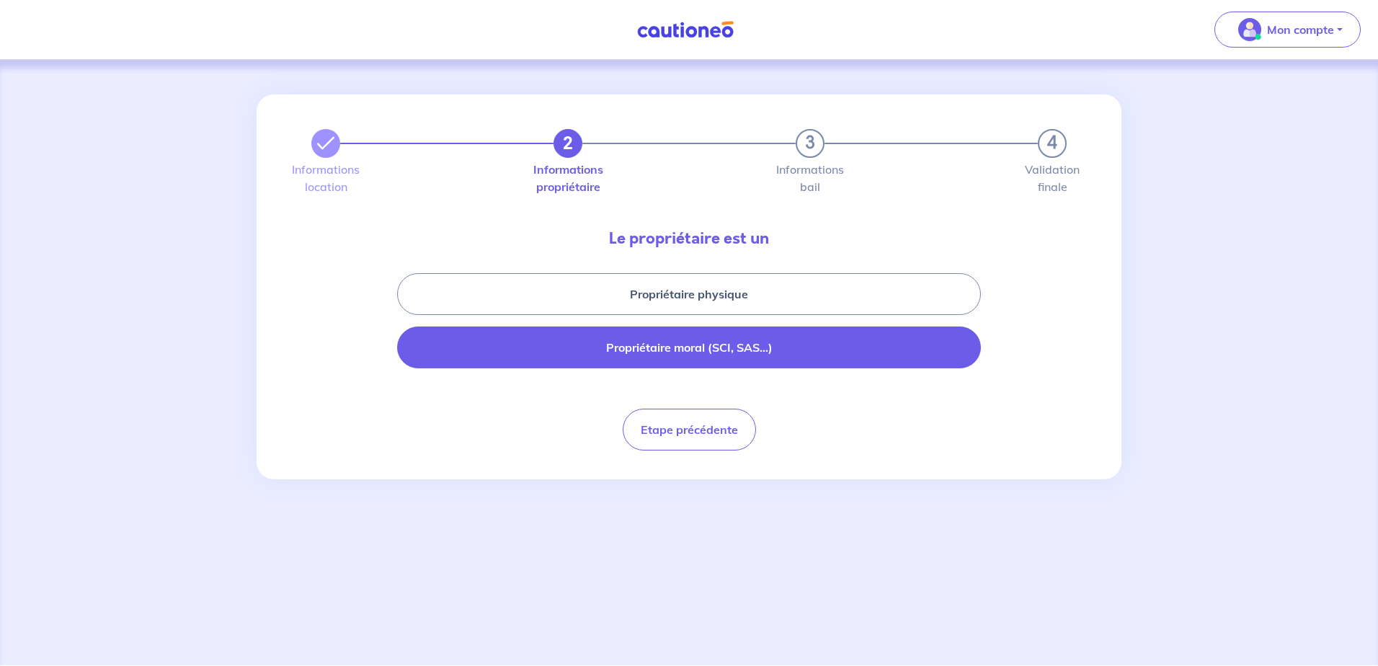
click at [724, 355] on button "Propriétaire moral (SCI, SAS...)" at bounding box center [689, 348] width 584 height 42
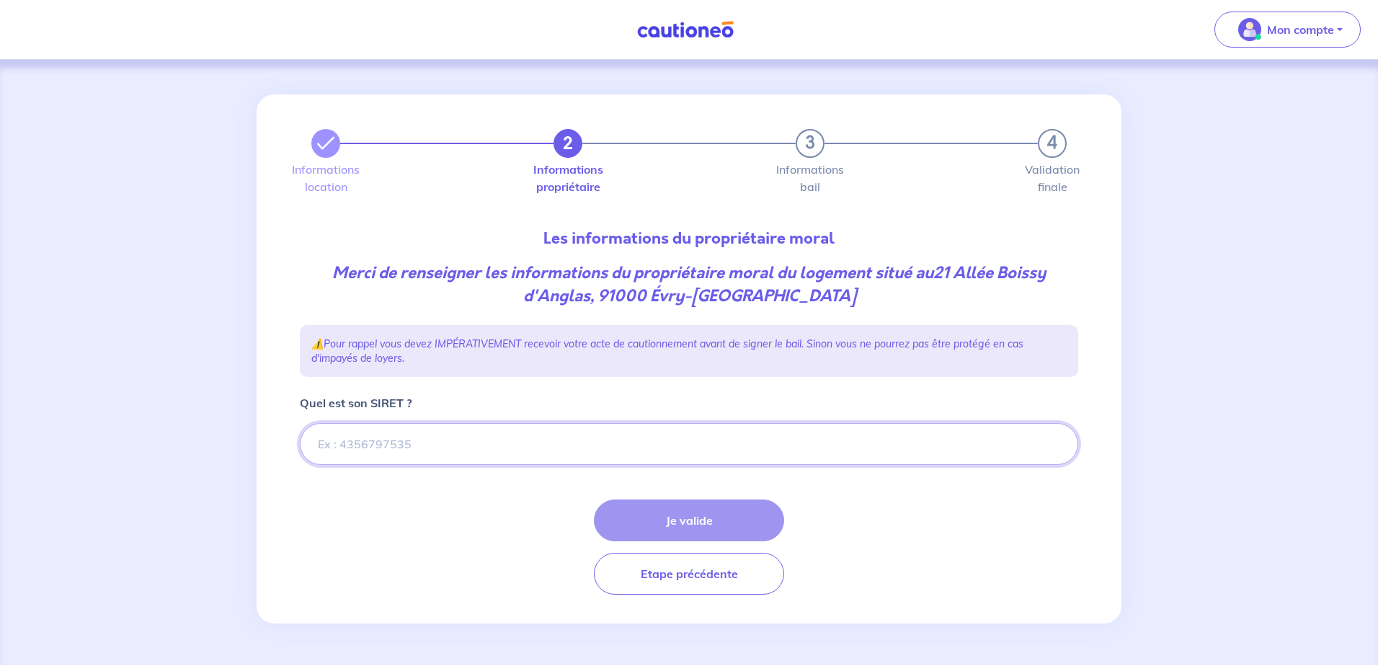
click at [476, 438] on input "Quel est son SIRET ?" at bounding box center [689, 444] width 778 height 42
paste input "55204648400325"
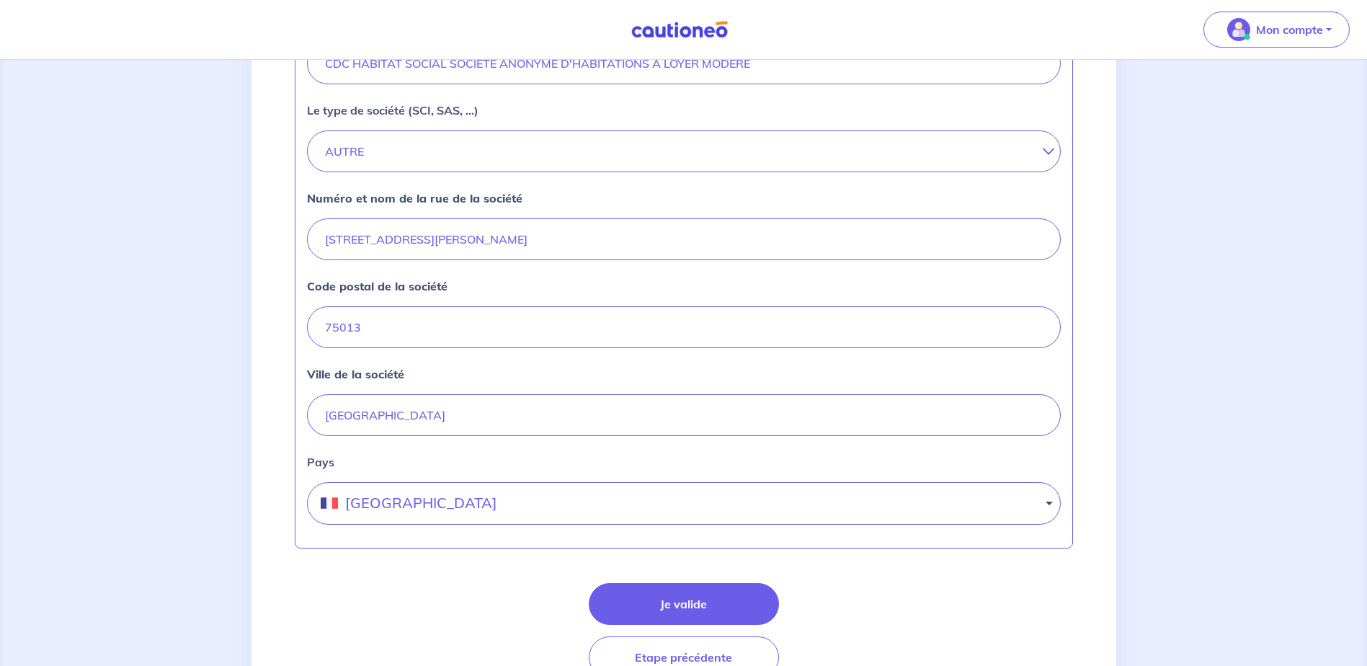
scroll to position [568, 0]
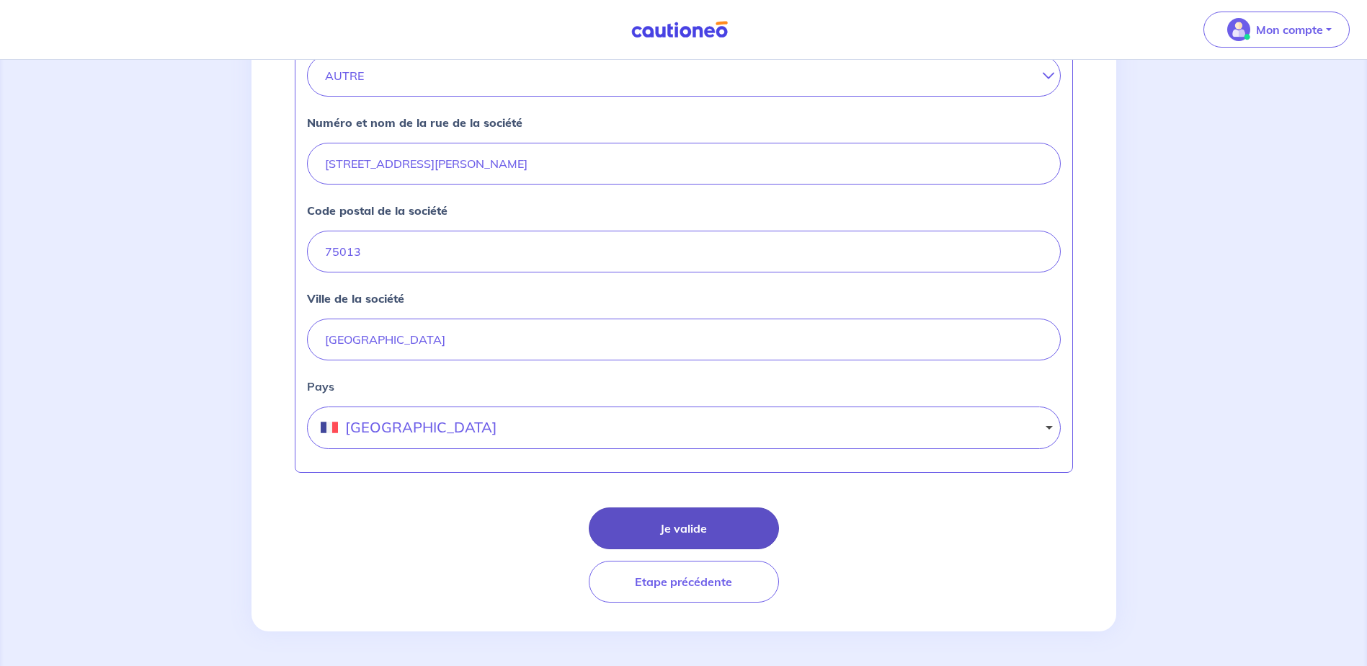
type input "55204648400325"
click at [662, 529] on button "Je valide" at bounding box center [684, 528] width 190 height 42
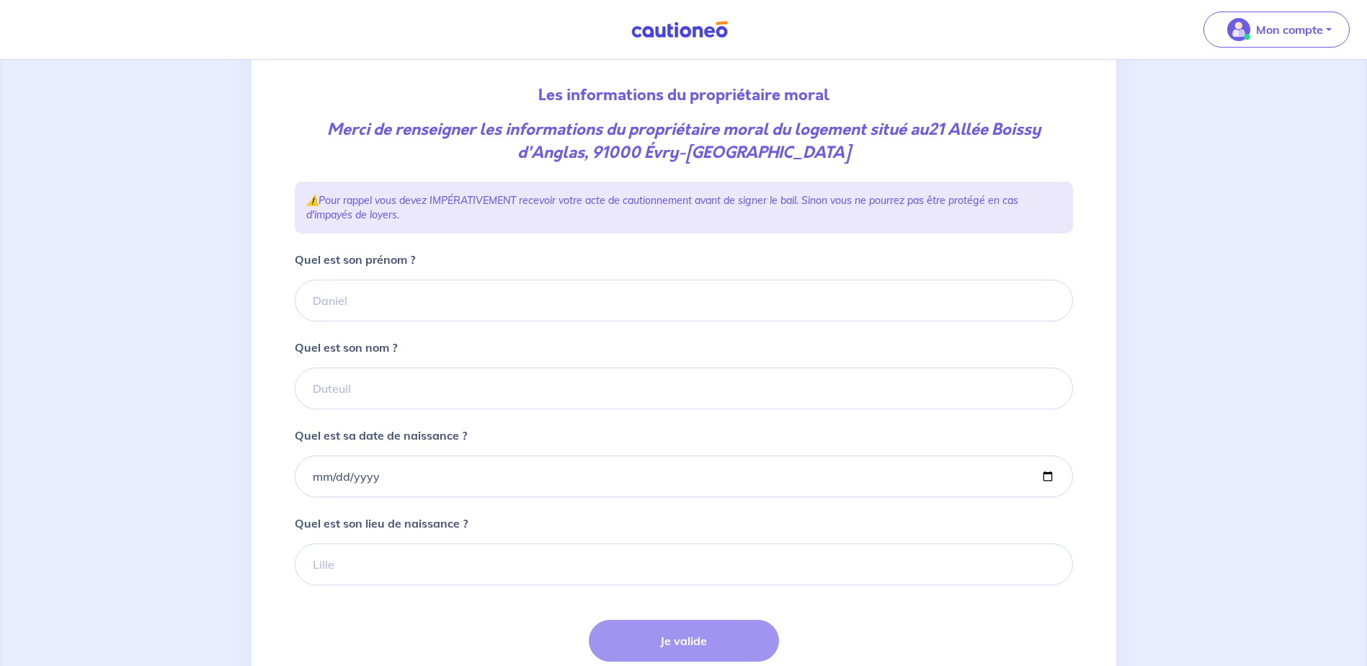
scroll to position [144, 0]
click at [378, 302] on input "Quel est son prénom ?" at bounding box center [684, 300] width 778 height 42
type input "CDC HABITAT"
type input "2006-12-17"
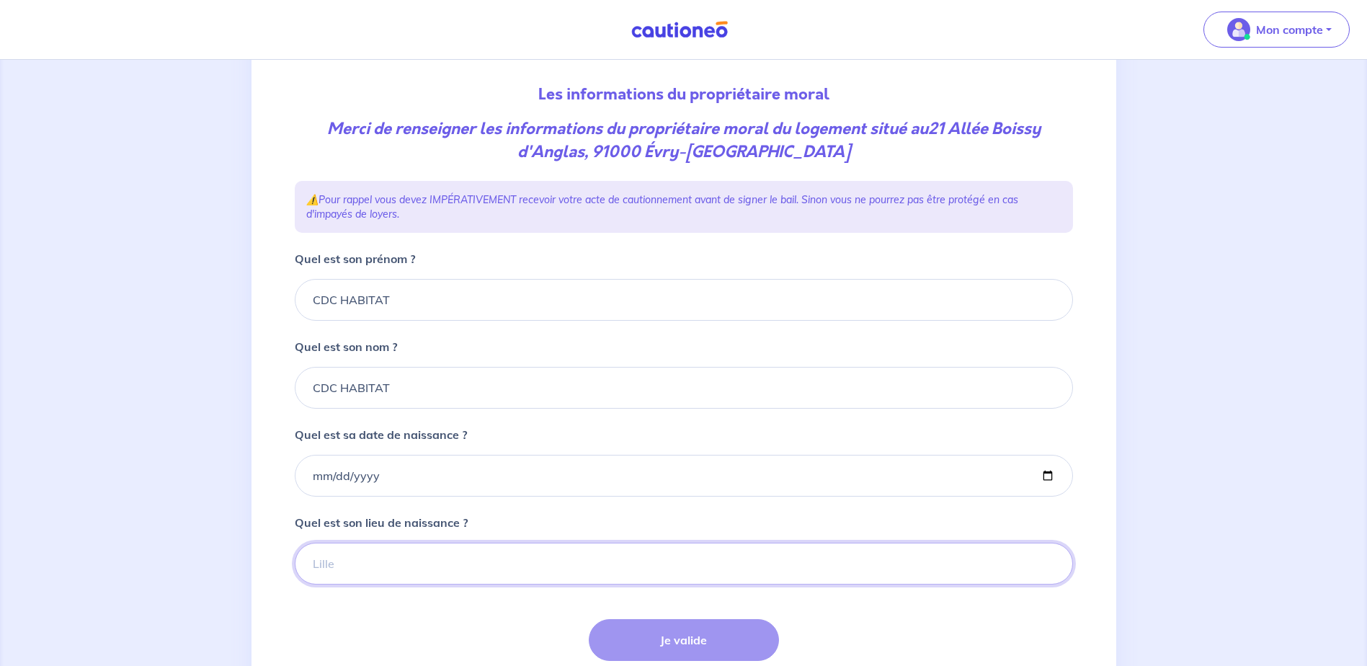
type input "Paris"
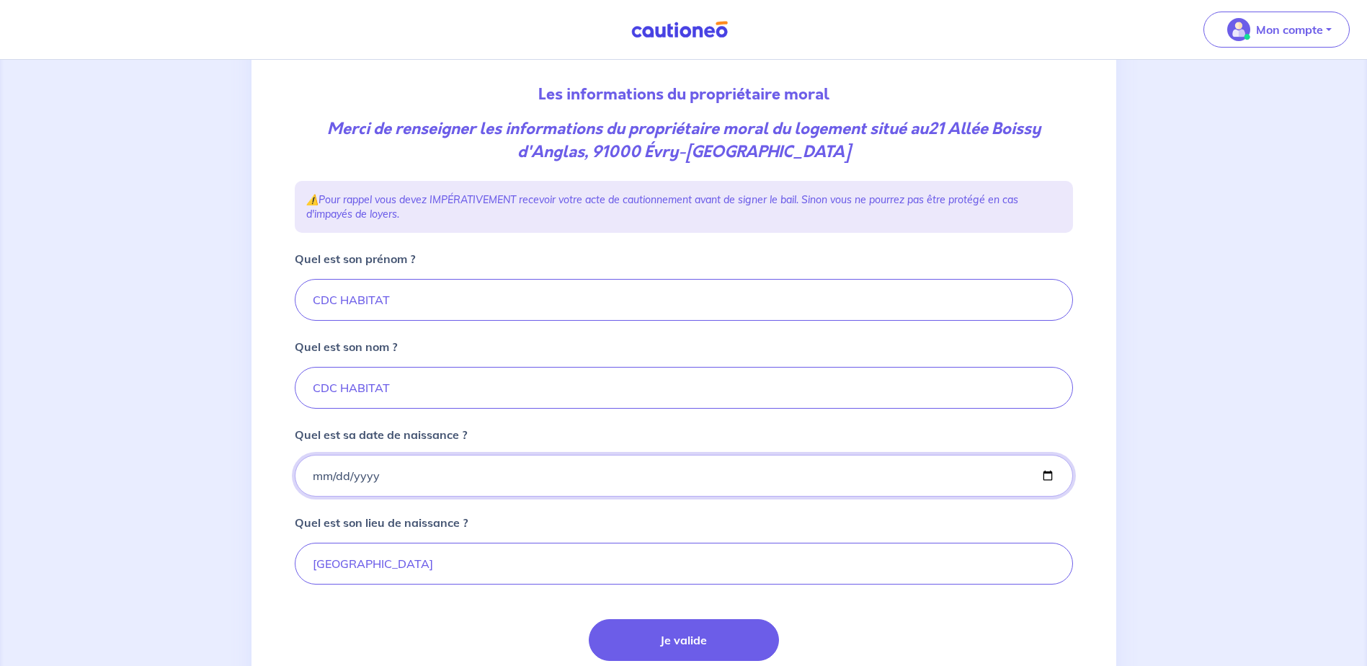
drag, startPoint x: 395, startPoint y: 465, endPoint x: 322, endPoint y: 465, distance: 72.8
click at [322, 465] on input "2006-12-17" at bounding box center [684, 476] width 778 height 42
click at [408, 476] on input "2006-12-17" at bounding box center [684, 476] width 778 height 42
drag, startPoint x: 430, startPoint y: 474, endPoint x: 298, endPoint y: 474, distance: 131.9
click at [298, 474] on input "2006-12-17" at bounding box center [684, 476] width 778 height 42
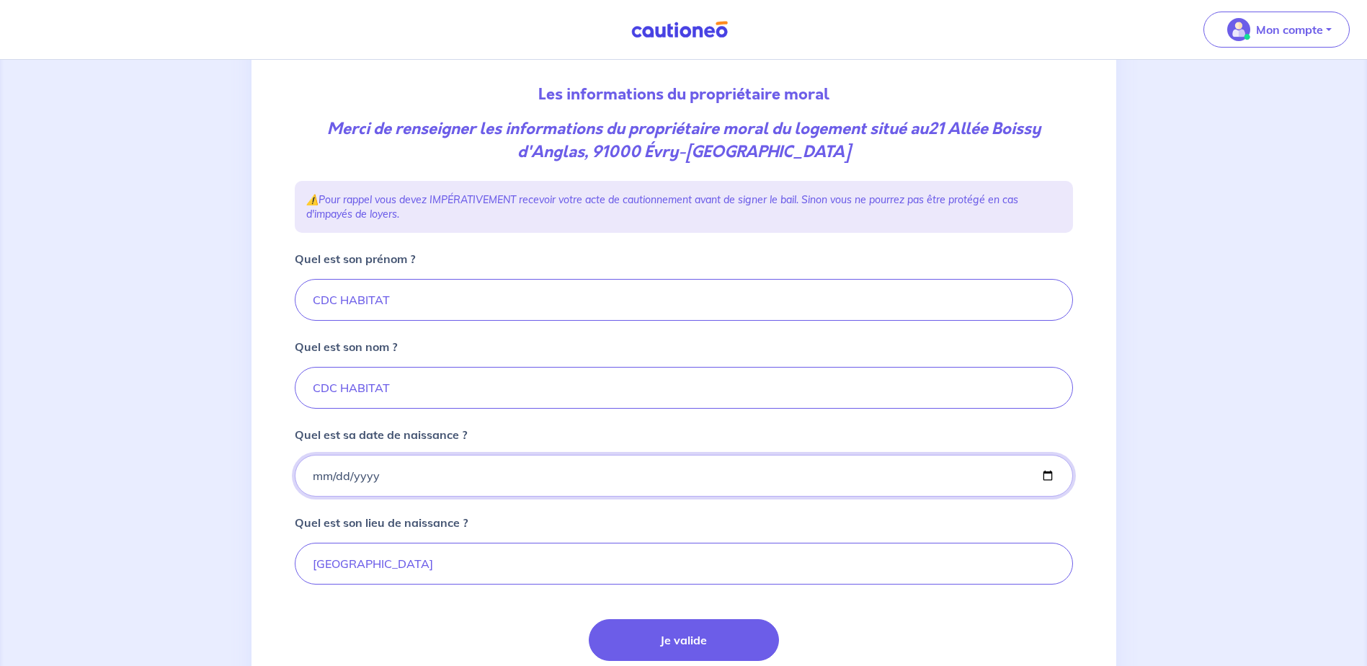
click at [356, 474] on input "2006-12-17" at bounding box center [684, 476] width 778 height 42
click at [327, 476] on input "Quel est sa date de naissance ?" at bounding box center [684, 476] width 778 height 42
click at [323, 474] on input "Quel est sa date de naissance ?" at bounding box center [684, 476] width 778 height 42
click at [462, 497] on form "Quel est son prénom ? CDC HABITAT Quel est son nom ? CDC HABITAT Quel est sa da…" at bounding box center [684, 482] width 778 height 464
click at [438, 479] on input "2001-01-01" at bounding box center [684, 476] width 778 height 42
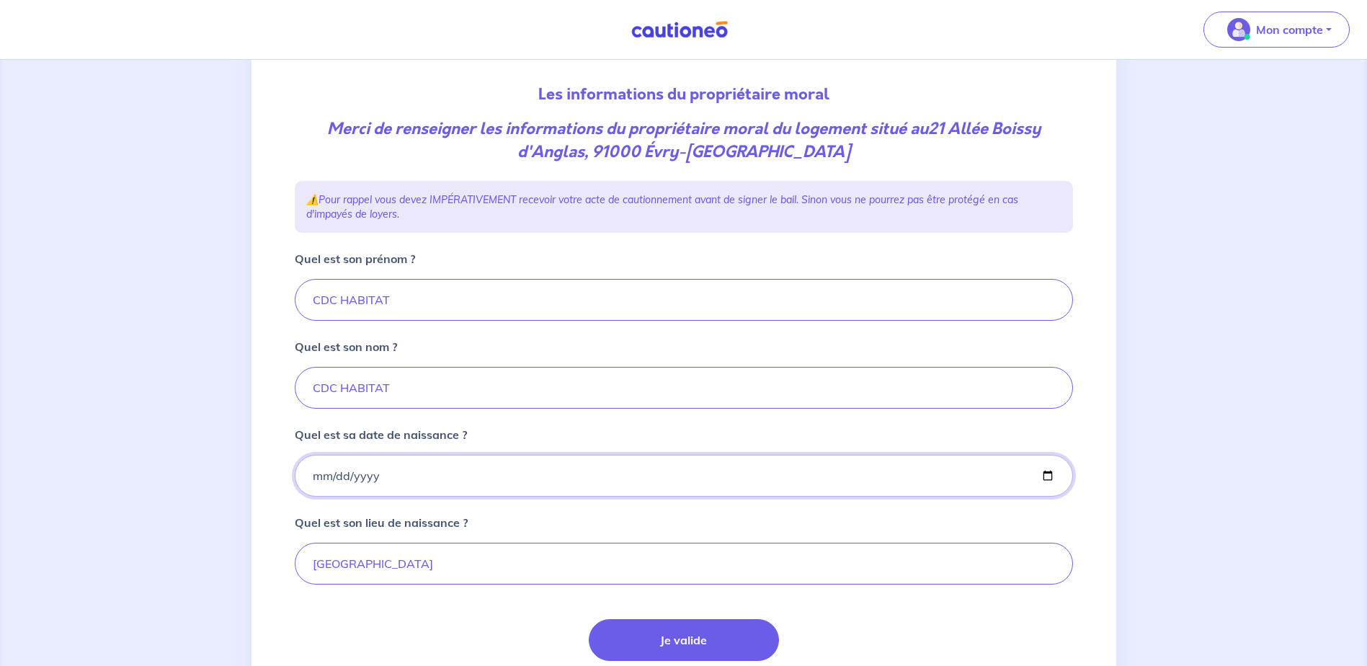
click at [374, 479] on input "2001-01-01" at bounding box center [684, 476] width 778 height 42
type input "2000-01-01"
click at [614, 631] on button "Je valide" at bounding box center [684, 640] width 190 height 42
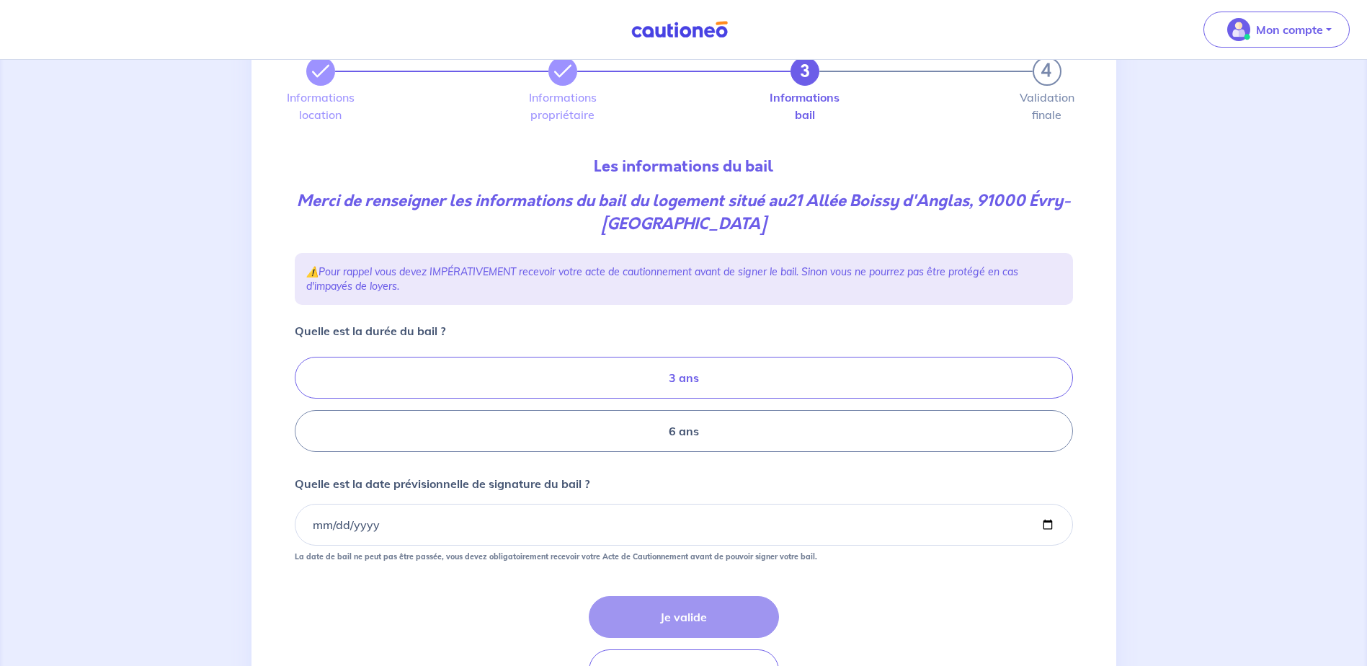
scroll to position [144, 0]
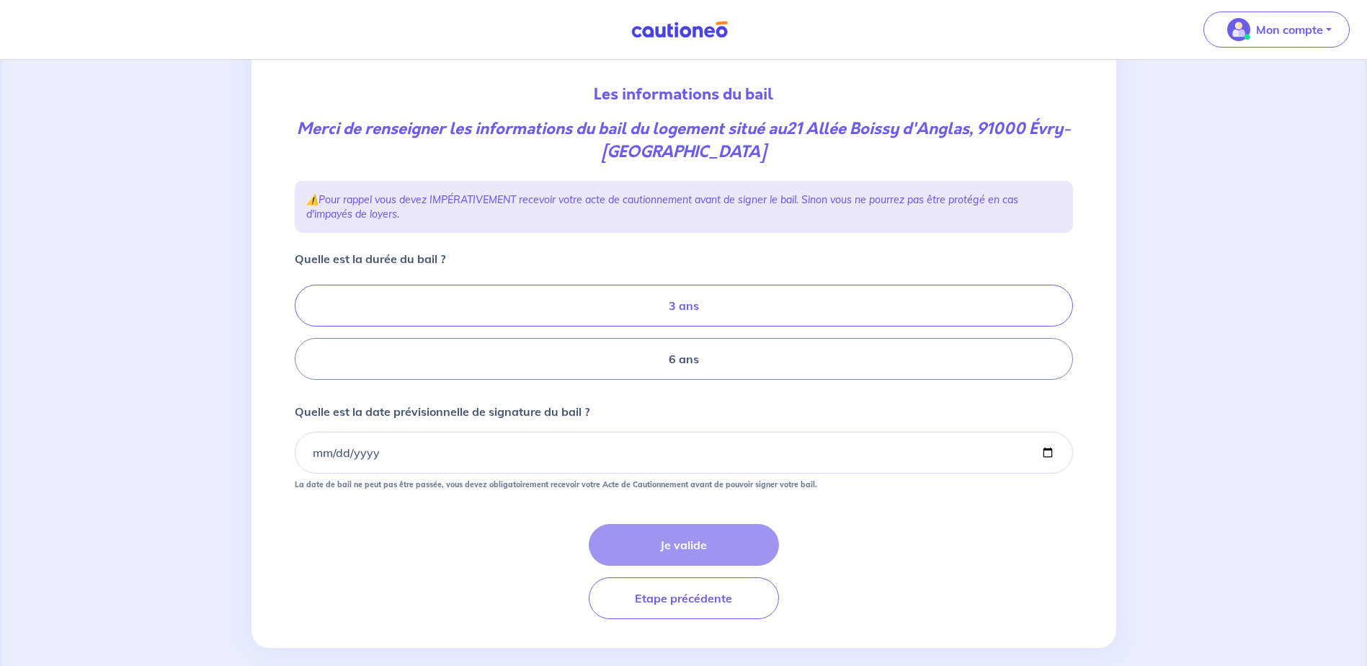
click at [673, 304] on label "3 ans" at bounding box center [684, 306] width 778 height 42
click at [304, 328] on input "3 ans" at bounding box center [299, 332] width 9 height 9
radio input "true"
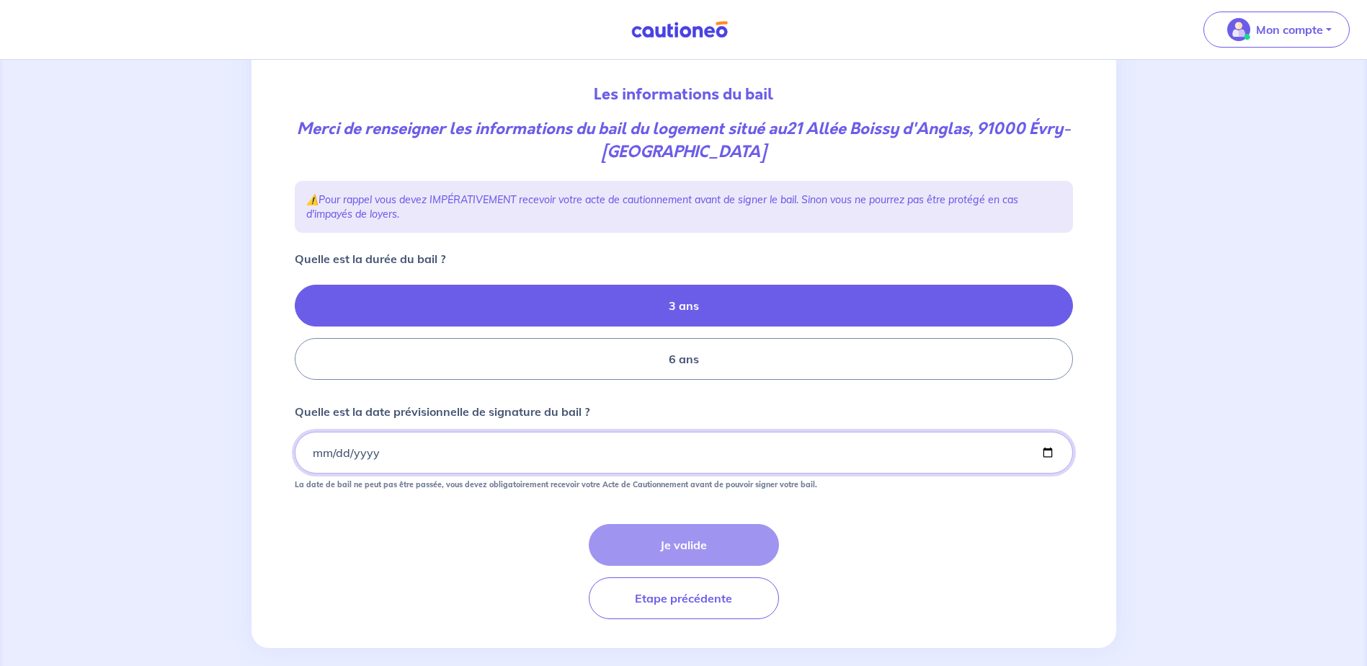
click at [498, 443] on input "Quelle est la date prévisionnelle de signature du bail ?" at bounding box center [684, 453] width 778 height 42
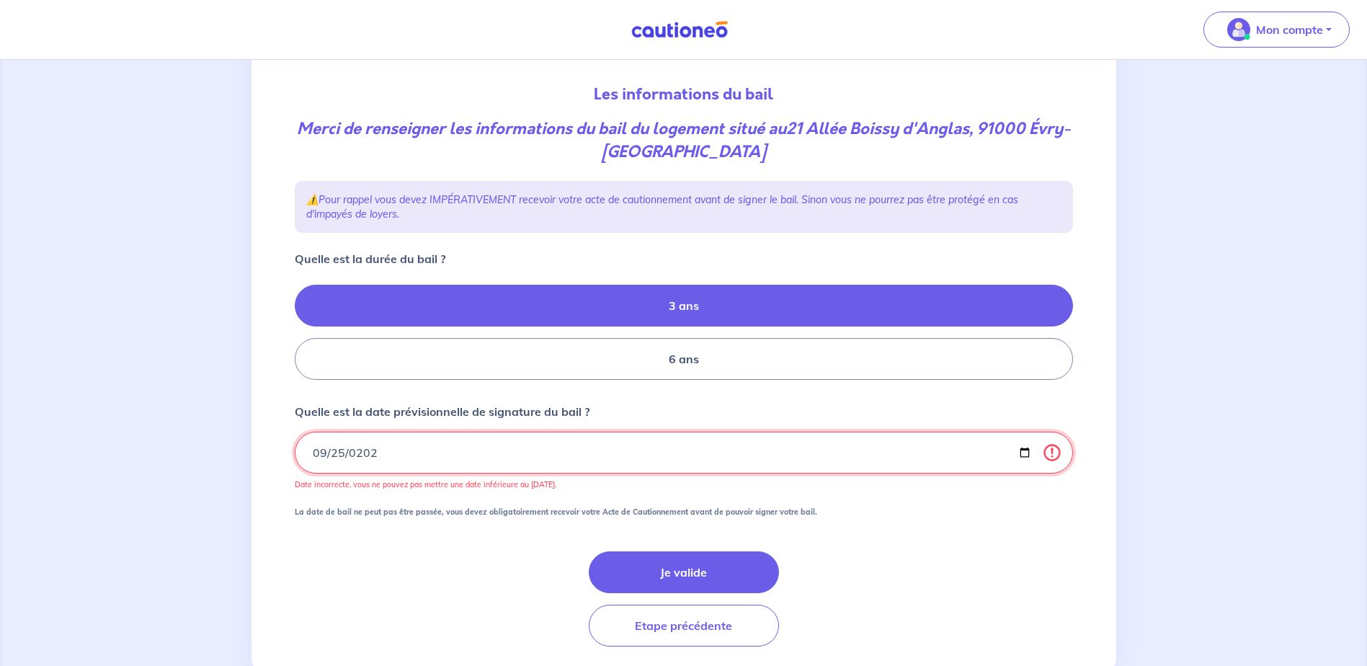
type input "2025-09-25"
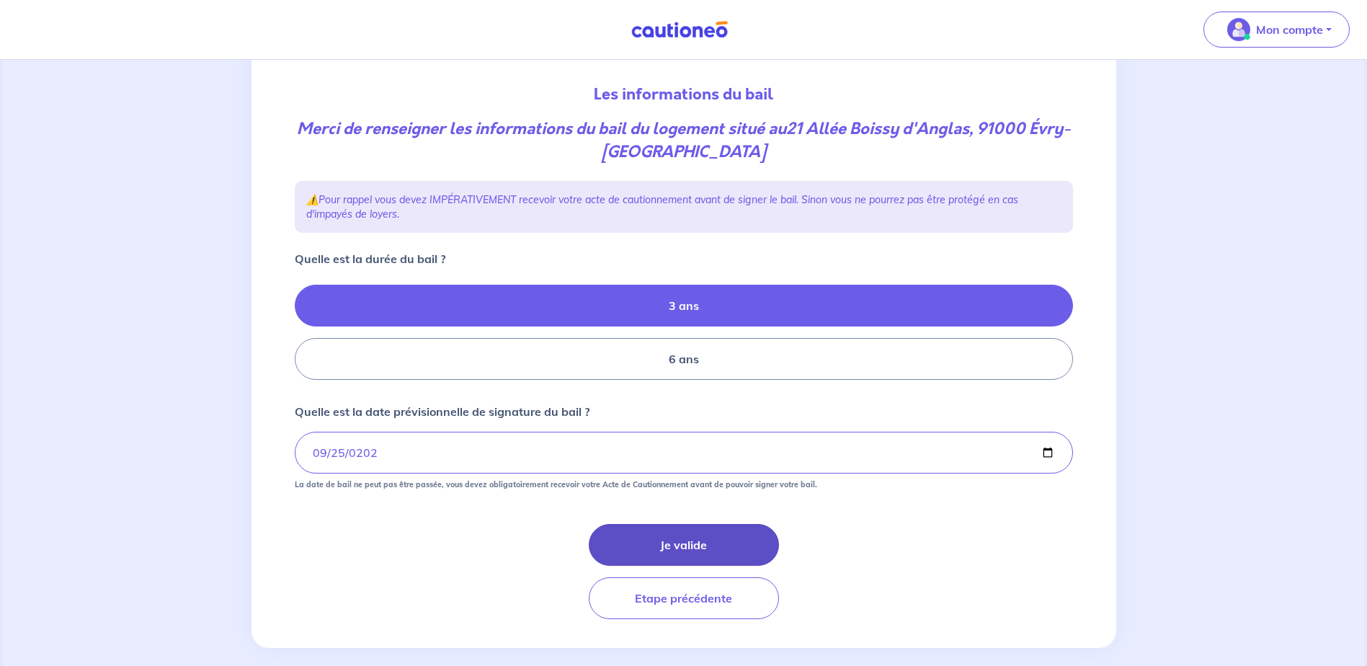
click at [644, 530] on button "Je valide" at bounding box center [684, 545] width 190 height 42
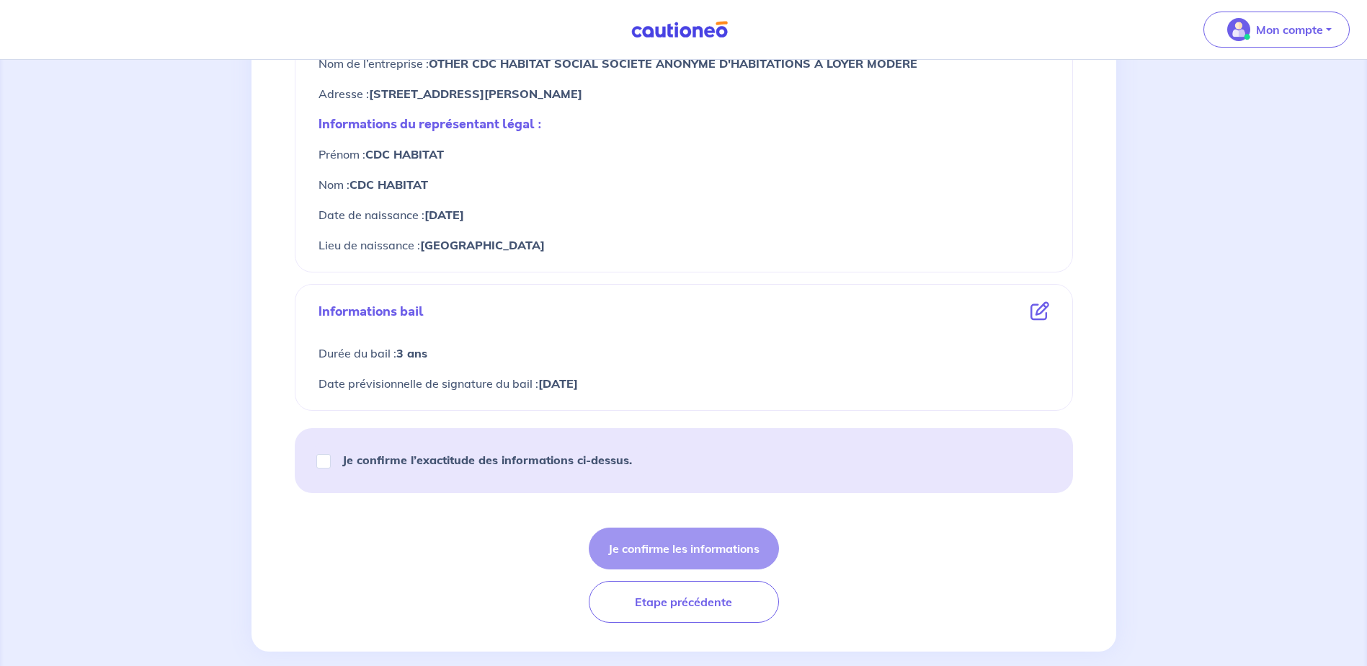
scroll to position [634, 0]
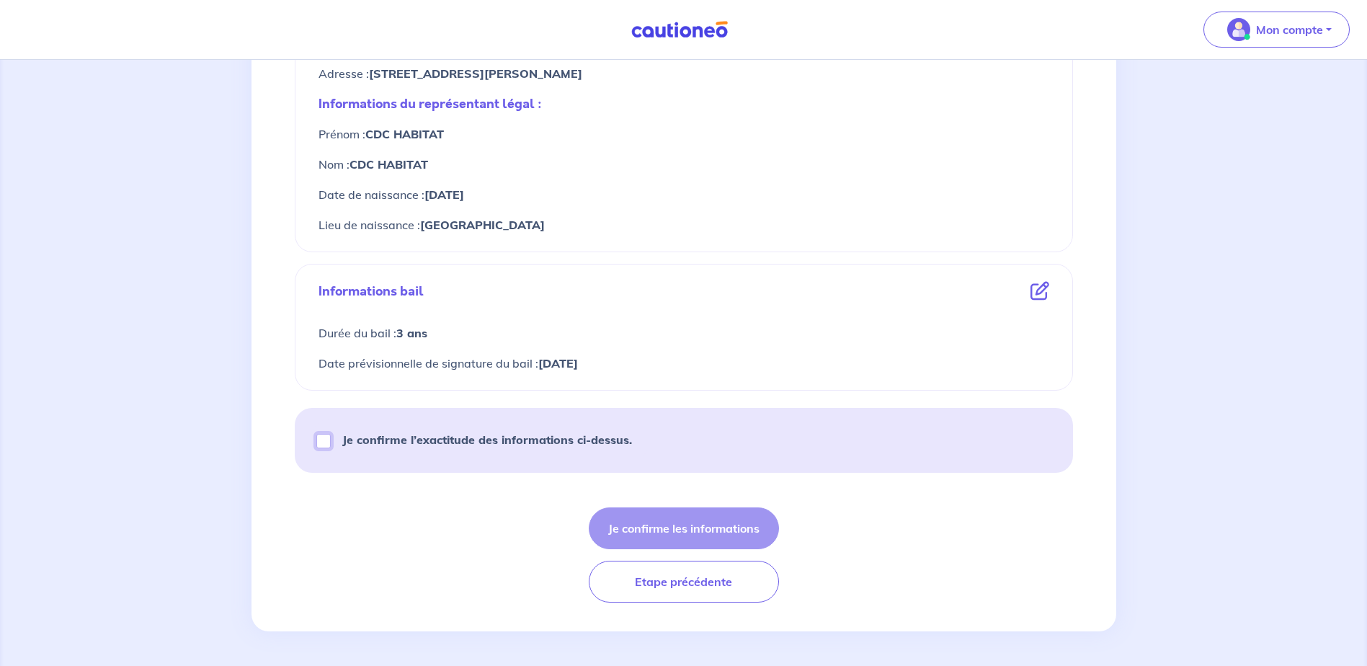
click at [320, 442] on input "Je confirme l’exactitude des informations ci-dessus." at bounding box center [323, 441] width 14 height 14
checkbox input "true"
click at [713, 530] on button "Je confirme les informations" at bounding box center [684, 528] width 190 height 42
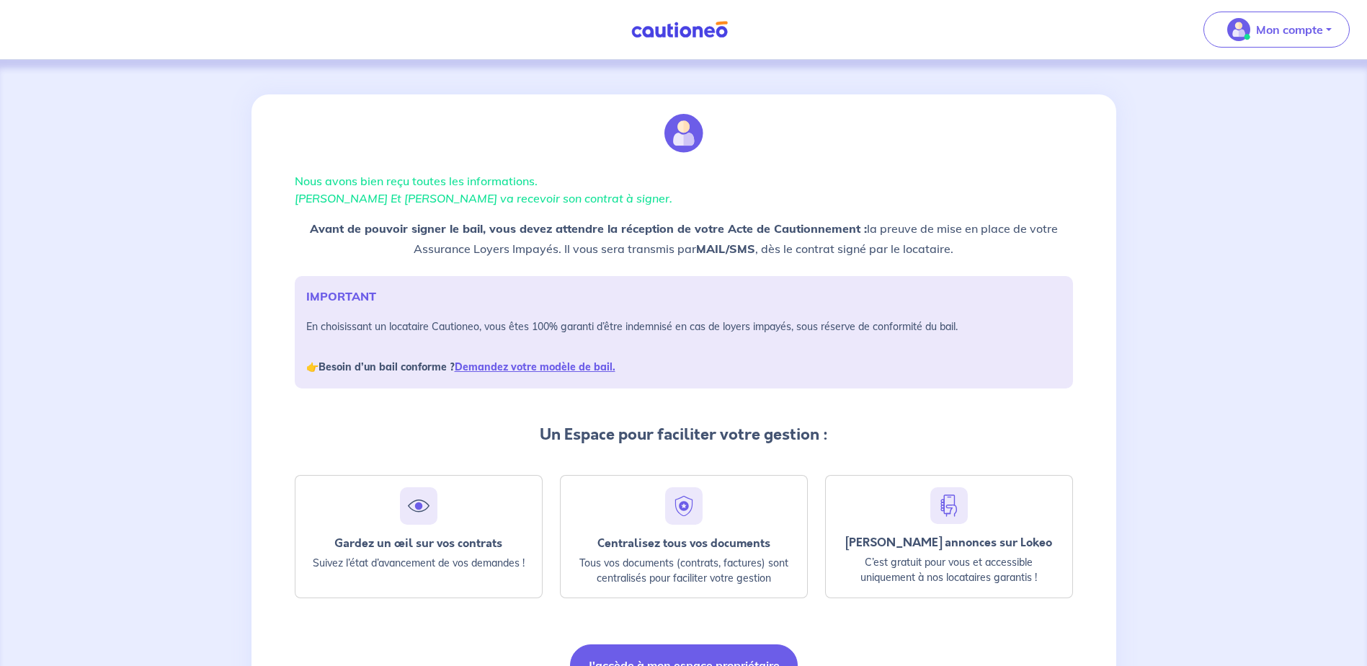
scroll to position [72, 0]
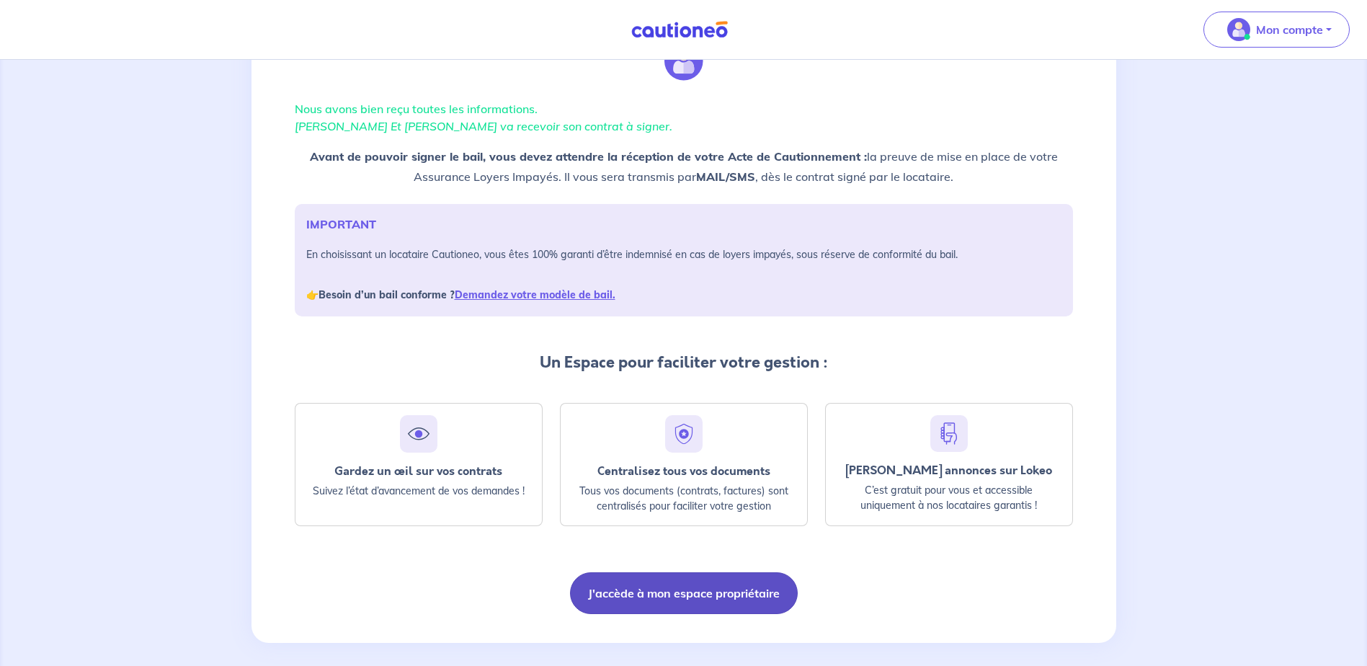
click at [700, 599] on button "J'accède à mon espace propriétaire" at bounding box center [684, 593] width 228 height 42
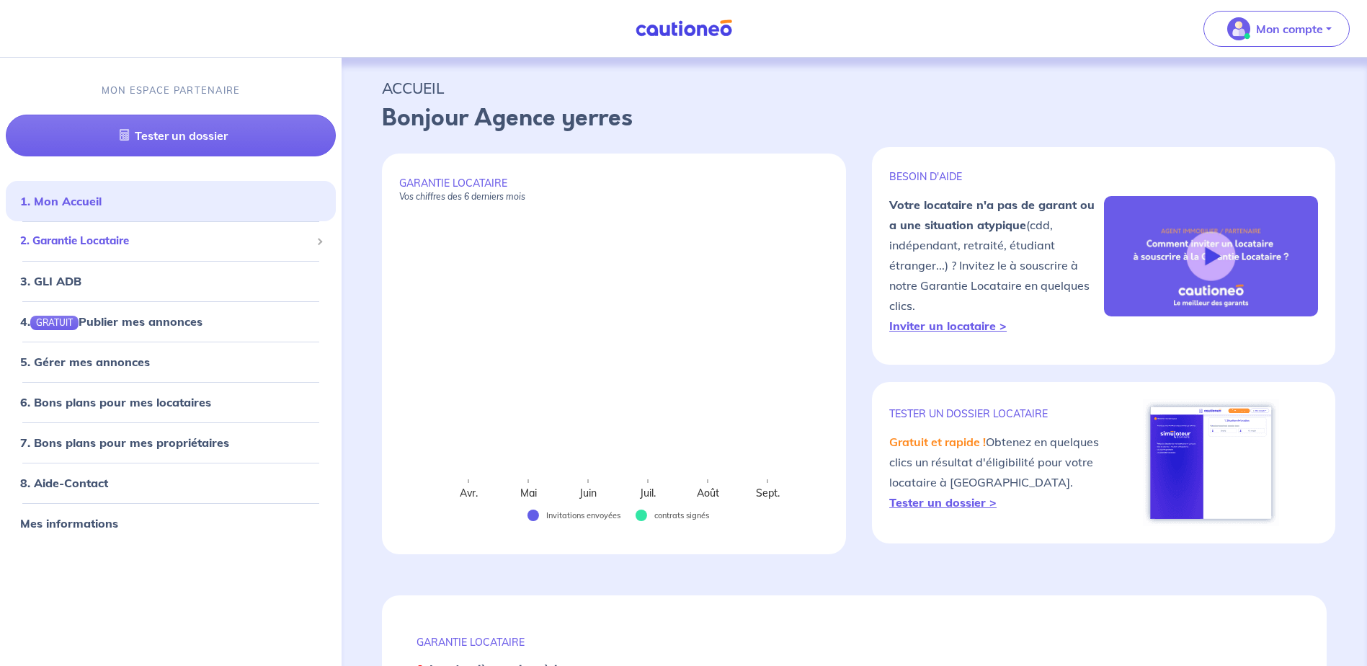
click at [81, 241] on span "2. Garantie Locataire" at bounding box center [165, 242] width 290 height 17
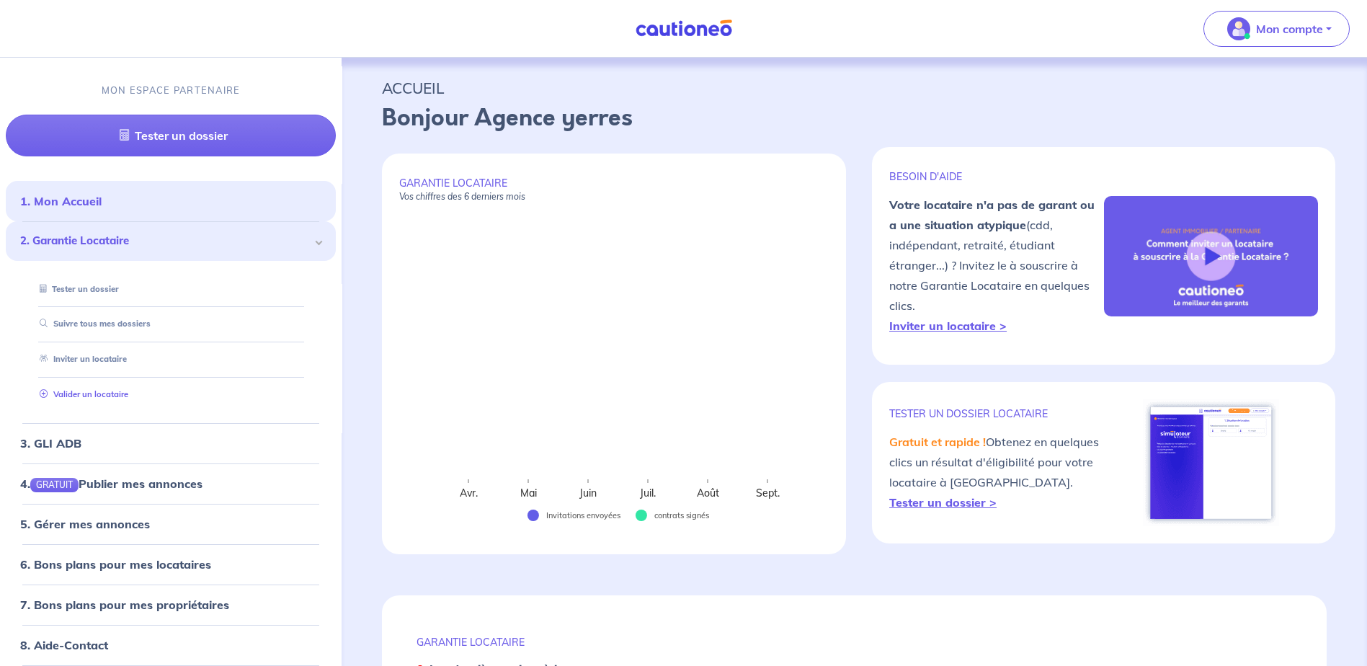
click at [87, 396] on link "Valider un locataire" at bounding box center [81, 394] width 94 height 10
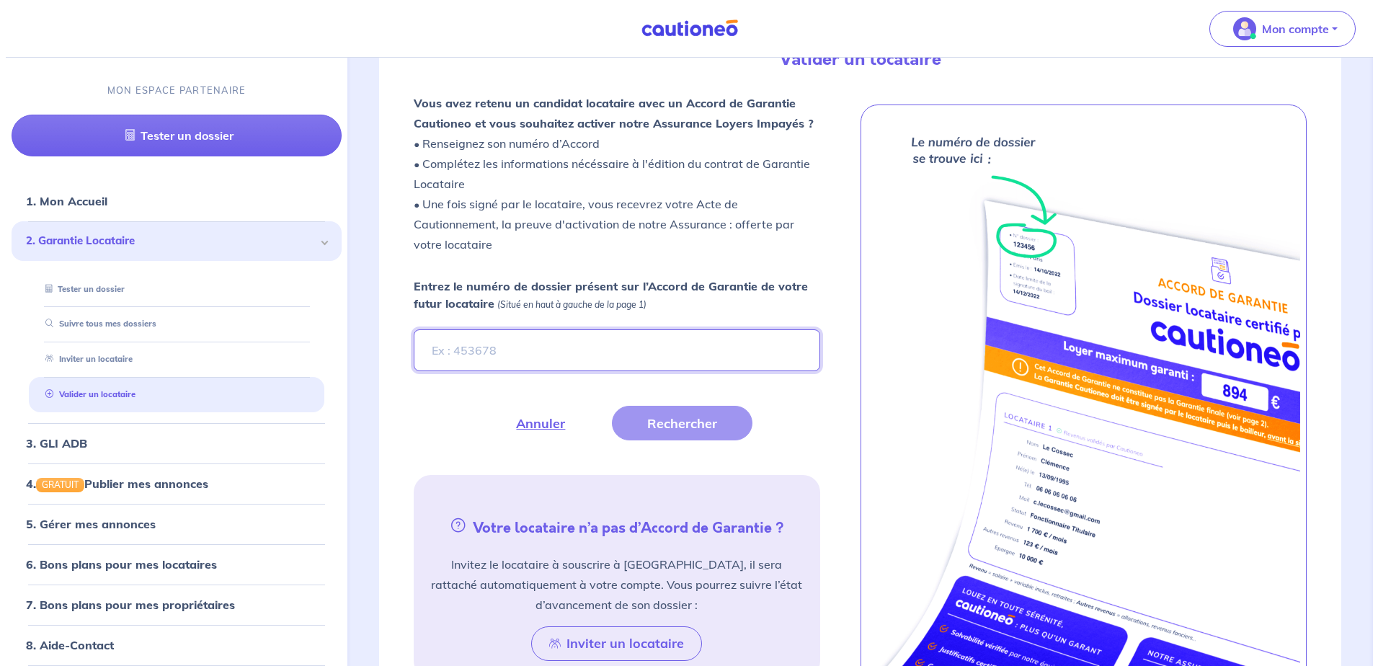
scroll to position [396, 0]
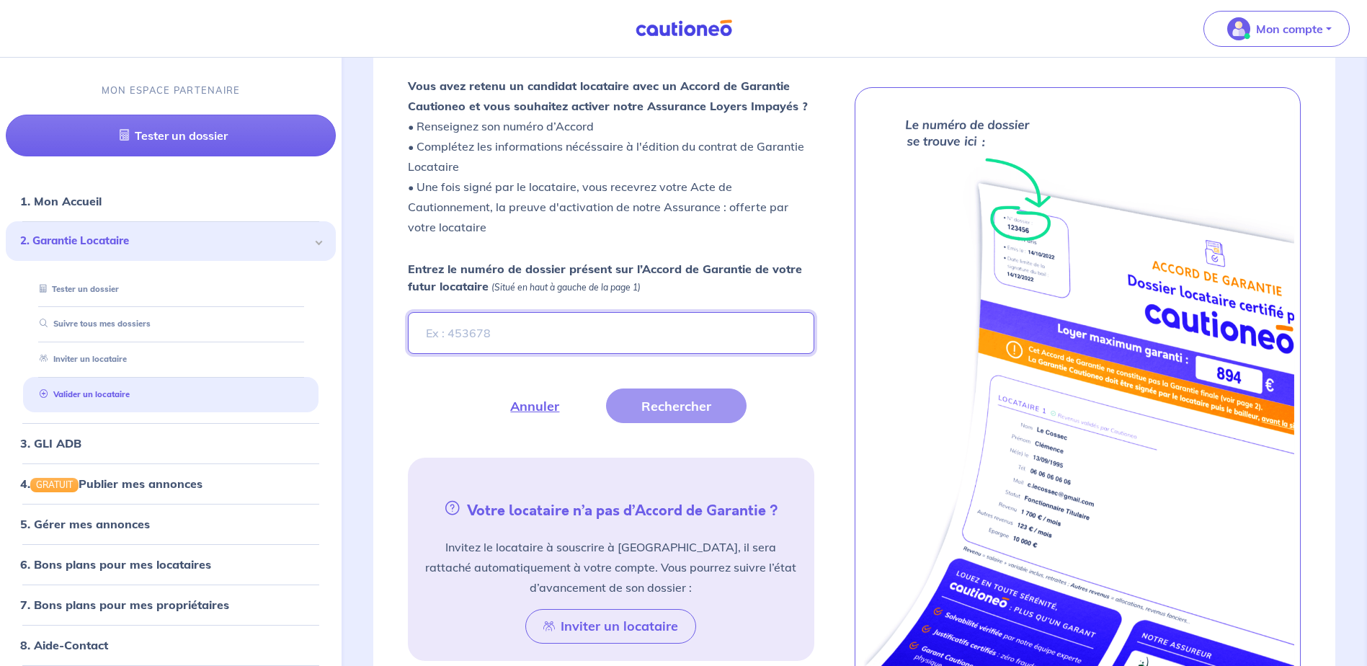
paste input "5cmrJZ"
type input "5cmrJZ"
click at [704, 412] on button "Rechercher" at bounding box center [676, 406] width 141 height 35
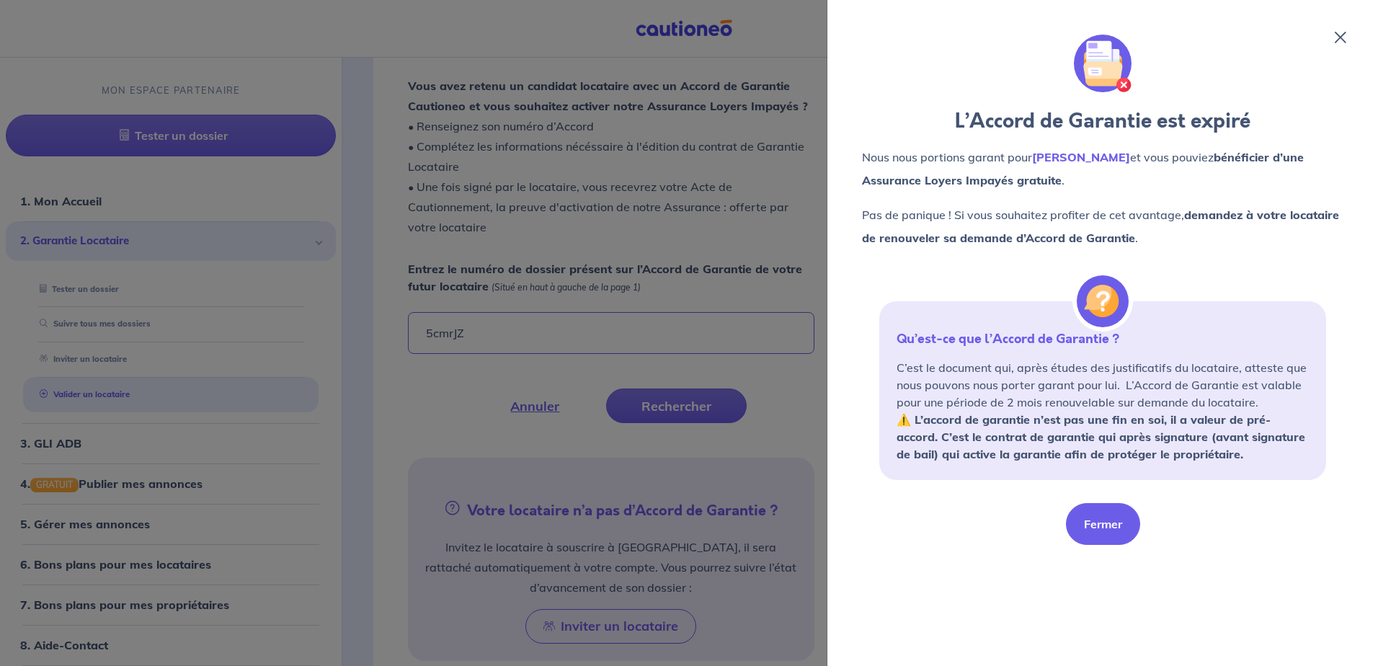
click at [1105, 510] on button "Fermer" at bounding box center [1103, 524] width 74 height 42
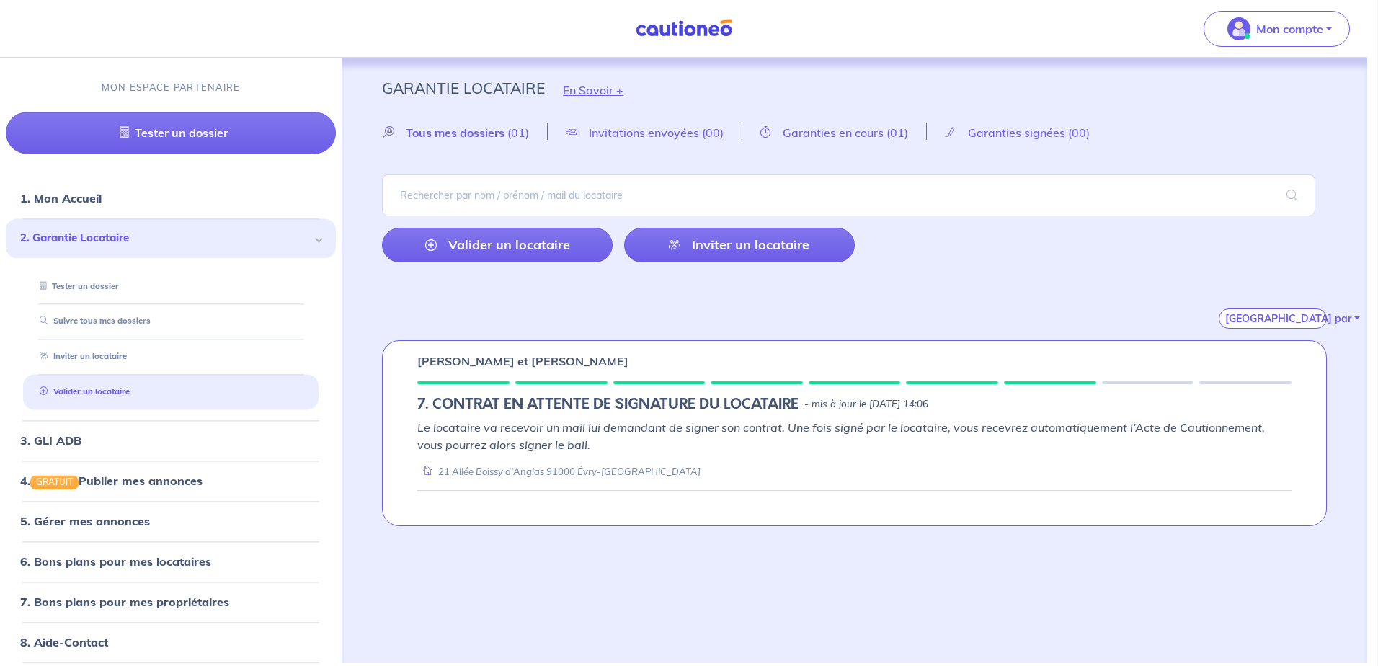
scroll to position [0, 0]
